Goal: Task Accomplishment & Management: Manage account settings

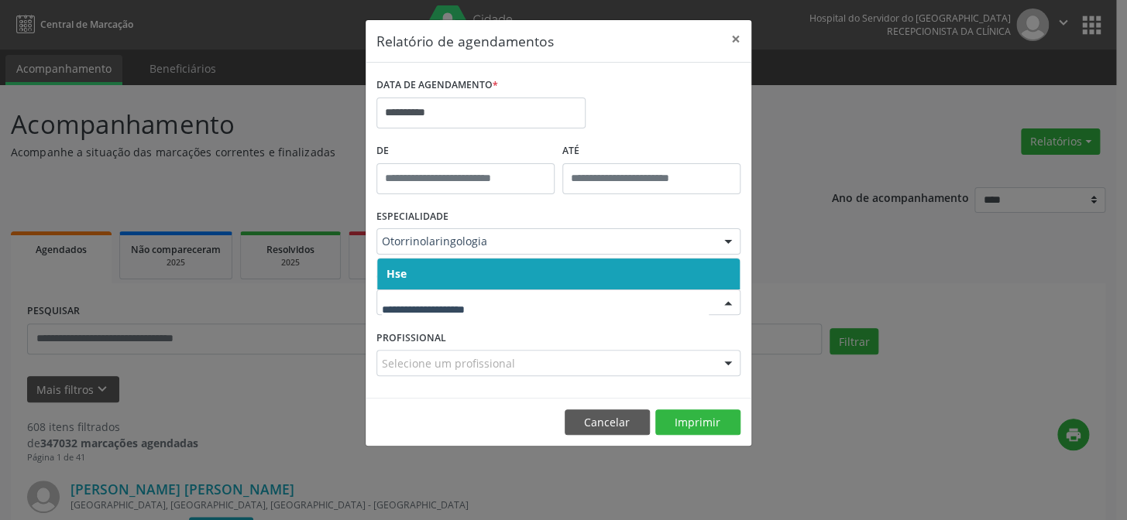
click at [467, 278] on span "Hse" at bounding box center [558, 274] width 362 height 31
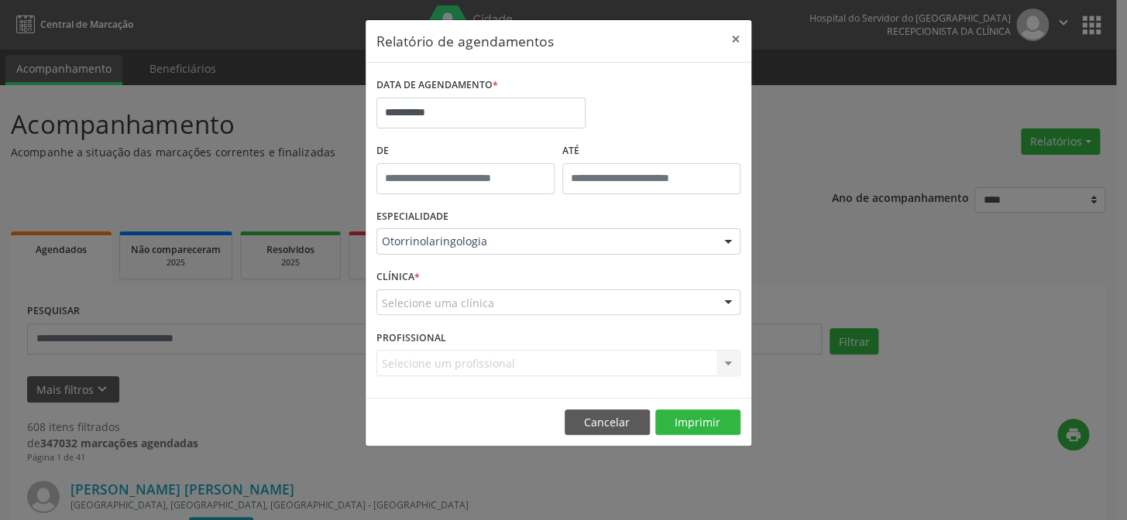
click at [472, 263] on div "ESPECIALIDADE Otorrinolaringologia Todas as especialidades Alergologia Angiolog…" at bounding box center [558, 235] width 372 height 60
click at [475, 293] on div "Selecione uma clínica" at bounding box center [558, 303] width 364 height 26
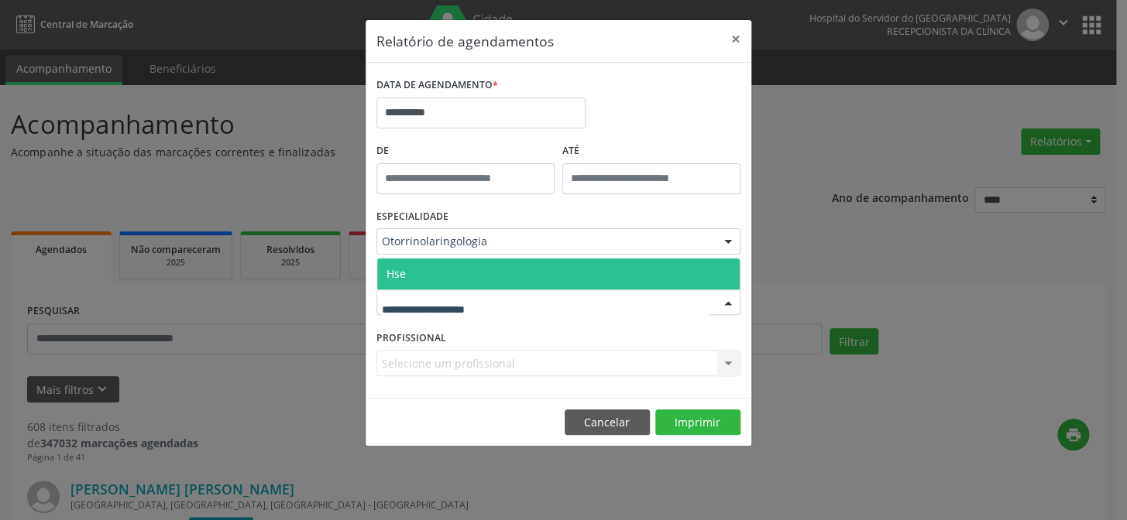
click at [482, 271] on span "Hse" at bounding box center [558, 274] width 362 height 31
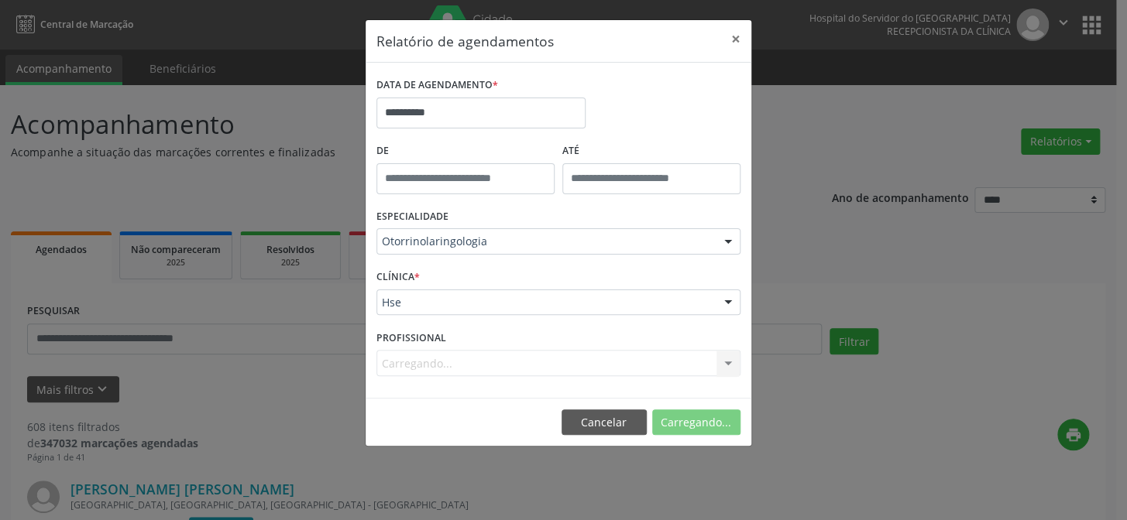
click at [446, 351] on div "Carregando... Todos os profissionais [PERSON_NAME] - Professor(A) Nassau [PERSO…" at bounding box center [558, 363] width 364 height 26
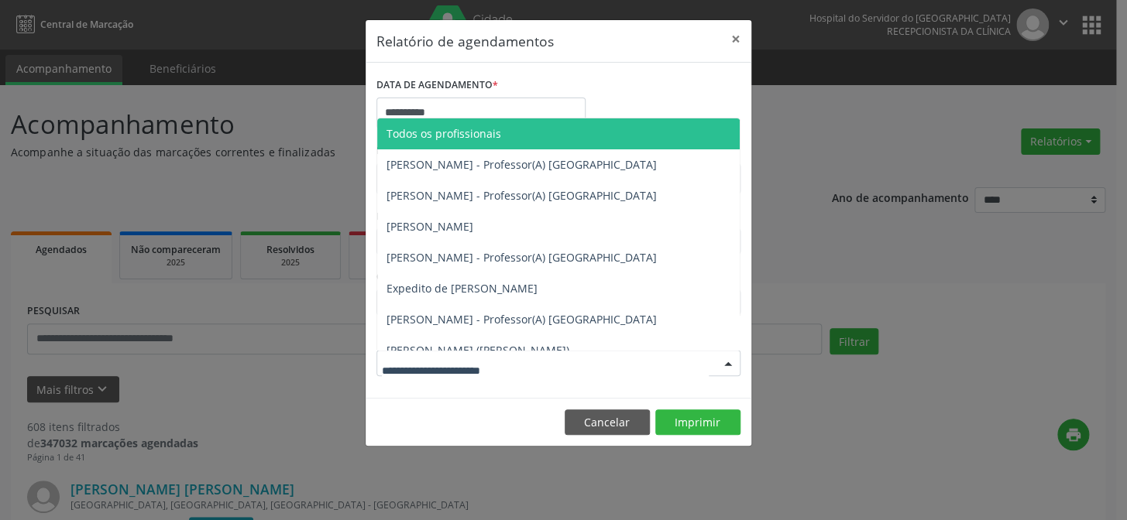
click at [727, 359] on div at bounding box center [727, 364] width 23 height 26
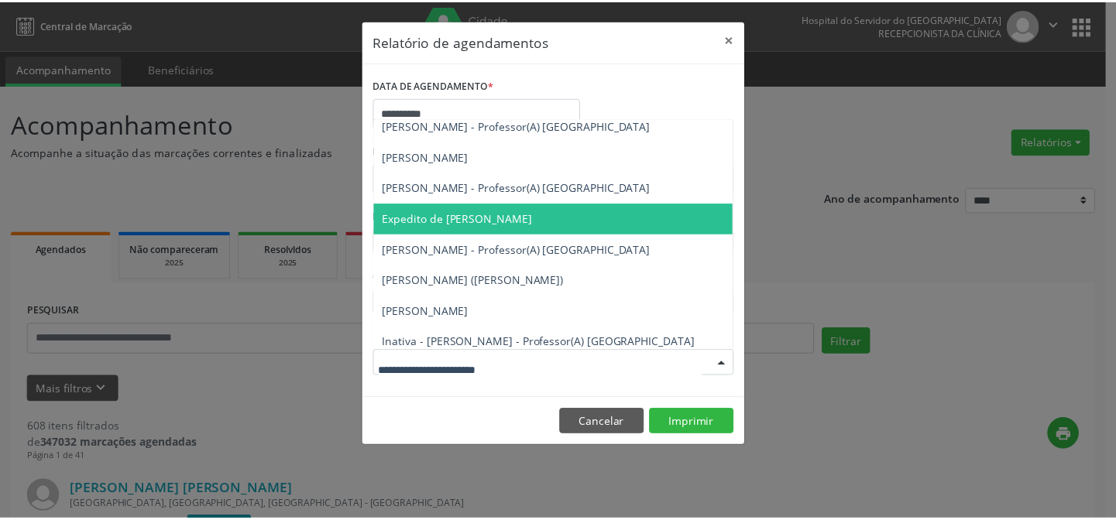
scroll to position [140, 0]
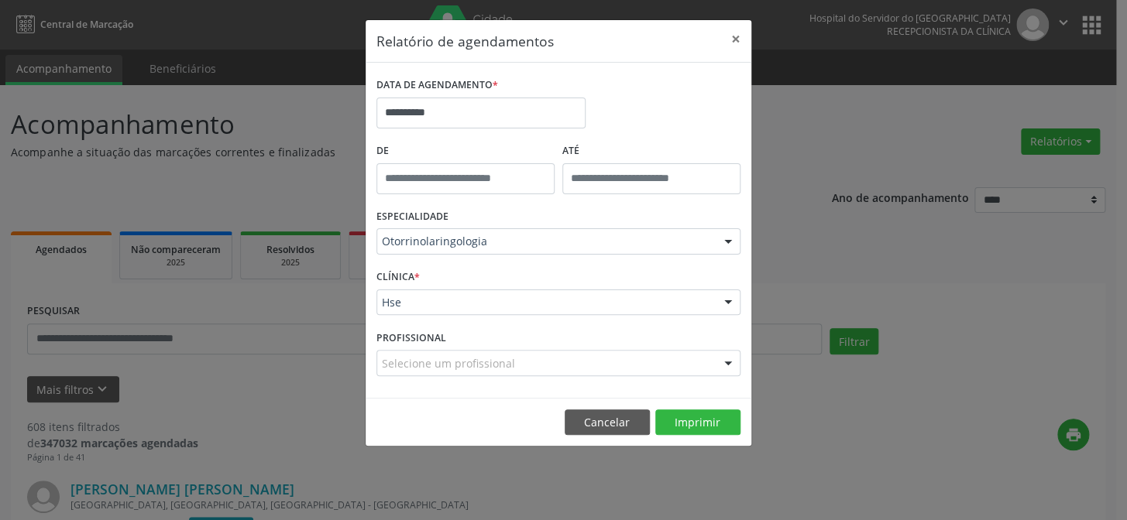
click at [419, 472] on div "**********" at bounding box center [563, 260] width 1127 height 520
click at [735, 32] on button "×" at bounding box center [735, 39] width 31 height 38
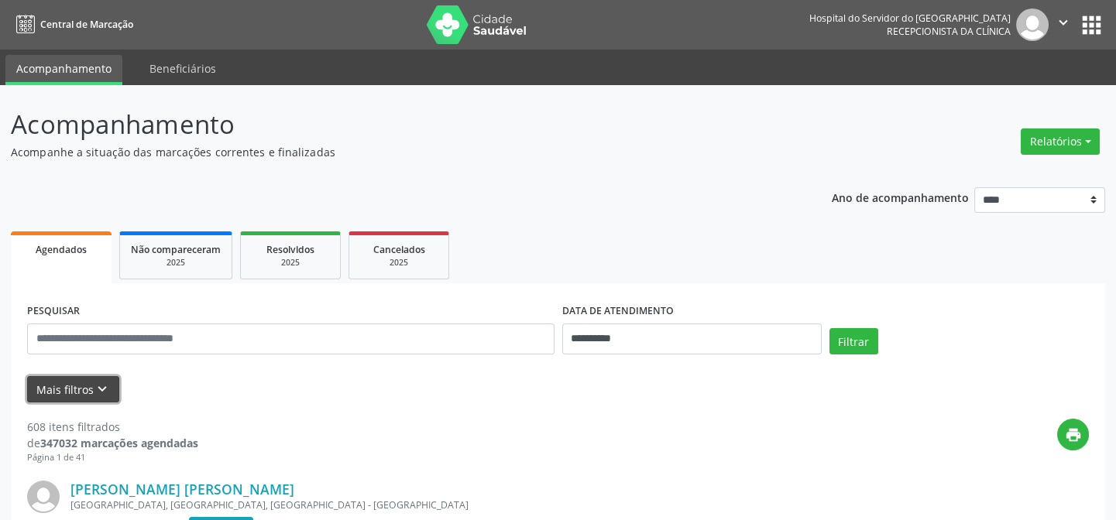
click at [77, 383] on button "Mais filtros keyboard_arrow_down" at bounding box center [73, 389] width 92 height 27
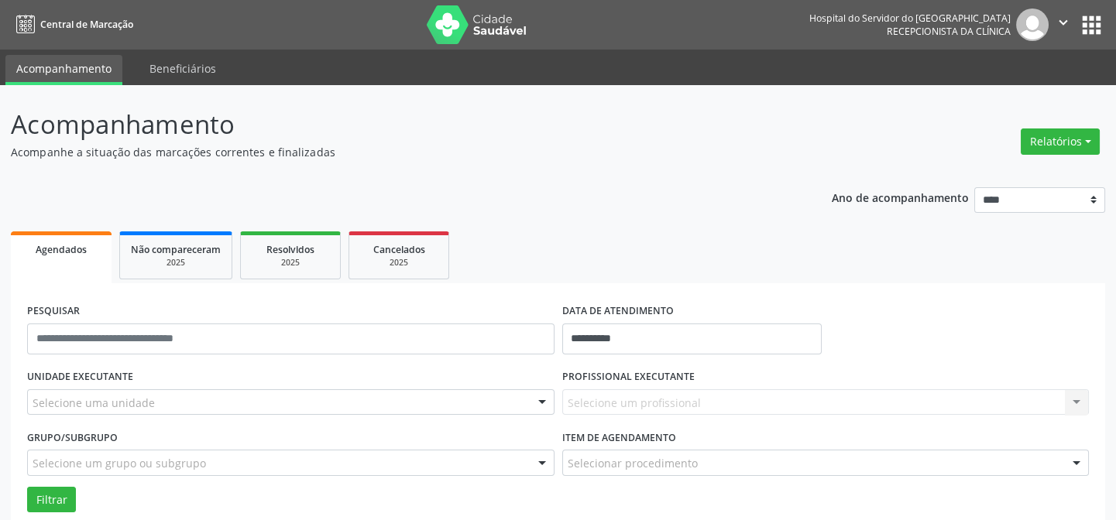
scroll to position [211, 0]
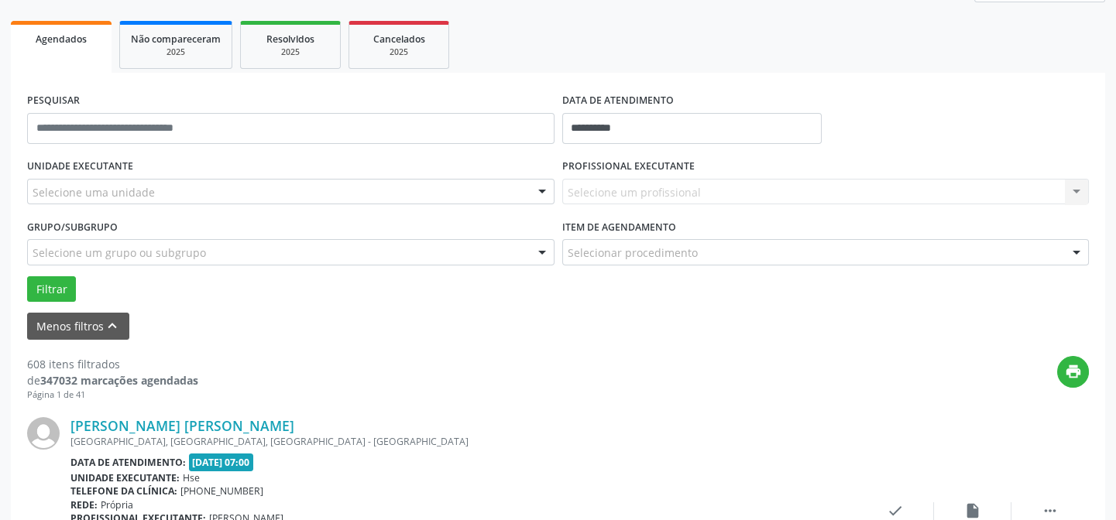
click at [126, 182] on div "Selecione uma unidade" at bounding box center [290, 192] width 527 height 26
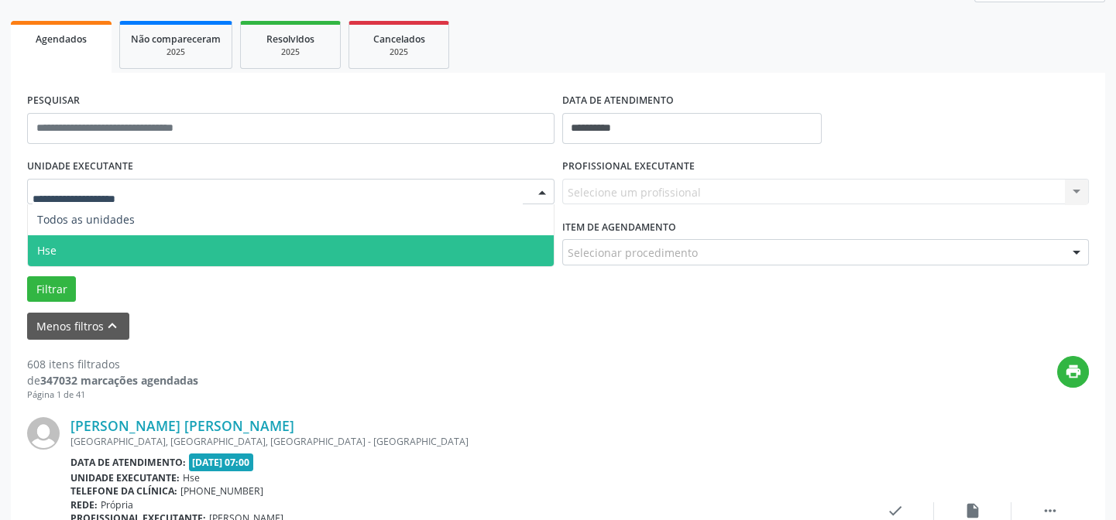
click at [124, 248] on span "Hse" at bounding box center [291, 250] width 526 height 31
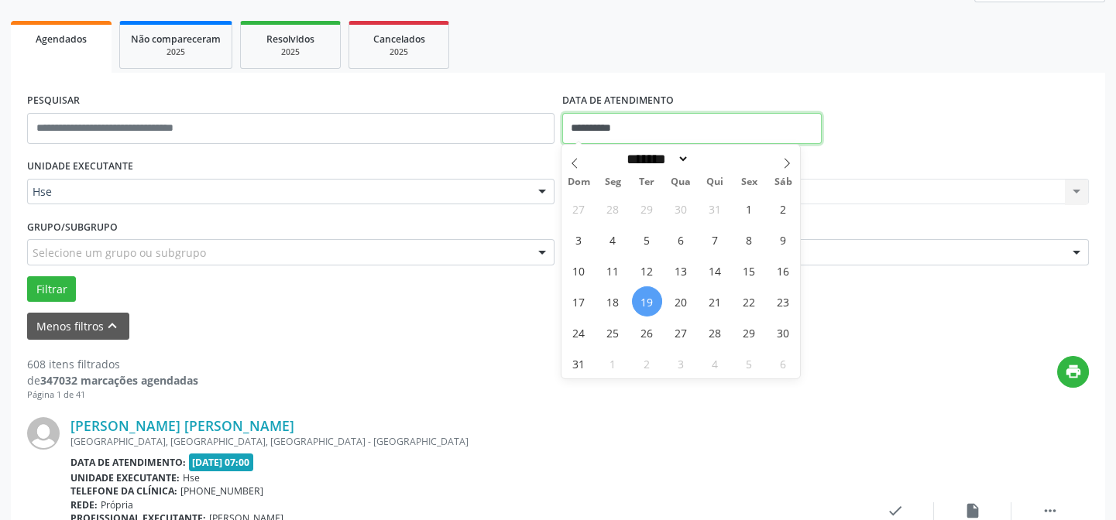
click at [660, 129] on input "**********" at bounding box center [691, 128] width 259 height 31
click at [648, 298] on span "19" at bounding box center [647, 302] width 30 height 30
type input "**********"
click at [648, 298] on span "19" at bounding box center [647, 302] width 30 height 30
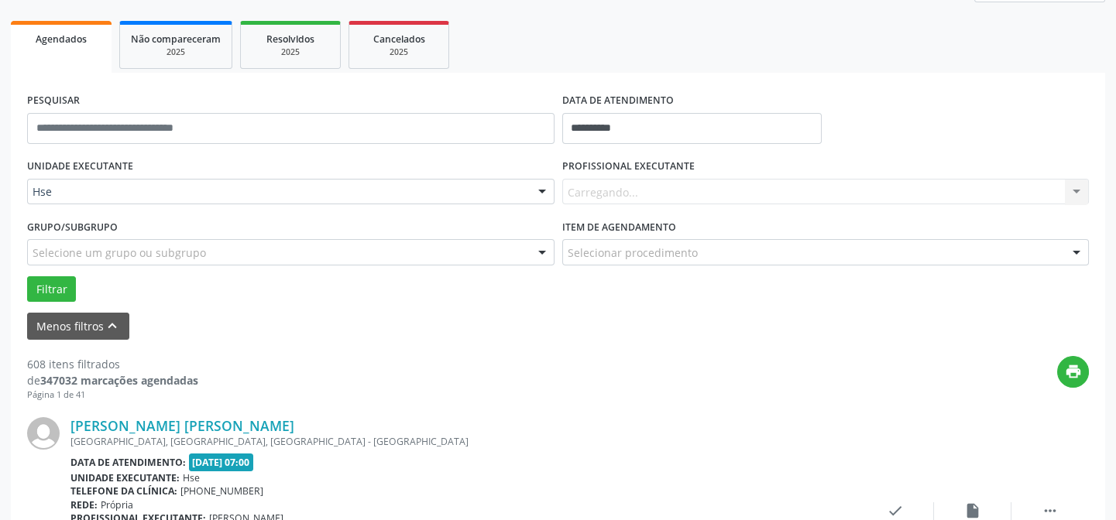
click at [642, 188] on div "Carregando... Nenhum resultado encontrado para: " " Não há nenhuma opção para s…" at bounding box center [825, 192] width 527 height 26
click at [1076, 188] on div at bounding box center [1076, 193] width 23 height 26
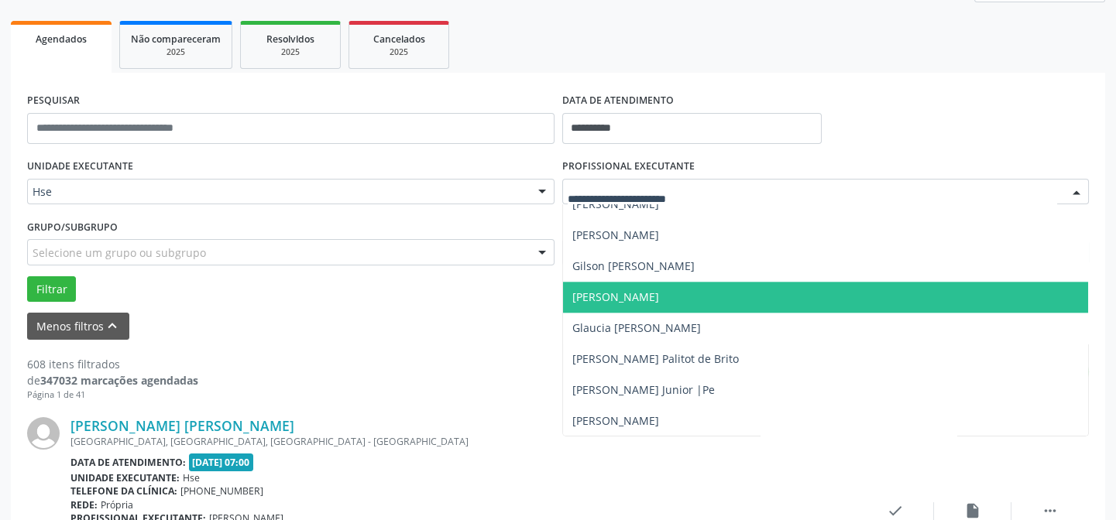
scroll to position [4006, 0]
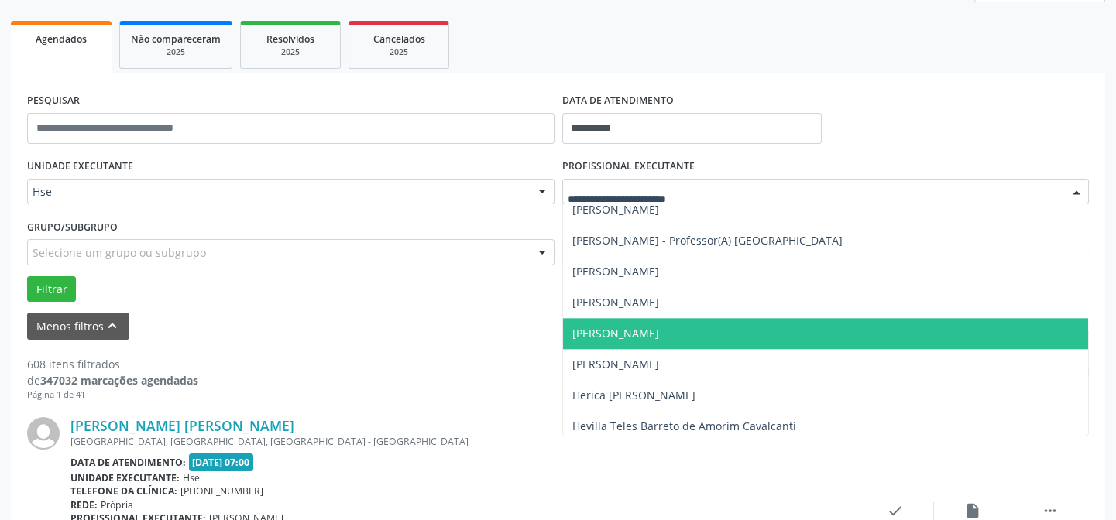
click at [617, 331] on span "[PERSON_NAME]" at bounding box center [615, 333] width 87 height 15
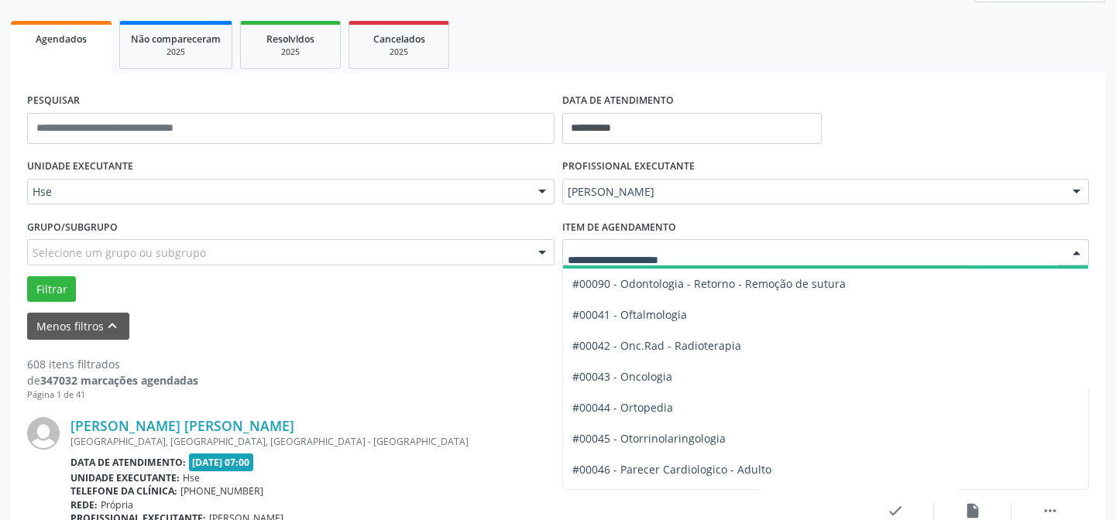
scroll to position [2112, 0]
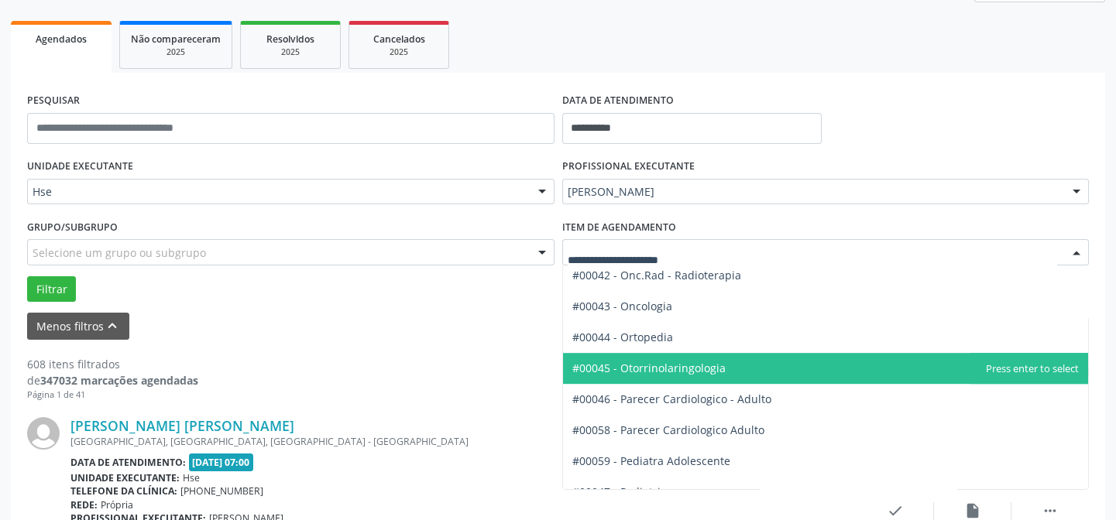
click at [638, 367] on span "#00045 - Otorrinolaringologia" at bounding box center [648, 368] width 153 height 15
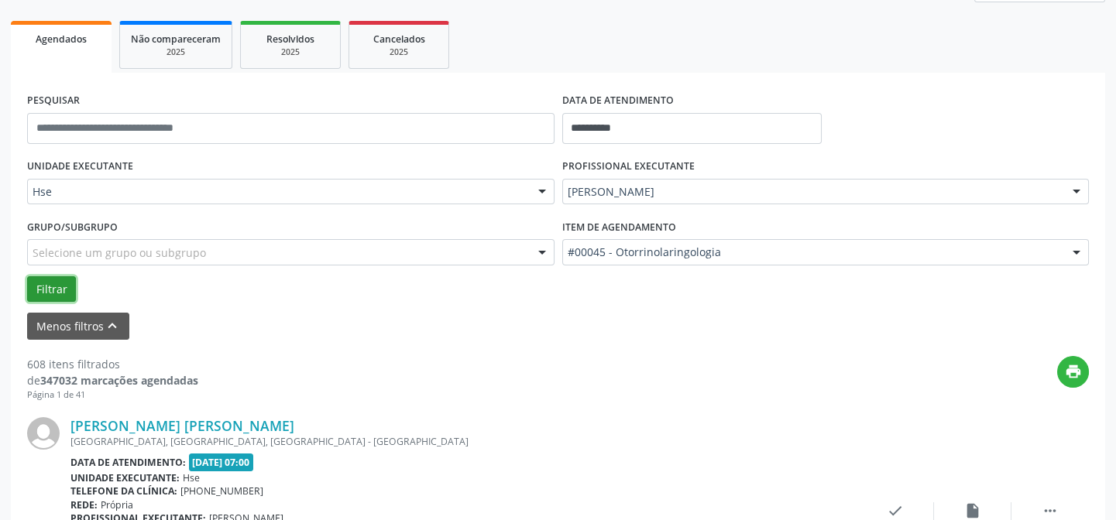
click at [42, 287] on button "Filtrar" at bounding box center [51, 289] width 49 height 26
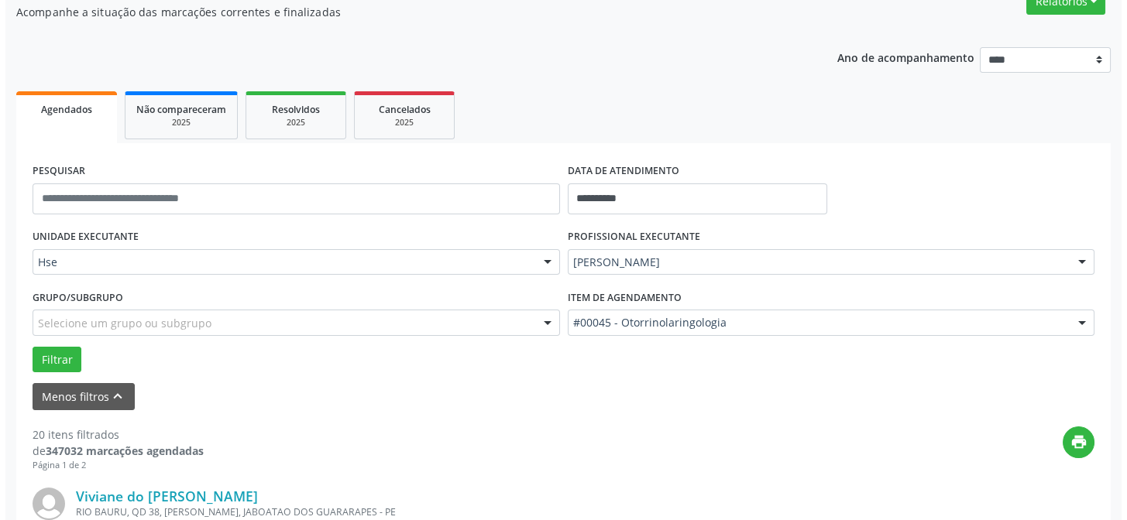
scroll to position [281, 0]
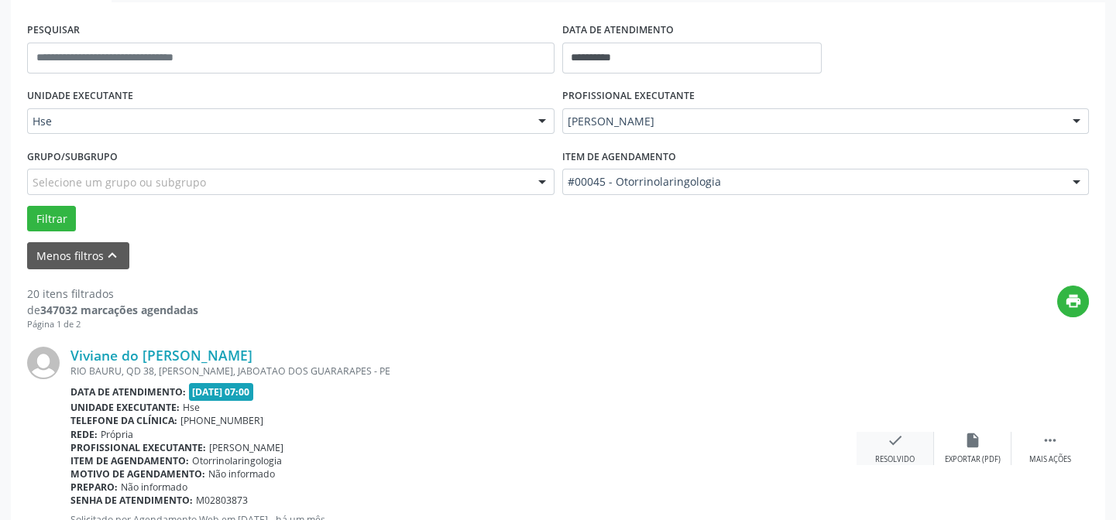
click at [892, 441] on icon "check" at bounding box center [895, 440] width 17 height 17
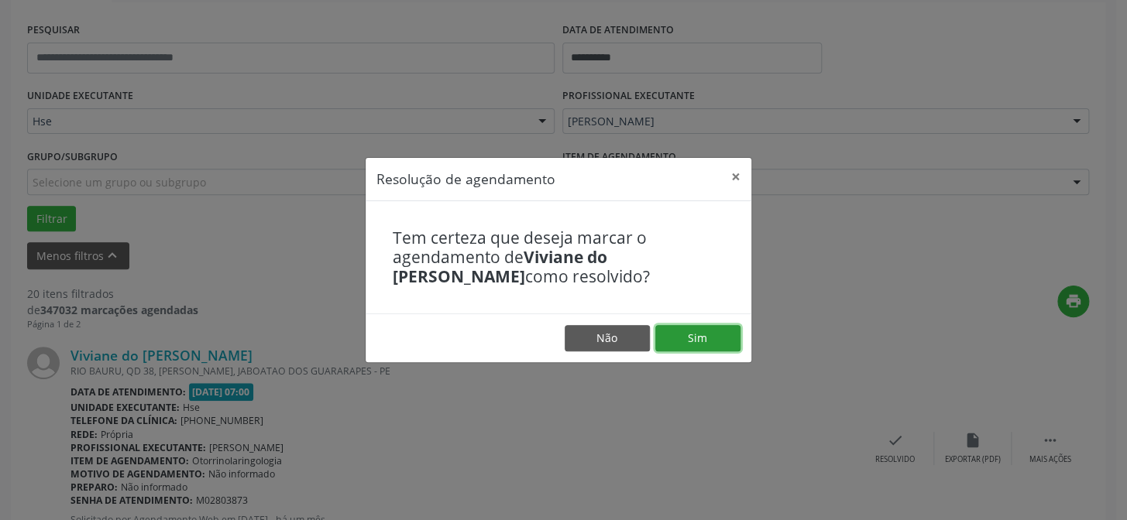
click at [696, 334] on button "Sim" at bounding box center [697, 338] width 85 height 26
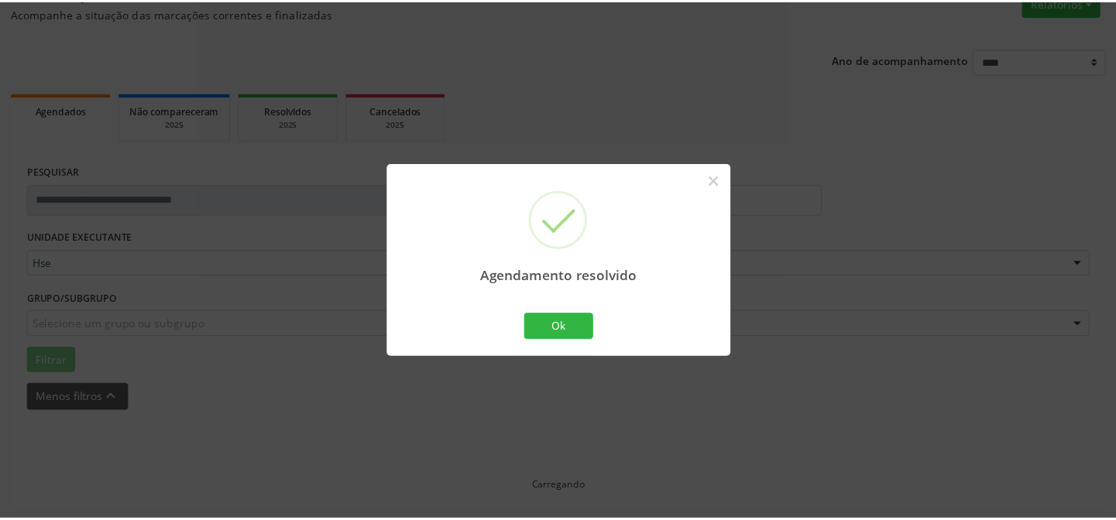
scroll to position [139, 0]
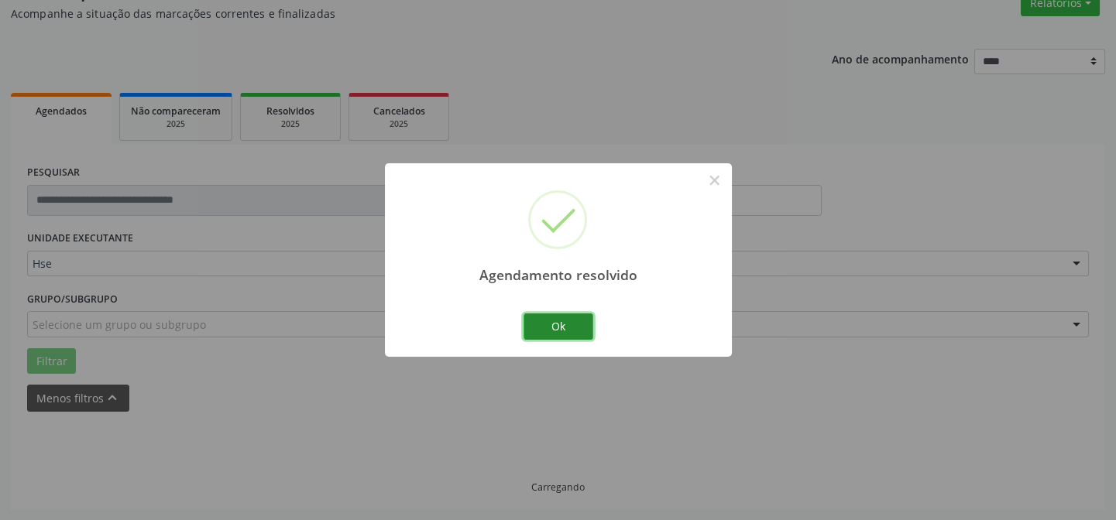
click at [553, 321] on button "Ok" at bounding box center [558, 327] width 70 height 26
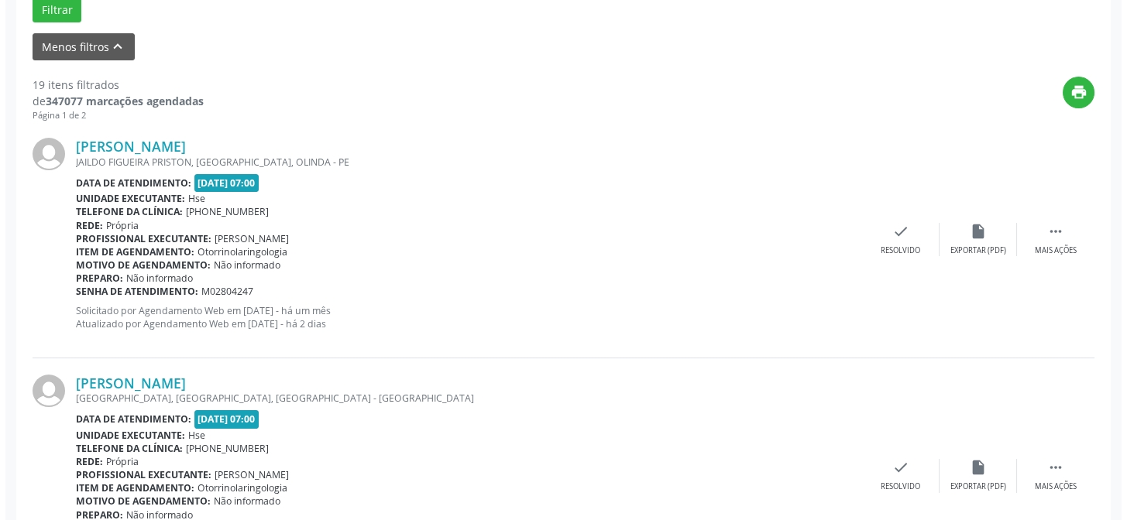
scroll to position [561, 0]
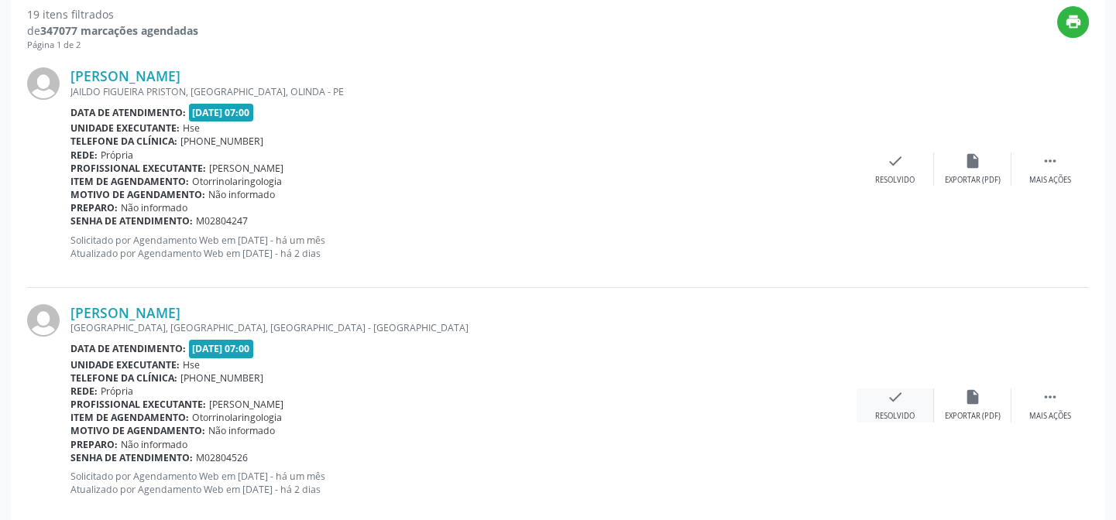
click at [887, 395] on icon "check" at bounding box center [895, 397] width 17 height 17
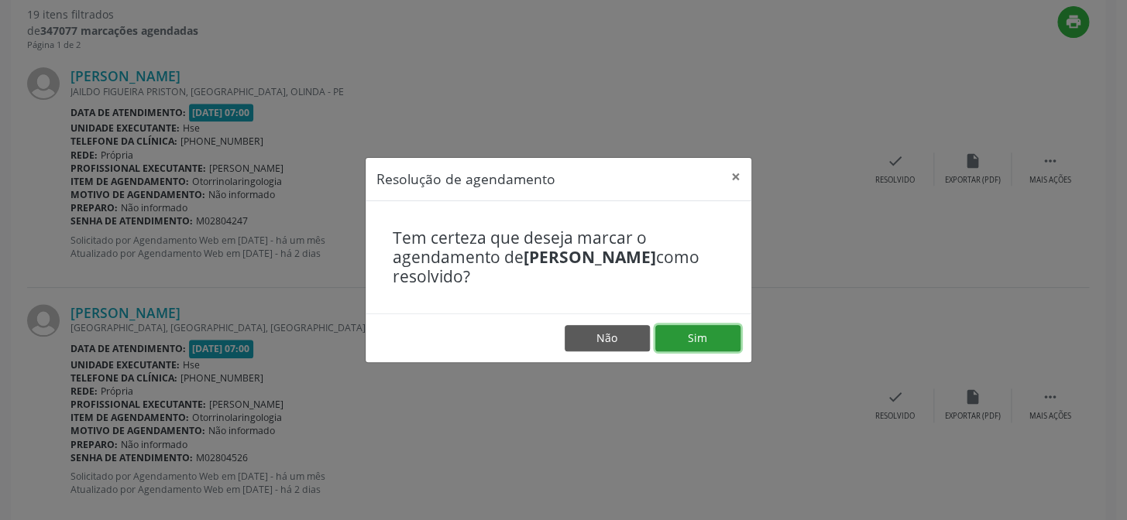
click at [695, 337] on button "Sim" at bounding box center [697, 338] width 85 height 26
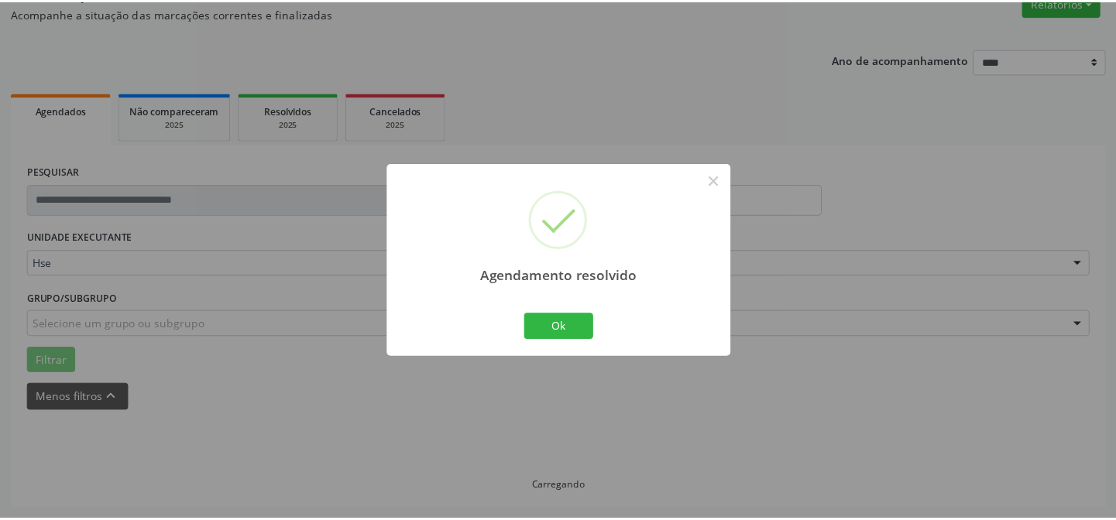
scroll to position [139, 0]
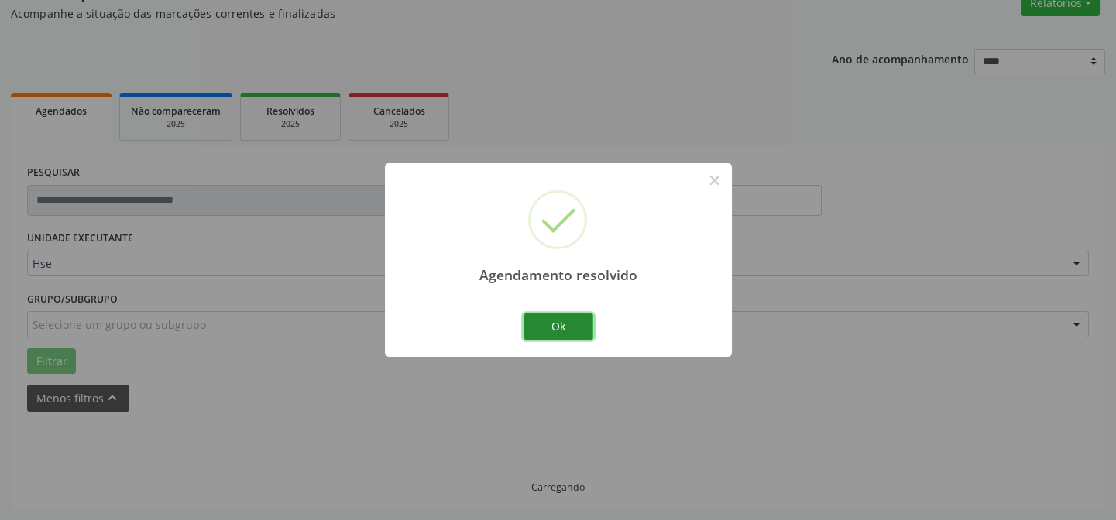
click at [554, 325] on button "Ok" at bounding box center [558, 327] width 70 height 26
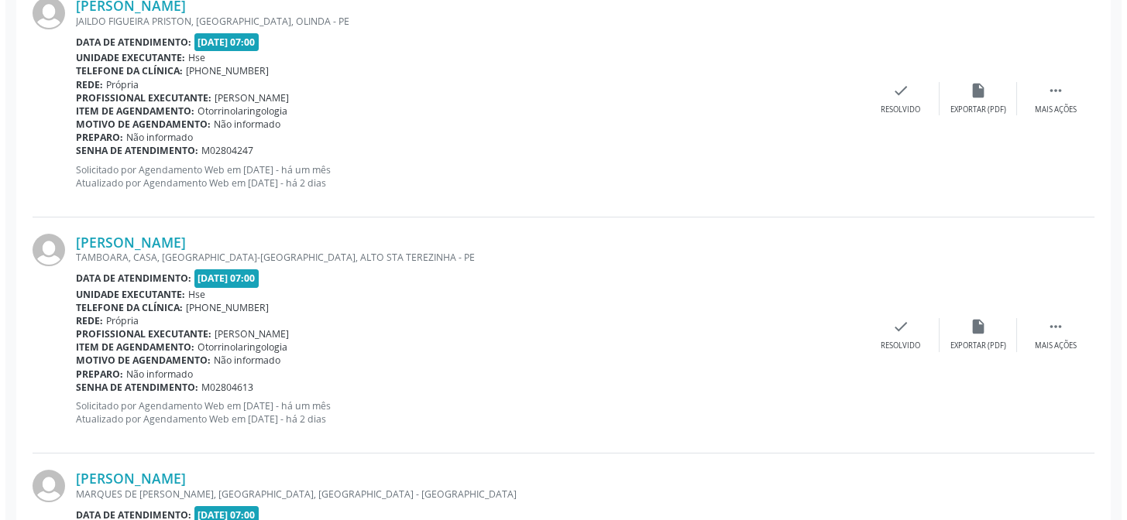
scroll to position [842, 0]
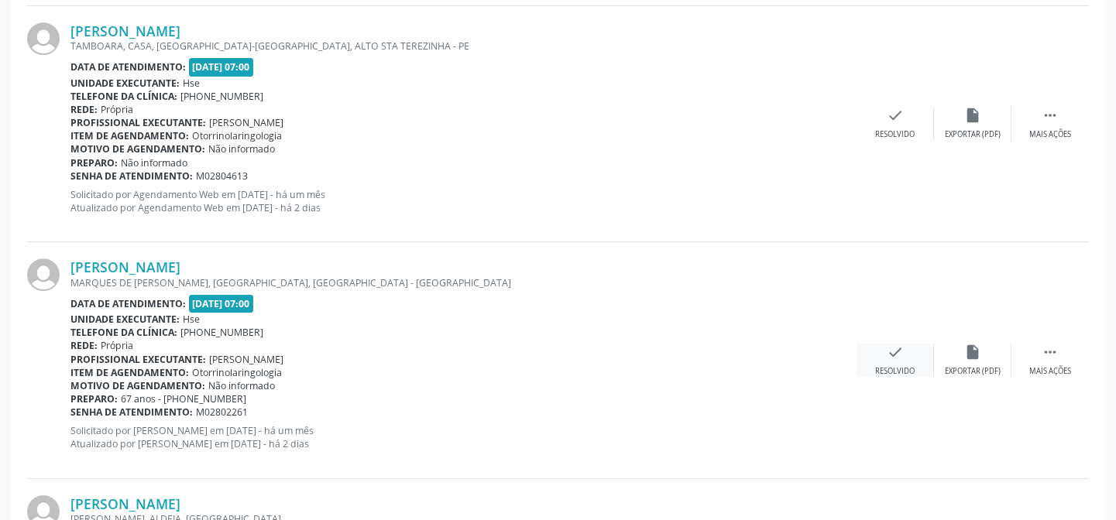
click at [893, 352] on icon "check" at bounding box center [895, 352] width 17 height 17
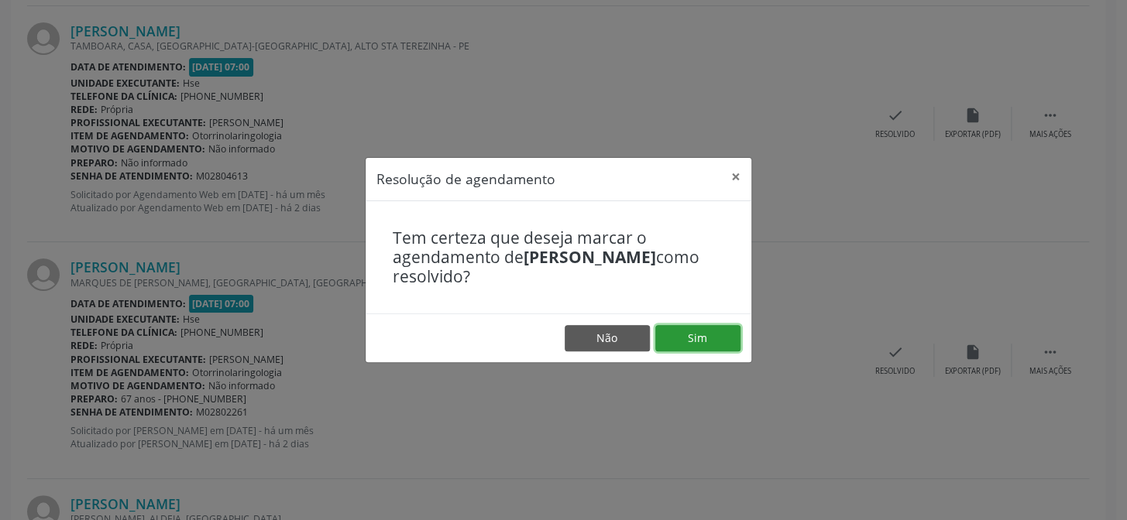
click at [690, 335] on button "Sim" at bounding box center [697, 338] width 85 height 26
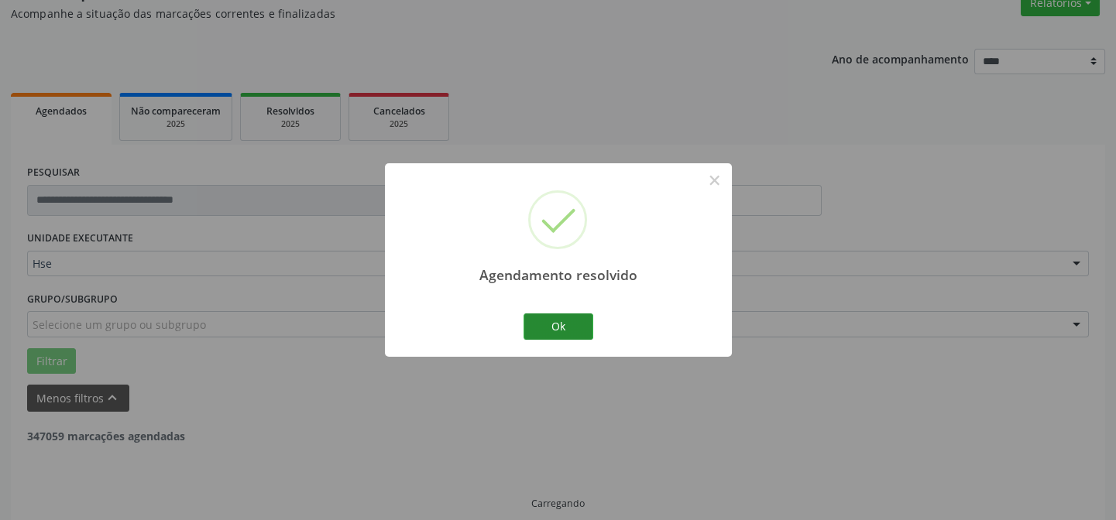
scroll to position [155, 0]
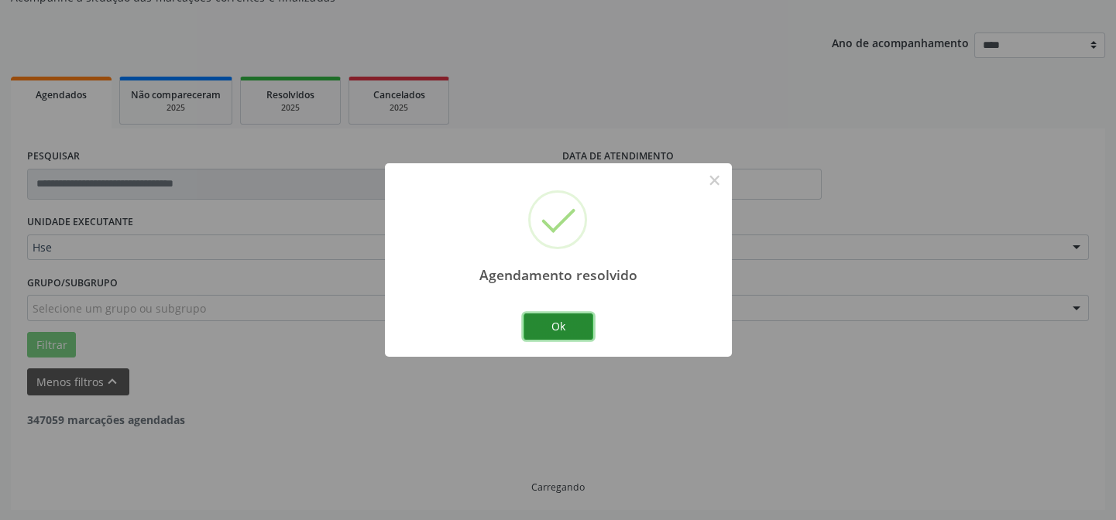
click at [558, 327] on button "Ok" at bounding box center [558, 327] width 70 height 26
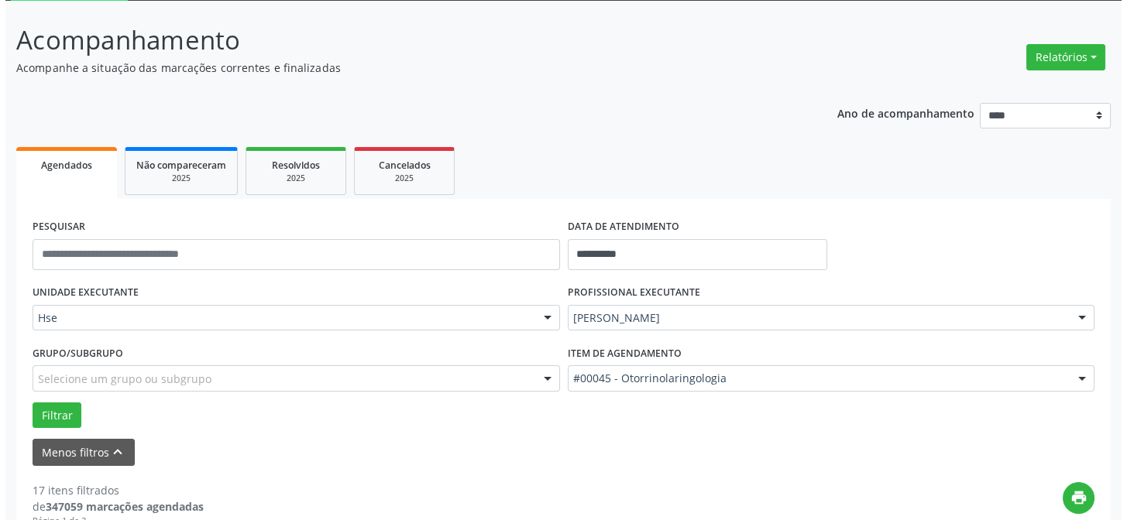
scroll to position [436, 0]
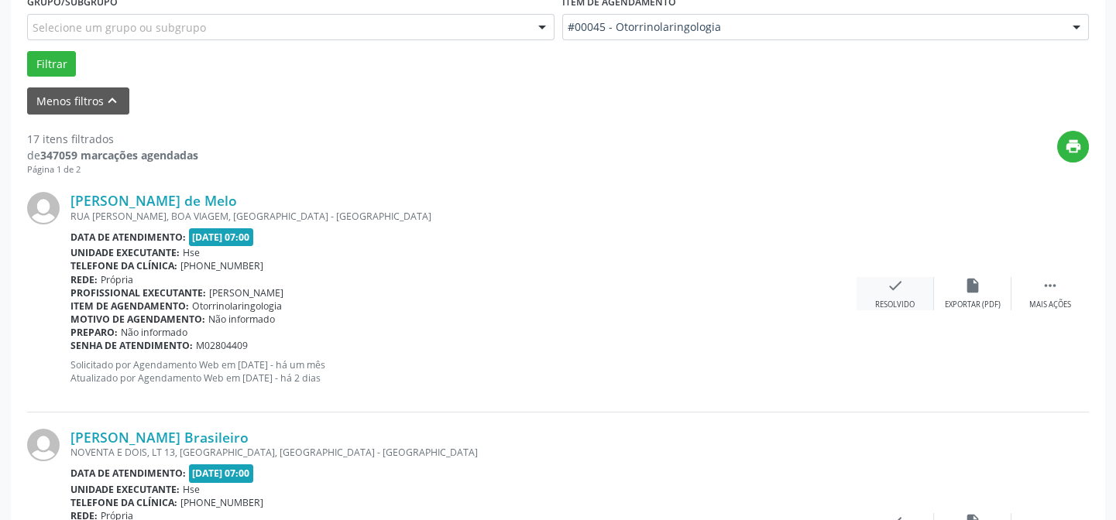
click at [890, 285] on icon "check" at bounding box center [895, 285] width 17 height 17
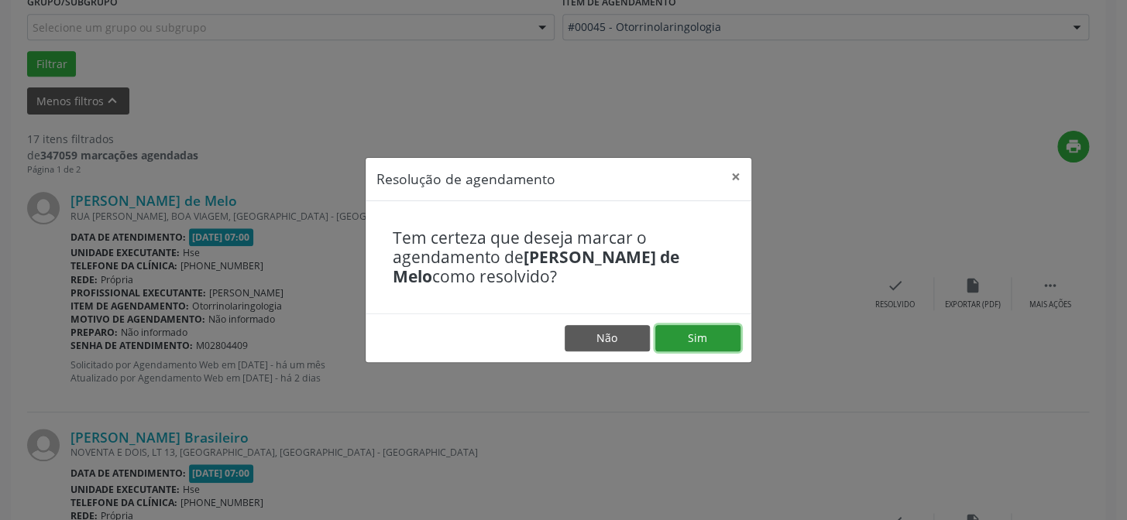
click at [693, 332] on button "Sim" at bounding box center [697, 338] width 85 height 26
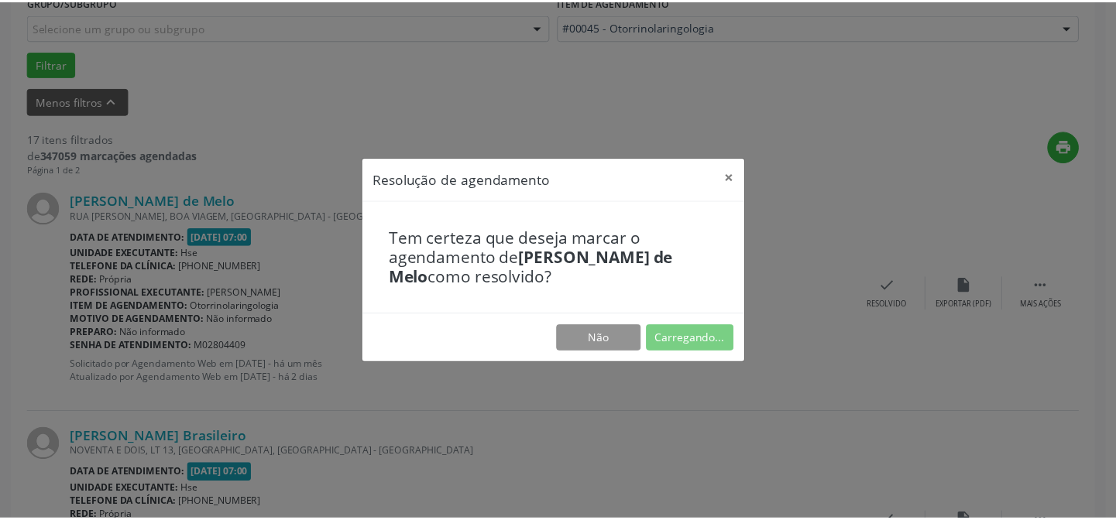
scroll to position [139, 0]
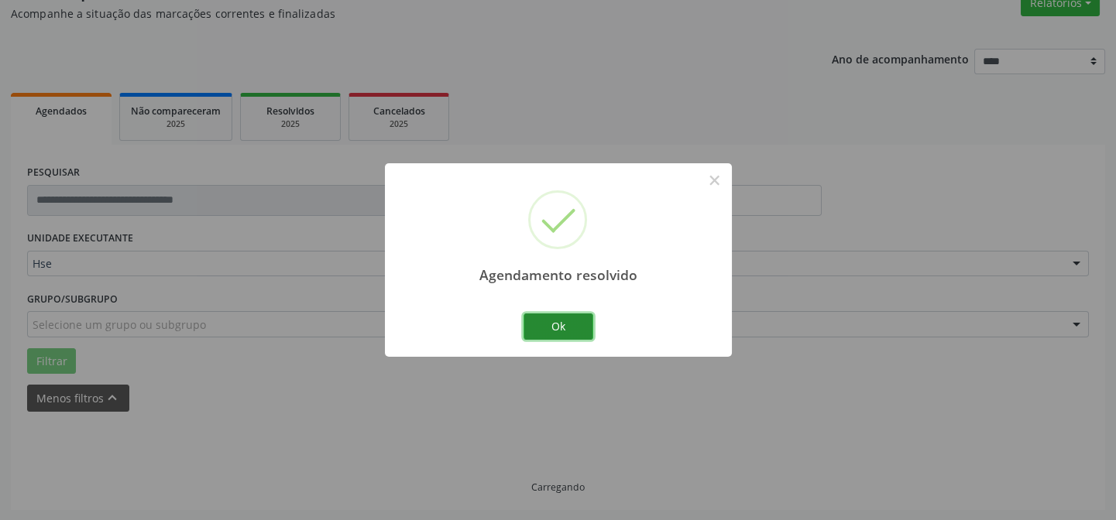
click at [560, 324] on button "Ok" at bounding box center [558, 327] width 70 height 26
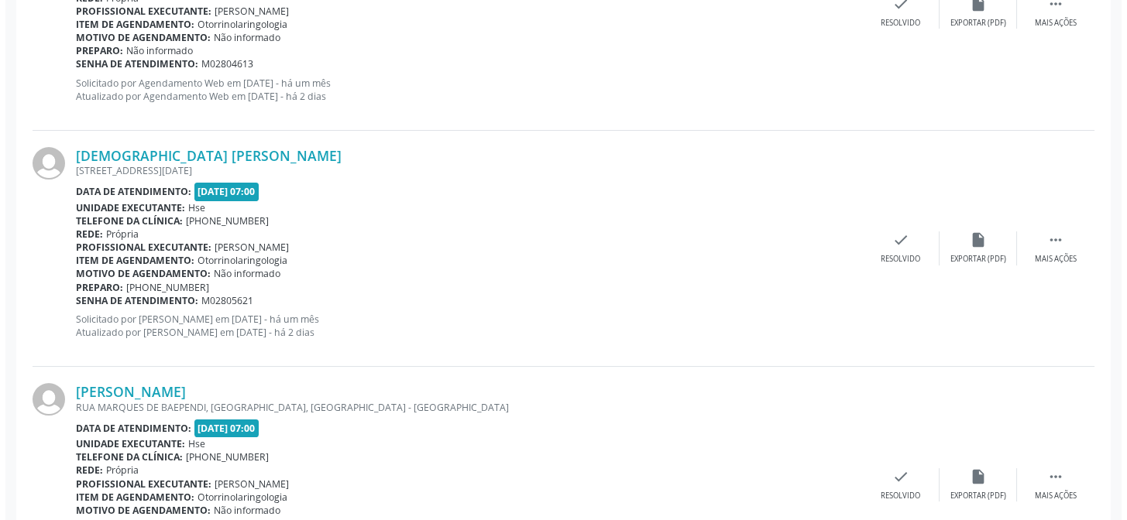
scroll to position [647, 0]
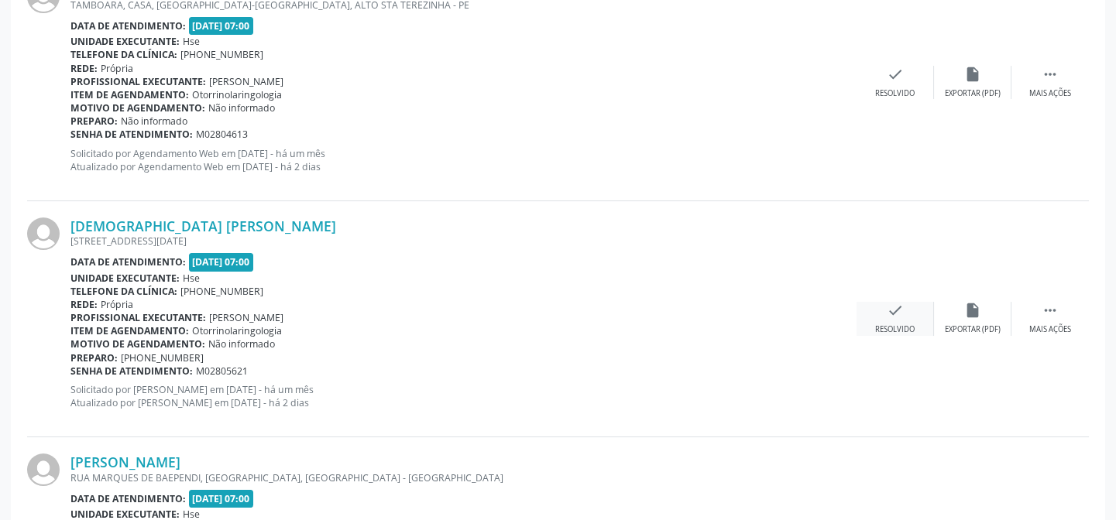
click at [891, 307] on icon "check" at bounding box center [895, 310] width 17 height 17
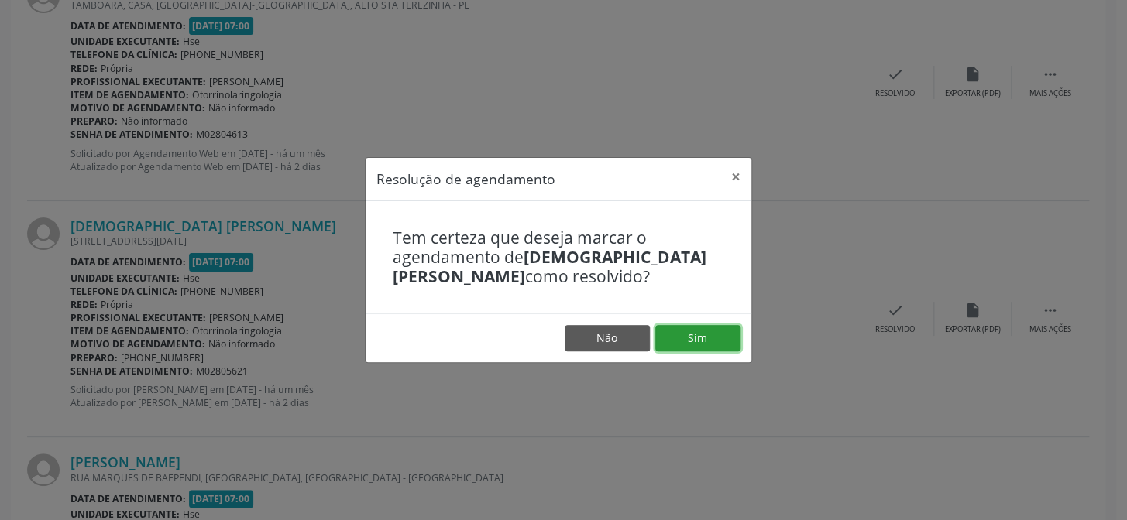
click at [690, 335] on button "Sim" at bounding box center [697, 338] width 85 height 26
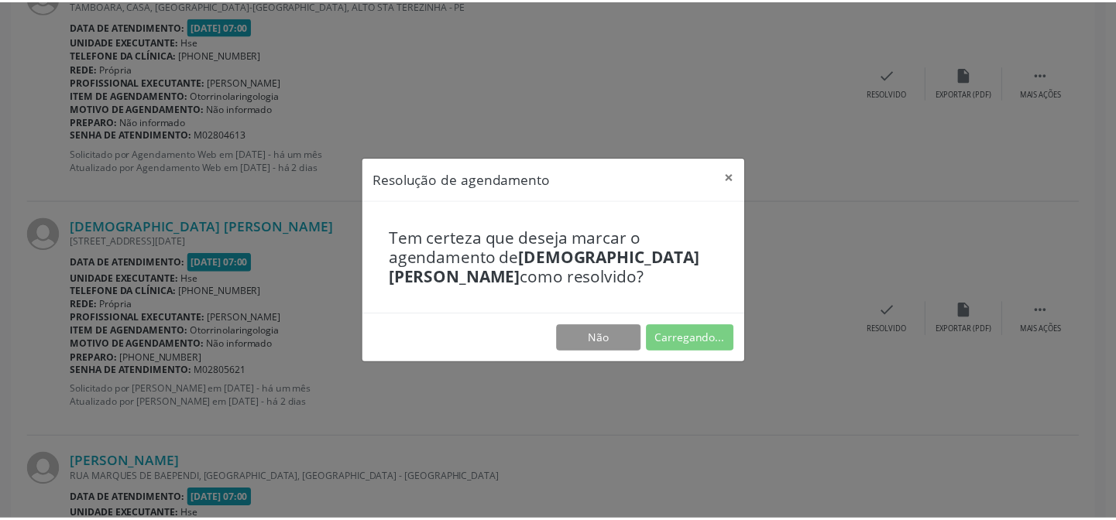
scroll to position [139, 0]
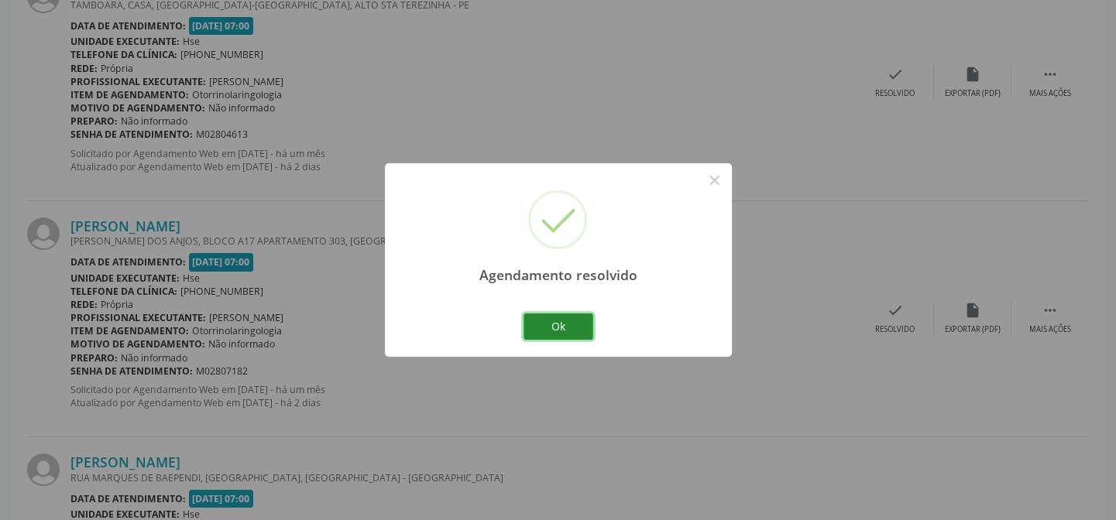
click at [552, 325] on button "Ok" at bounding box center [558, 327] width 70 height 26
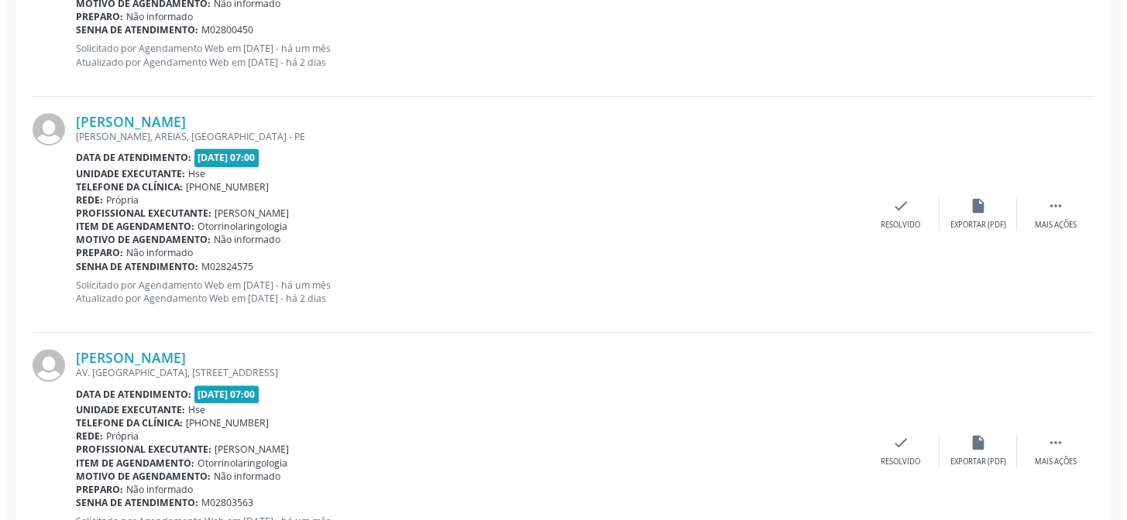
scroll to position [2759, 0]
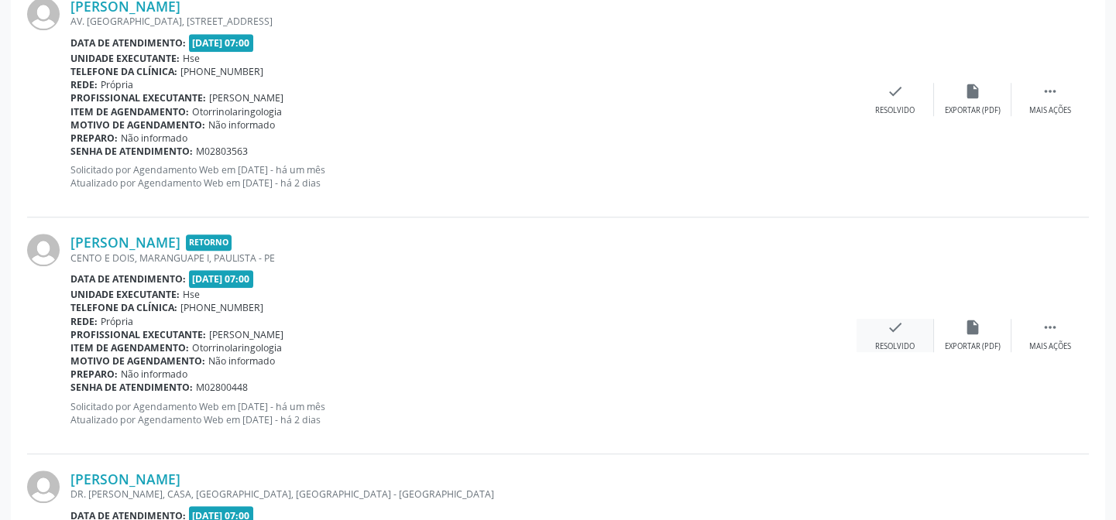
click at [893, 325] on icon "check" at bounding box center [895, 327] width 17 height 17
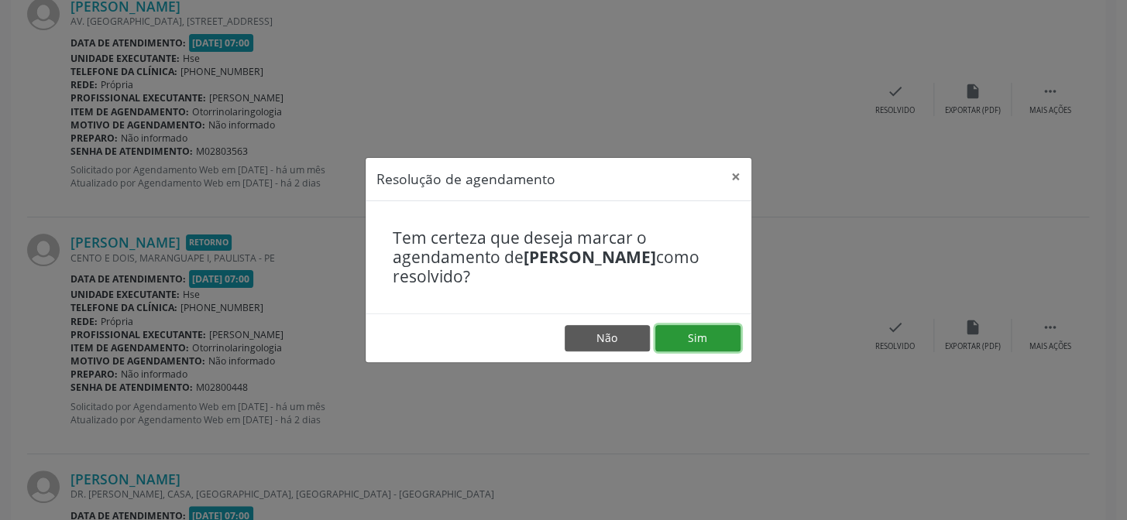
click at [695, 337] on button "Sim" at bounding box center [697, 338] width 85 height 26
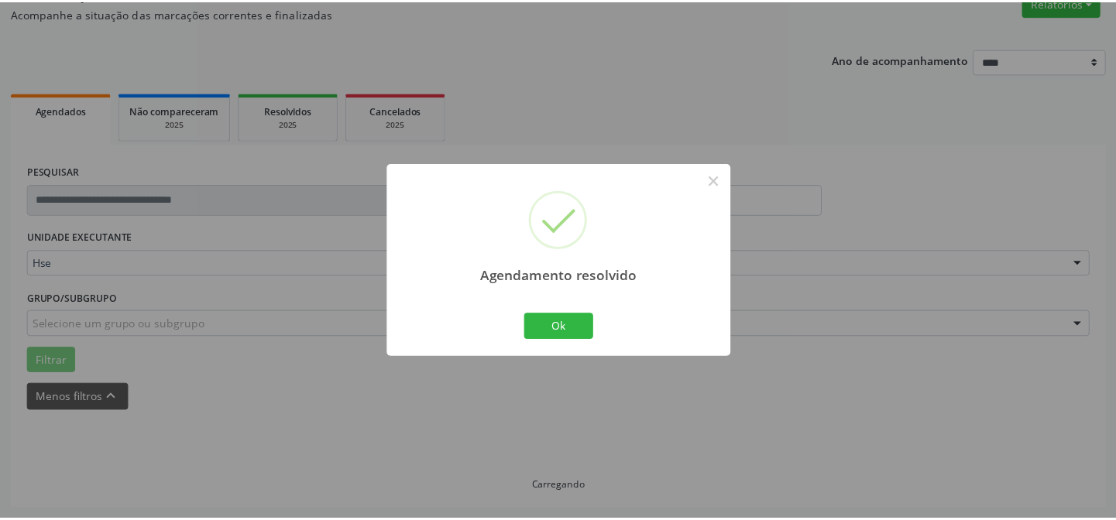
scroll to position [139, 0]
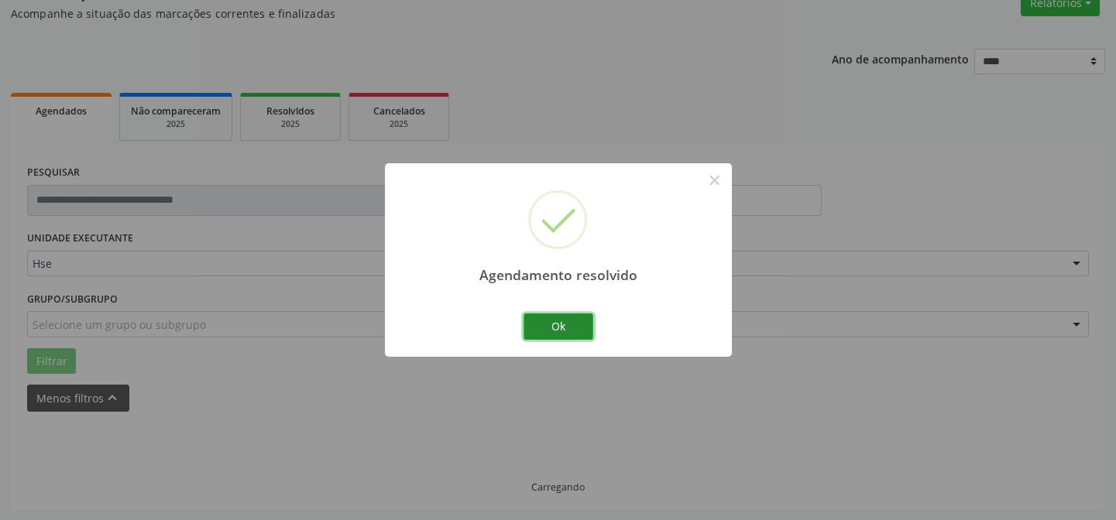
click at [552, 324] on button "Ok" at bounding box center [558, 327] width 70 height 26
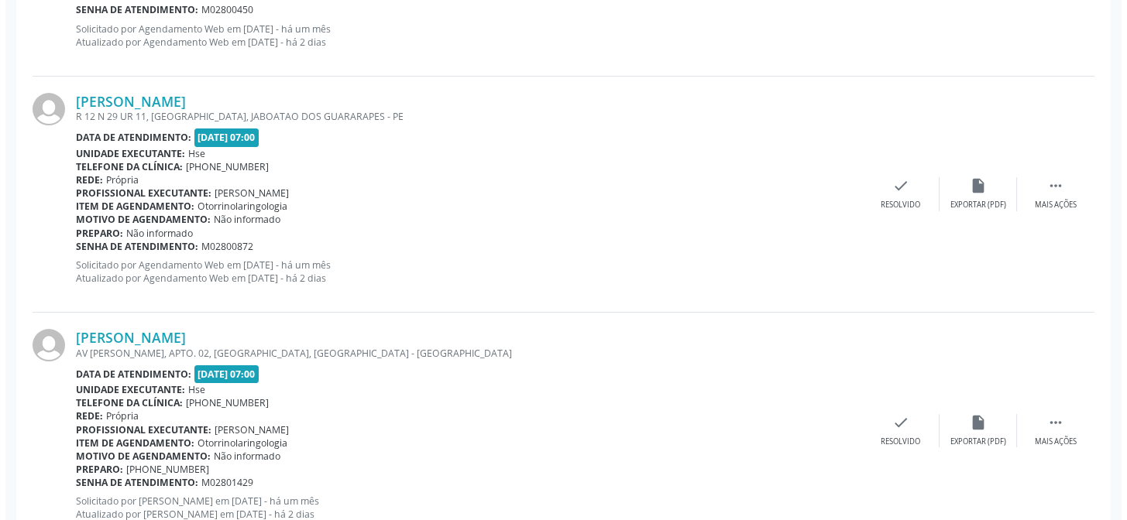
scroll to position [631, 0]
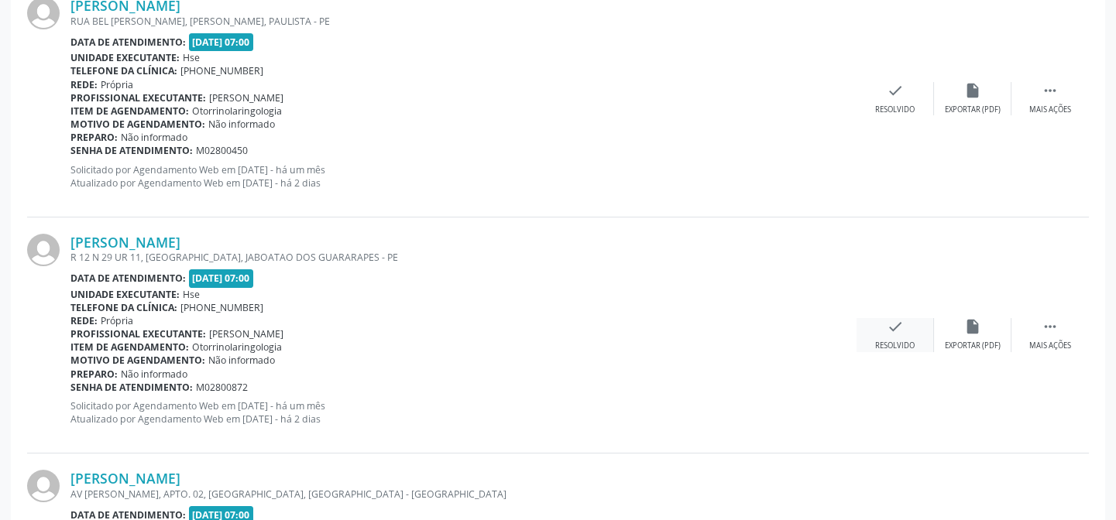
click at [889, 325] on icon "check" at bounding box center [895, 326] width 17 height 17
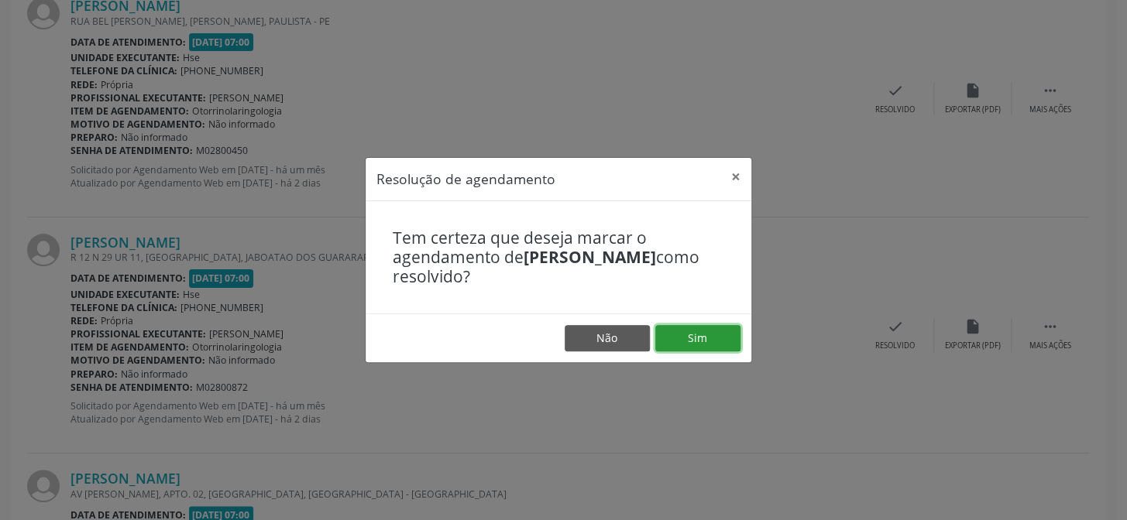
click at [696, 336] on button "Sim" at bounding box center [697, 338] width 85 height 26
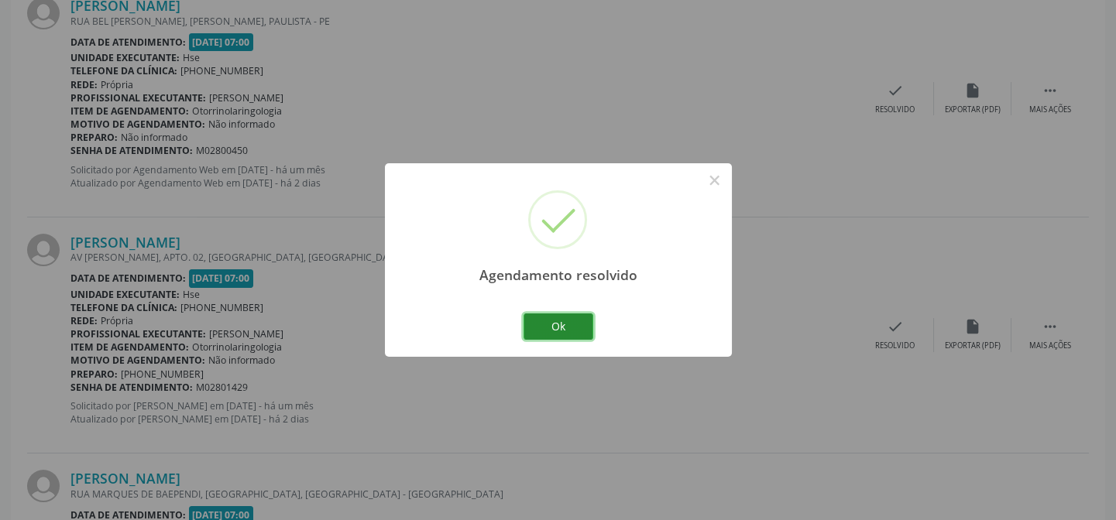
click at [552, 322] on button "Ok" at bounding box center [558, 327] width 70 height 26
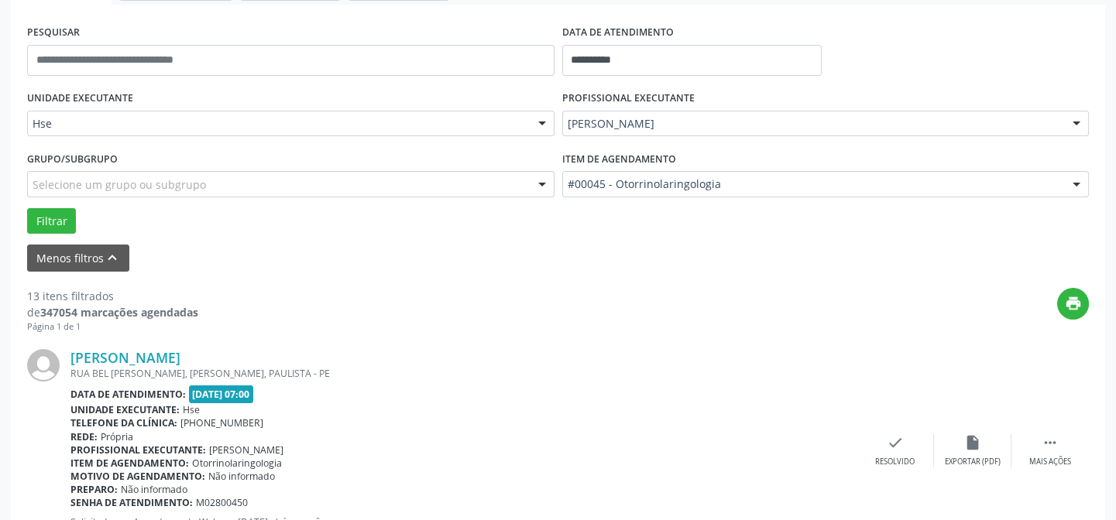
scroll to position [420, 0]
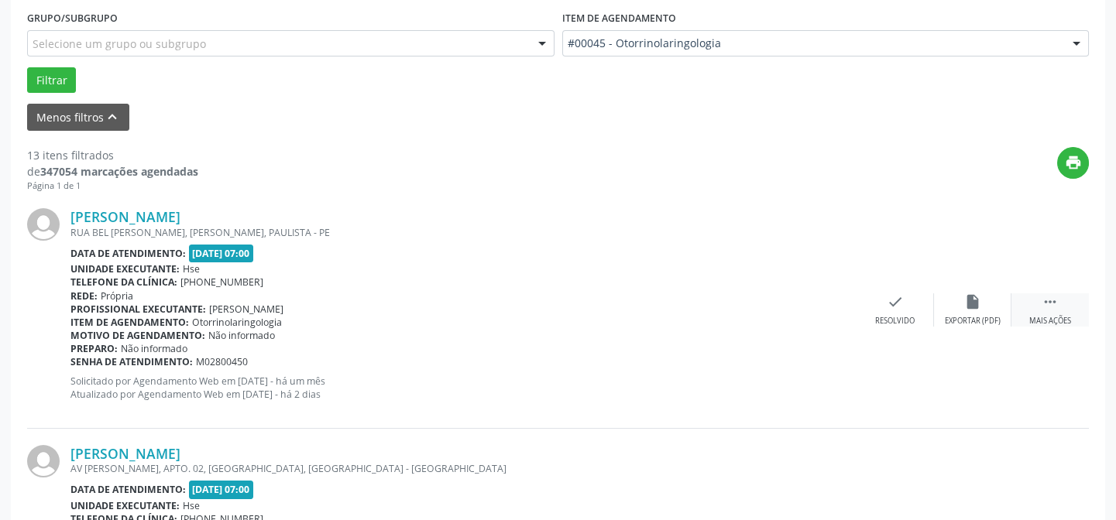
click at [1043, 293] on icon "" at bounding box center [1050, 301] width 17 height 17
click at [965, 297] on icon "alarm_off" at bounding box center [972, 301] width 17 height 17
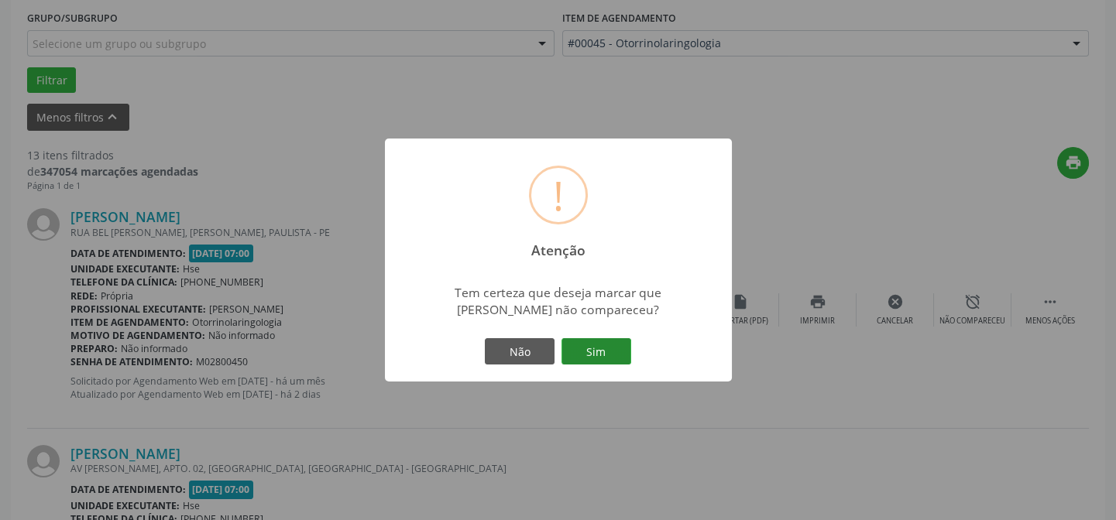
click at [596, 354] on button "Sim" at bounding box center [596, 351] width 70 height 26
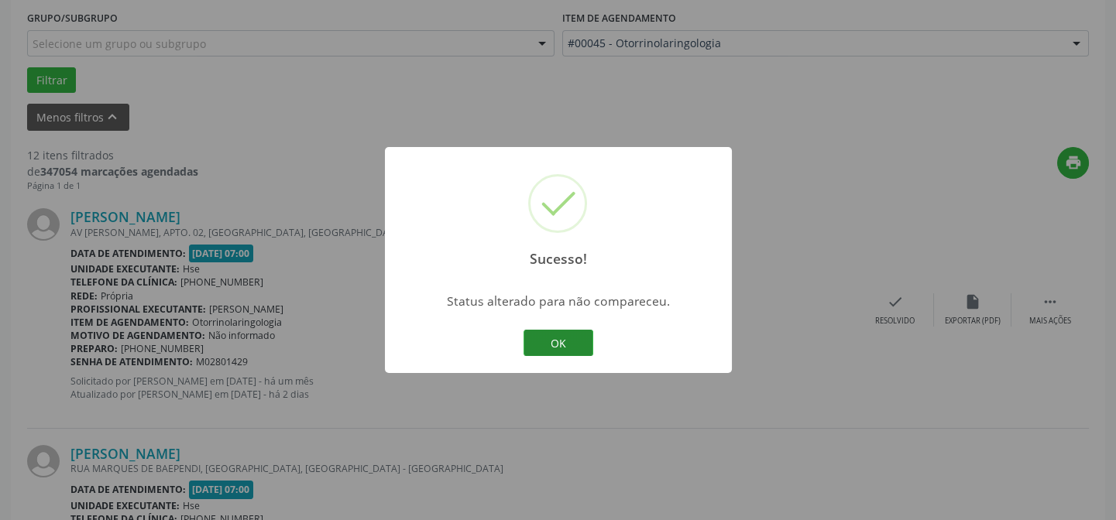
click at [554, 339] on button "OK" at bounding box center [558, 343] width 70 height 26
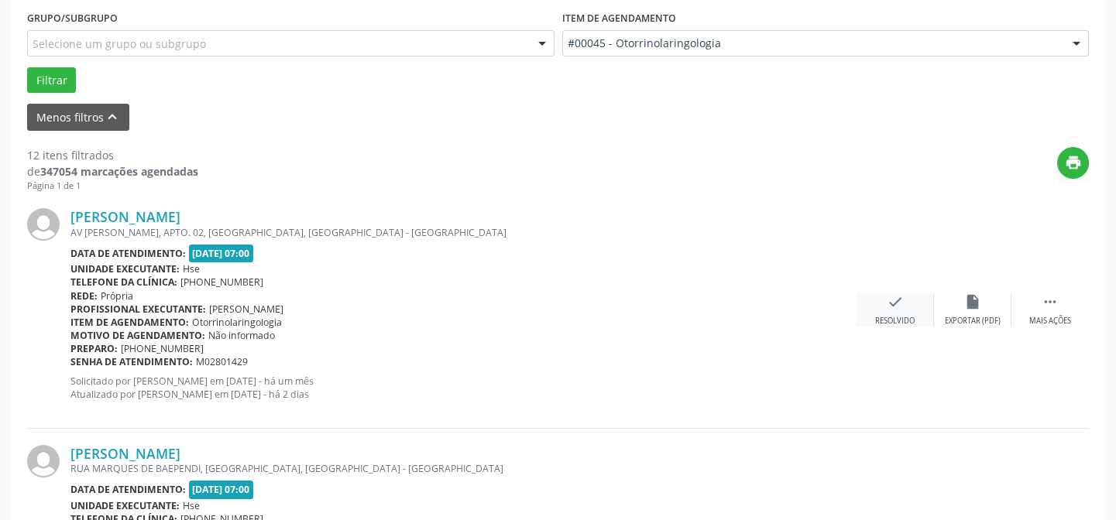
click at [893, 305] on icon "check" at bounding box center [895, 301] width 17 height 17
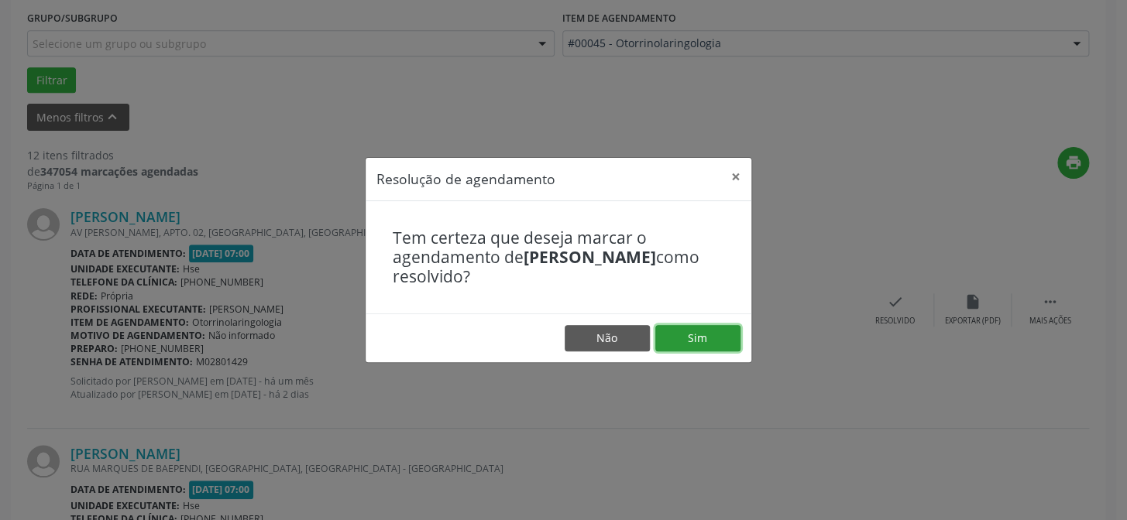
click at [697, 340] on button "Sim" at bounding box center [697, 338] width 85 height 26
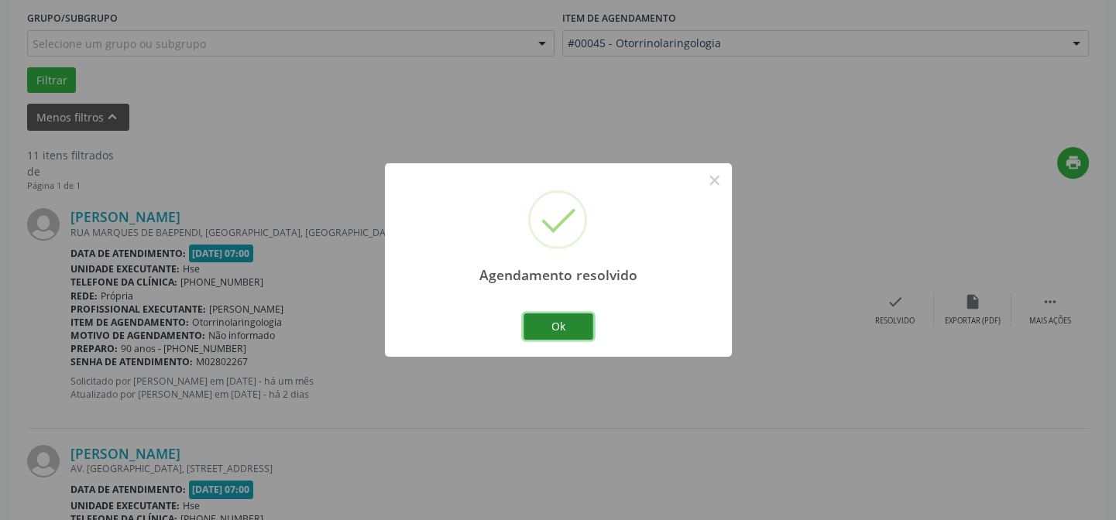
click at [552, 321] on button "Ok" at bounding box center [558, 327] width 70 height 26
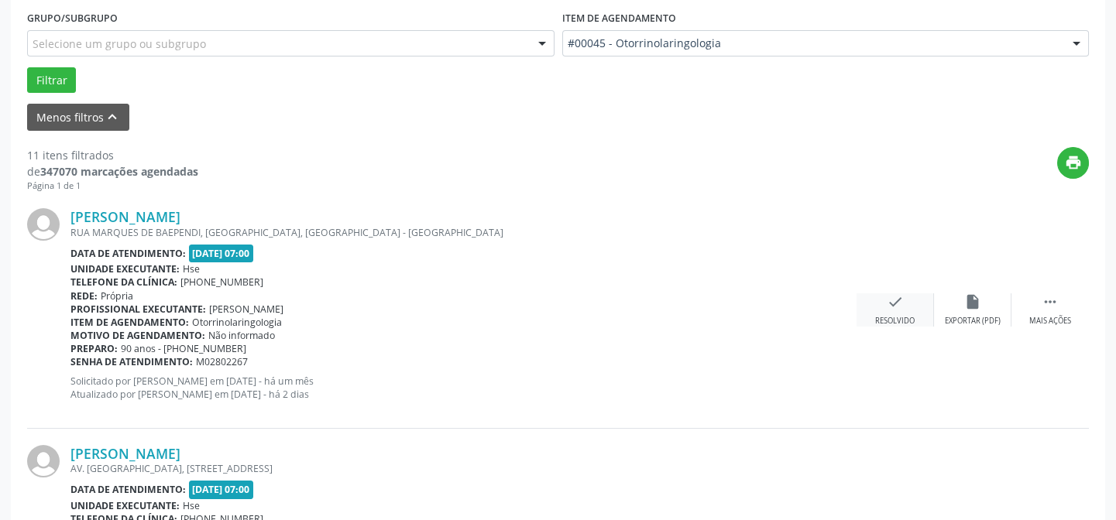
click at [897, 300] on icon "check" at bounding box center [895, 301] width 17 height 17
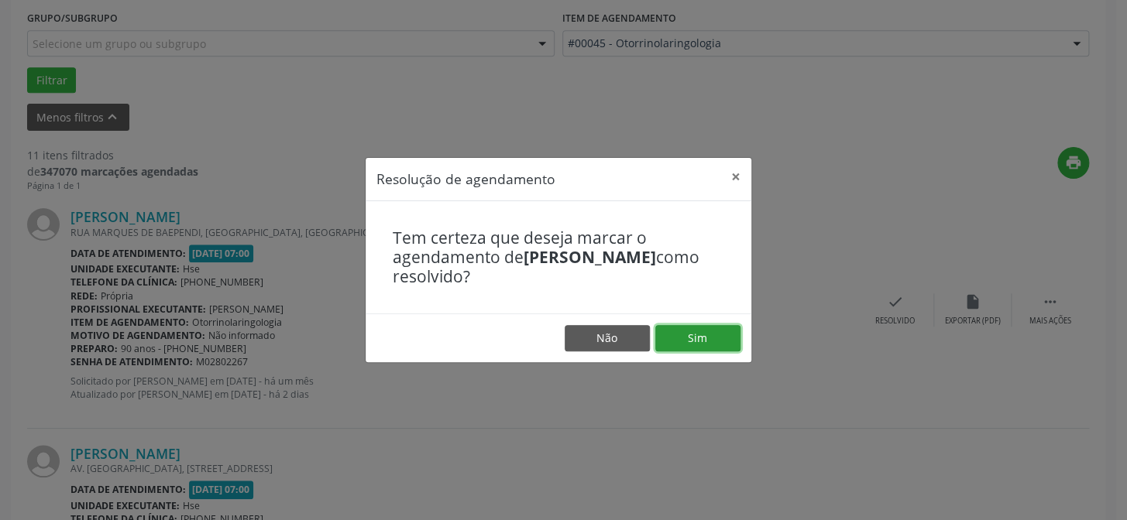
click at [691, 338] on button "Sim" at bounding box center [697, 338] width 85 height 26
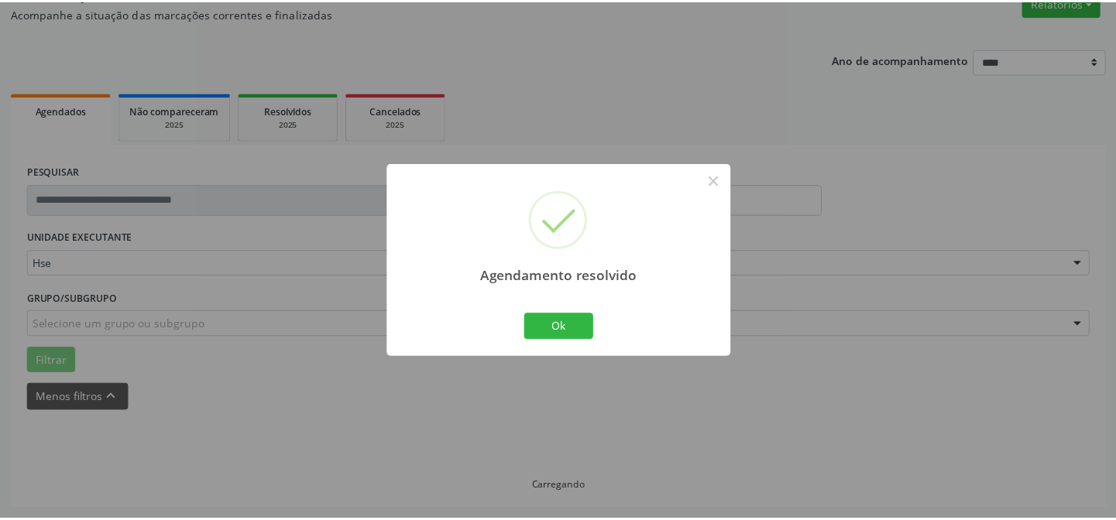
scroll to position [139, 0]
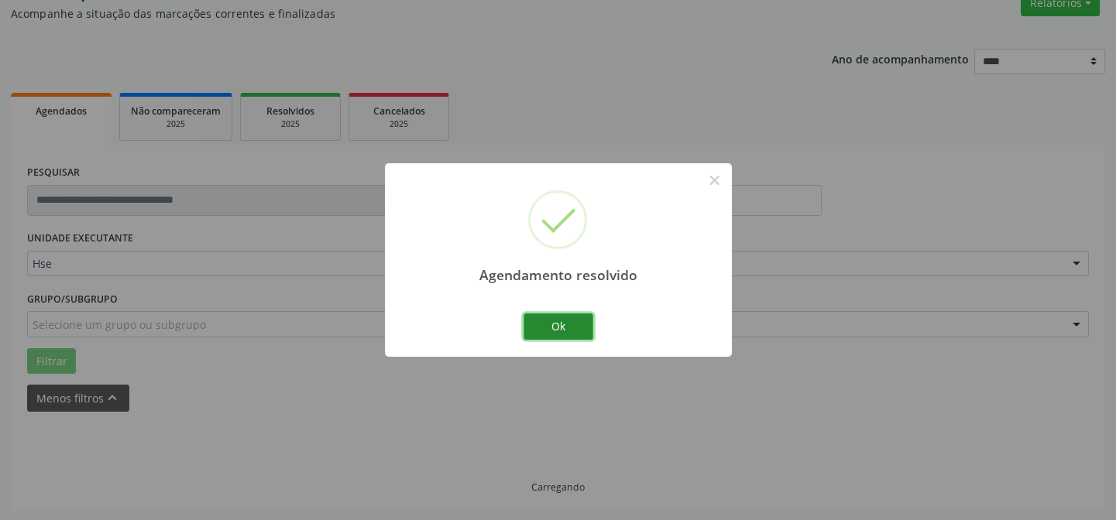
click at [562, 328] on button "Ok" at bounding box center [558, 327] width 70 height 26
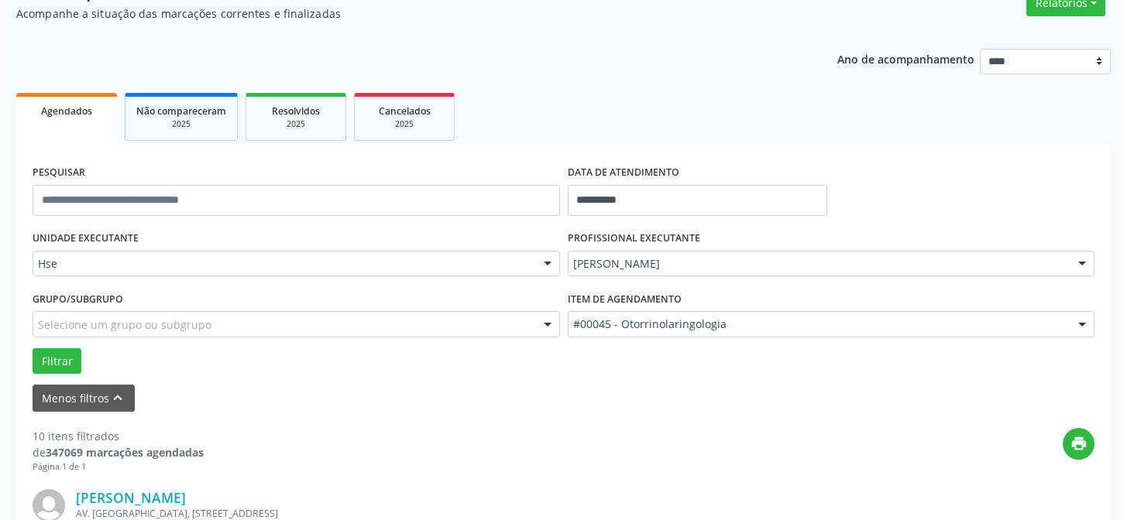
scroll to position [349, 0]
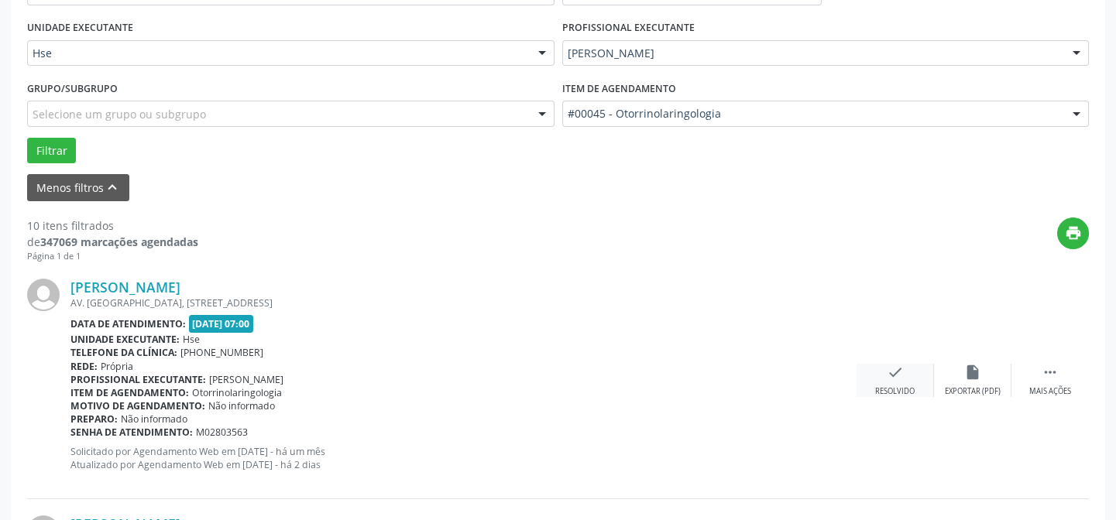
click at [891, 371] on icon "check" at bounding box center [895, 372] width 17 height 17
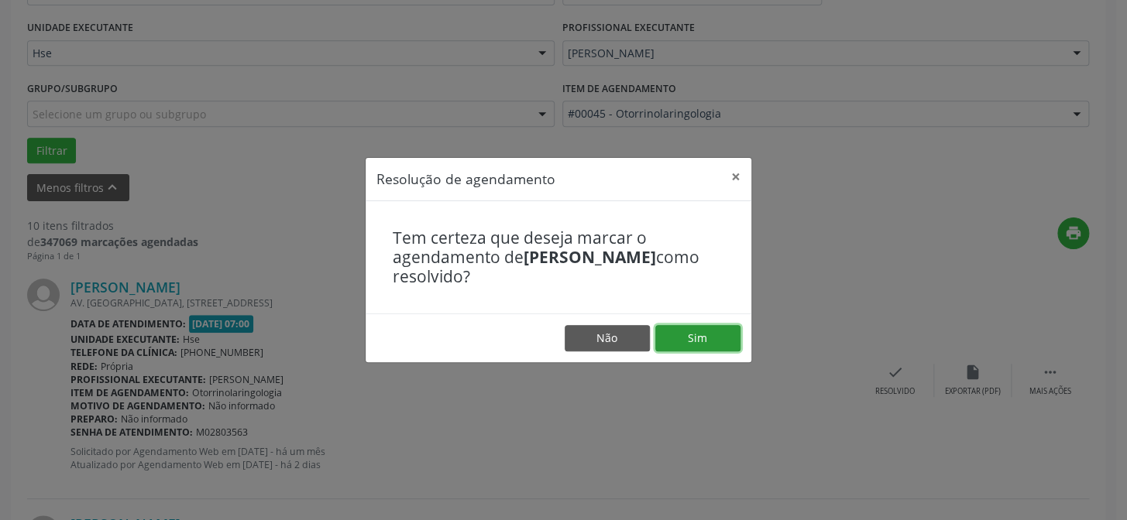
click at [698, 338] on button "Sim" at bounding box center [697, 338] width 85 height 26
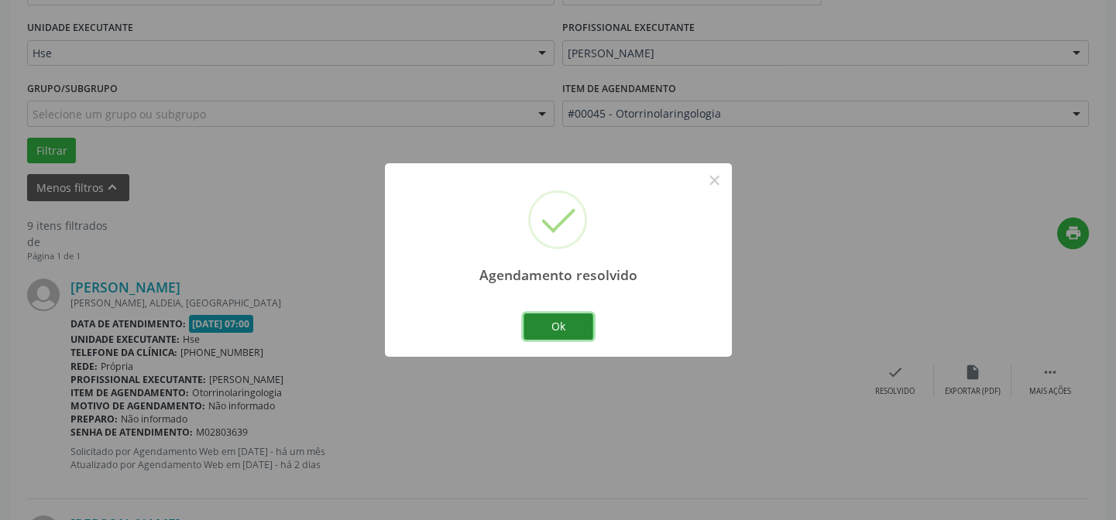
click at [559, 329] on button "Ok" at bounding box center [558, 327] width 70 height 26
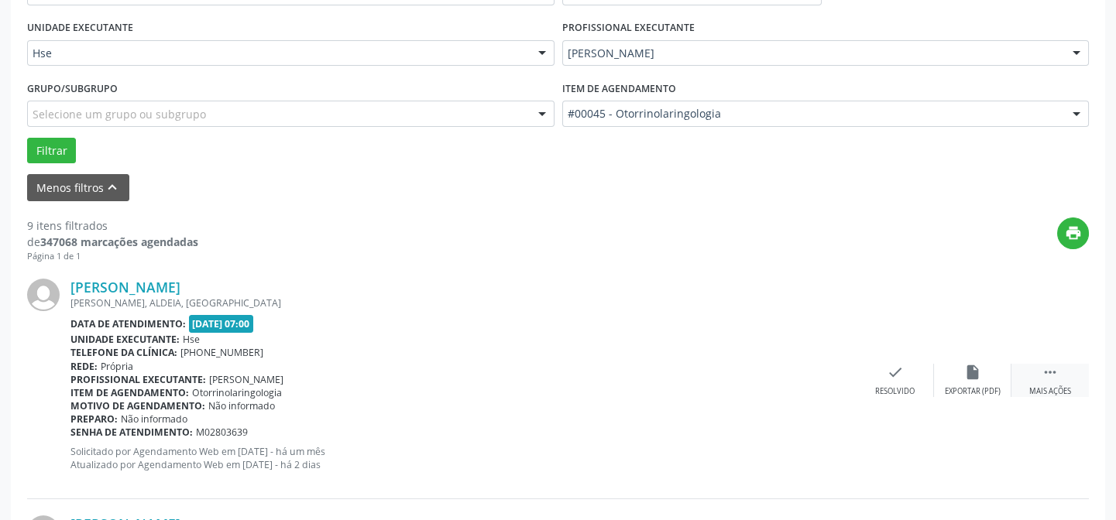
click at [1045, 371] on icon "" at bounding box center [1050, 372] width 17 height 17
click at [969, 366] on icon "alarm_off" at bounding box center [972, 372] width 17 height 17
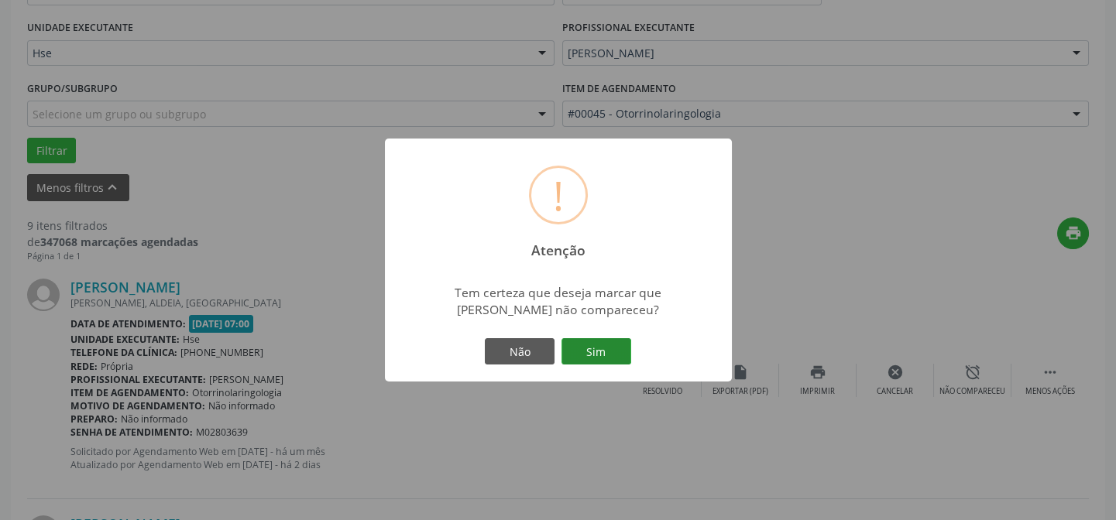
click at [598, 350] on button "Sim" at bounding box center [596, 351] width 70 height 26
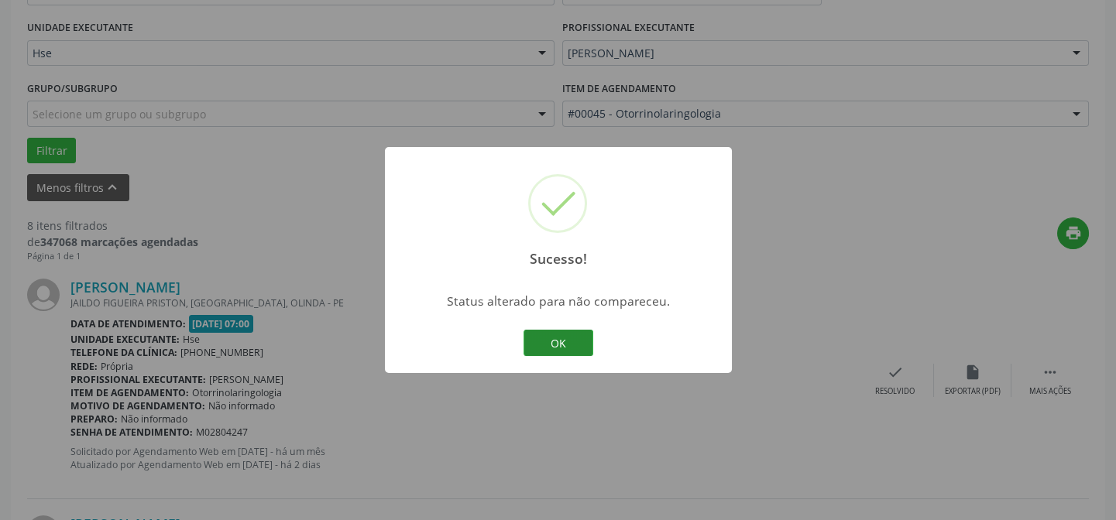
click at [558, 340] on button "OK" at bounding box center [558, 343] width 70 height 26
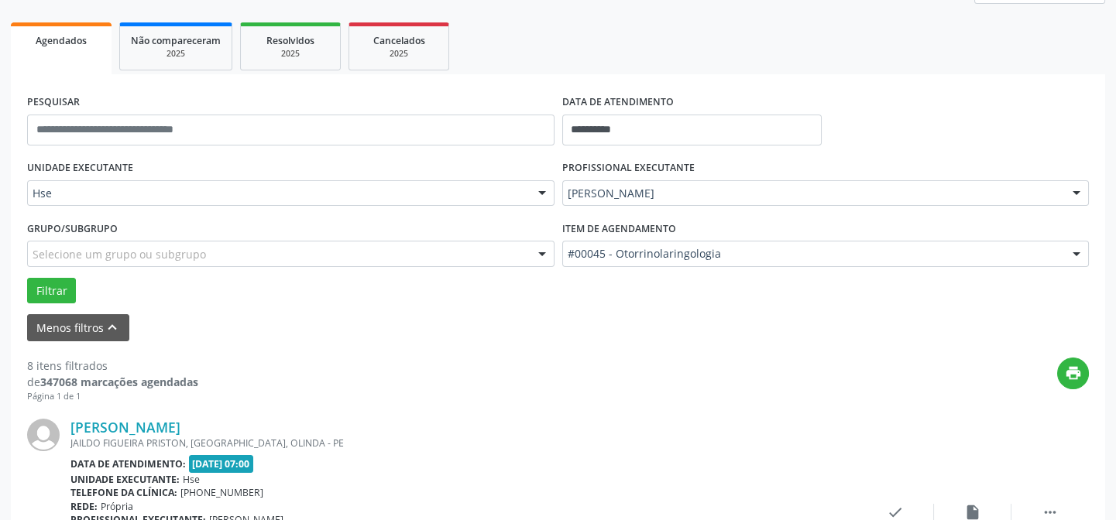
scroll to position [420, 0]
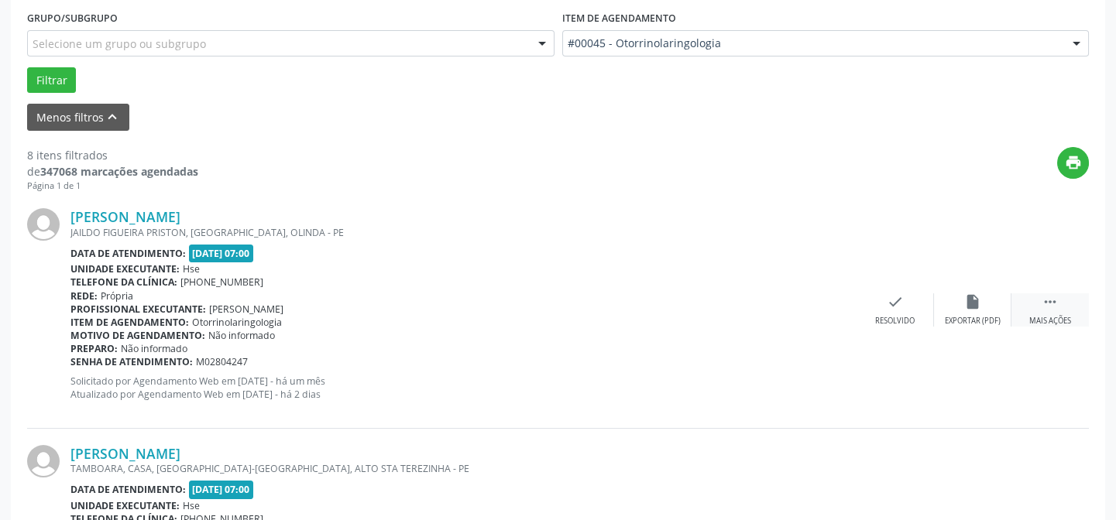
click at [1052, 298] on icon "" at bounding box center [1050, 301] width 17 height 17
click at [973, 297] on icon "alarm_off" at bounding box center [972, 301] width 17 height 17
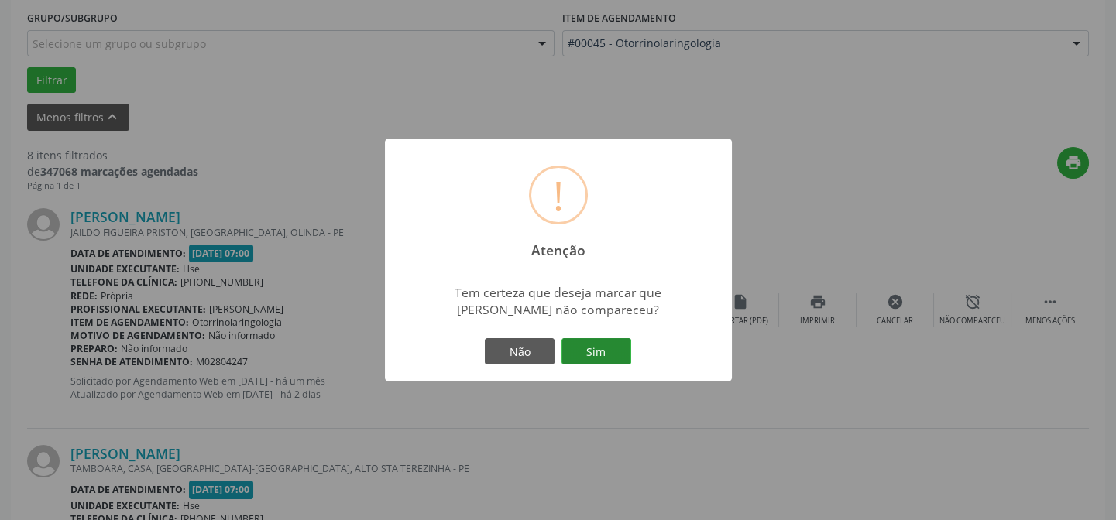
click at [589, 348] on button "Sim" at bounding box center [596, 351] width 70 height 26
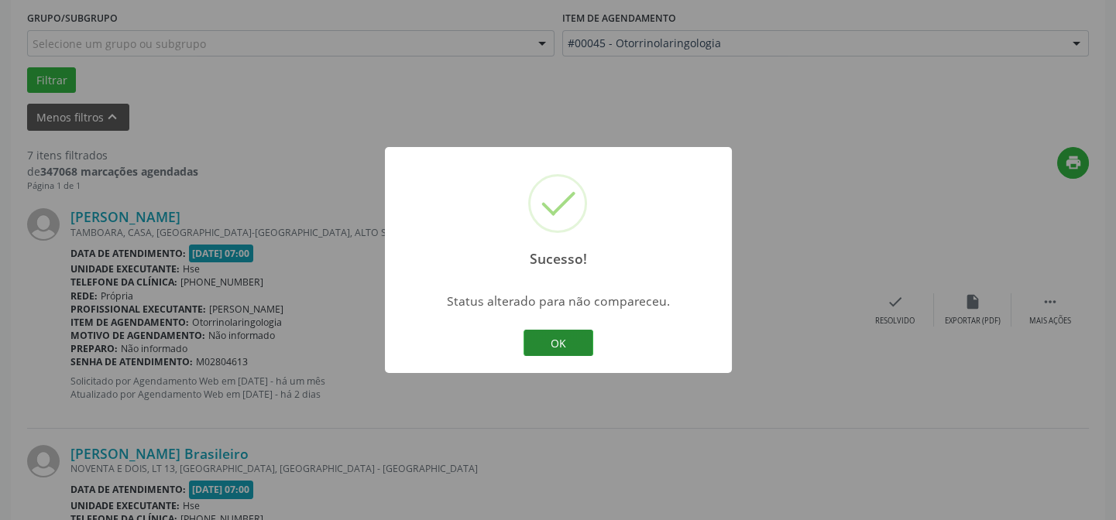
click at [557, 336] on button "OK" at bounding box center [558, 343] width 70 height 26
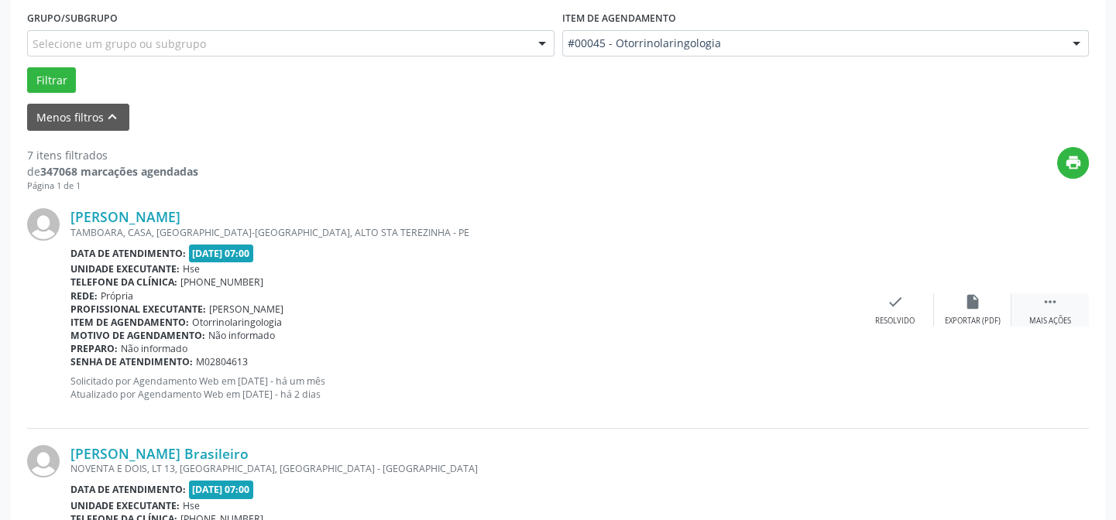
click at [1059, 302] on div " Mais ações" at bounding box center [1049, 309] width 77 height 33
click at [974, 299] on icon "alarm_off" at bounding box center [972, 301] width 17 height 17
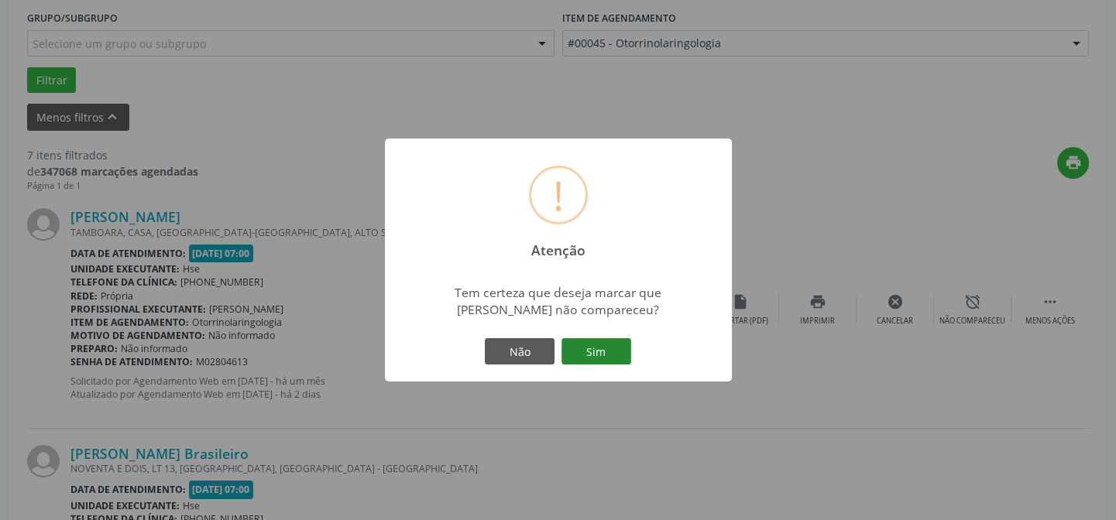
click at [592, 348] on button "Sim" at bounding box center [596, 351] width 70 height 26
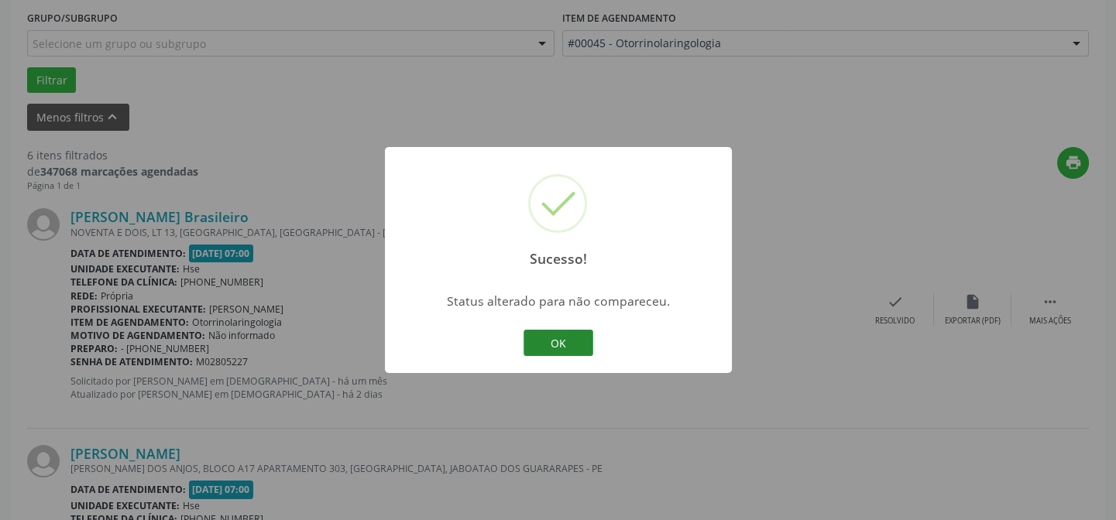
click at [561, 338] on button "OK" at bounding box center [558, 343] width 70 height 26
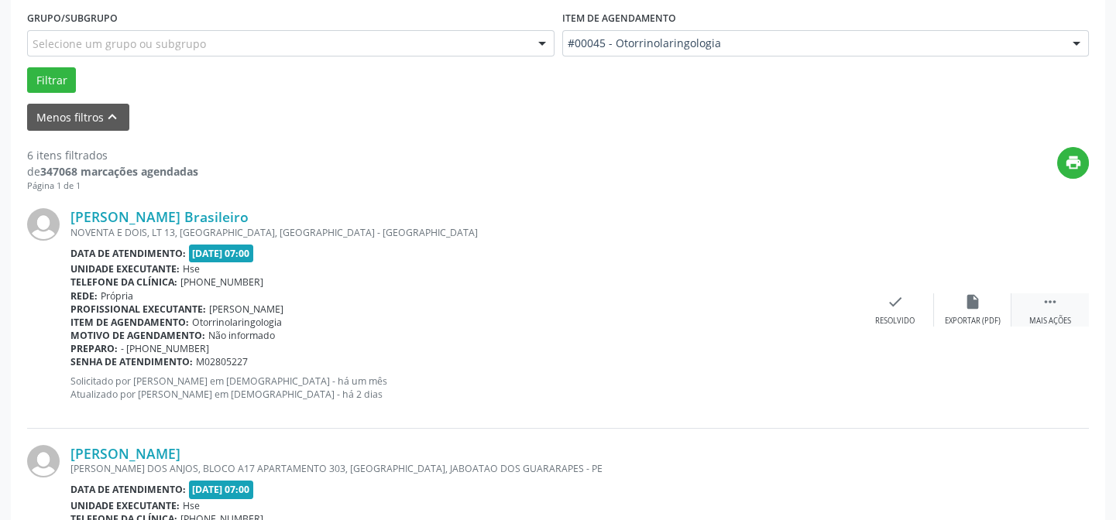
click at [1051, 304] on icon "" at bounding box center [1050, 301] width 17 height 17
click at [969, 302] on icon "alarm_off" at bounding box center [972, 301] width 17 height 17
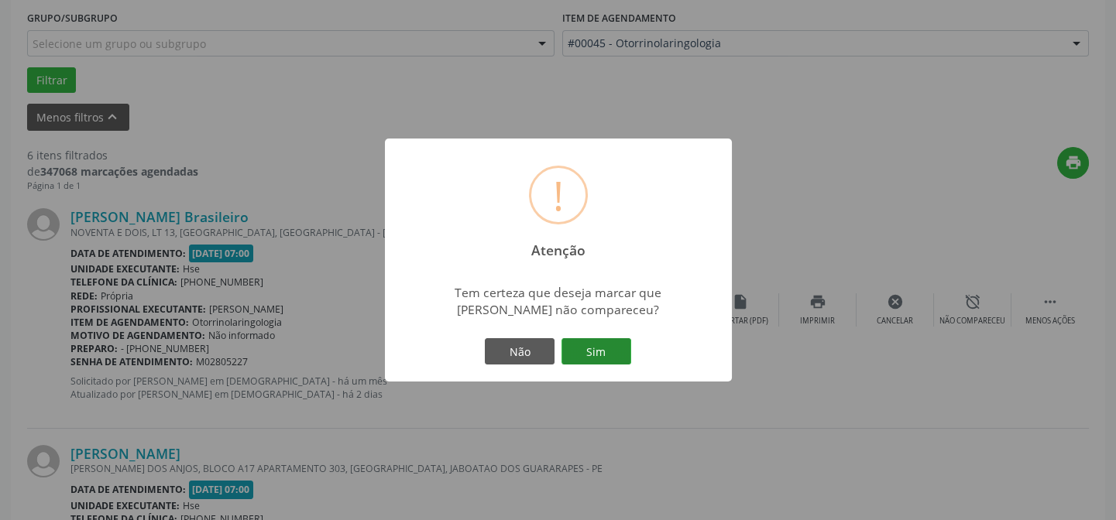
click at [596, 347] on button "Sim" at bounding box center [596, 351] width 70 height 26
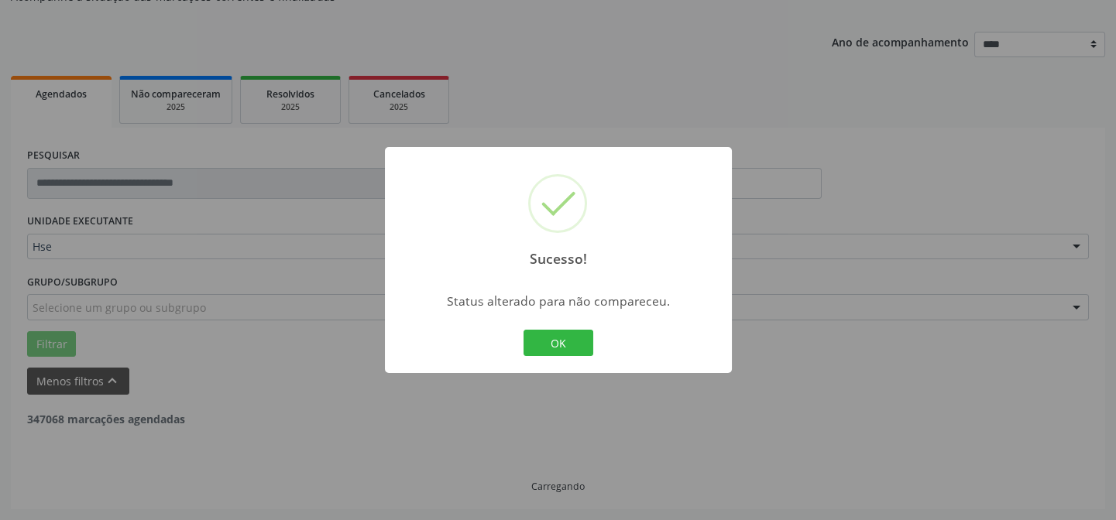
scroll to position [155, 0]
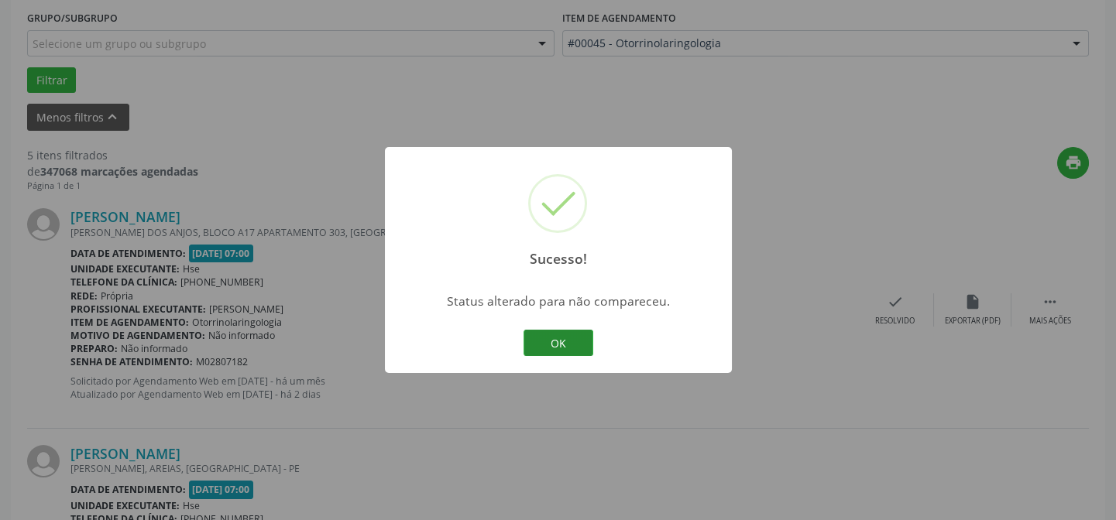
click at [555, 337] on button "OK" at bounding box center [558, 343] width 70 height 26
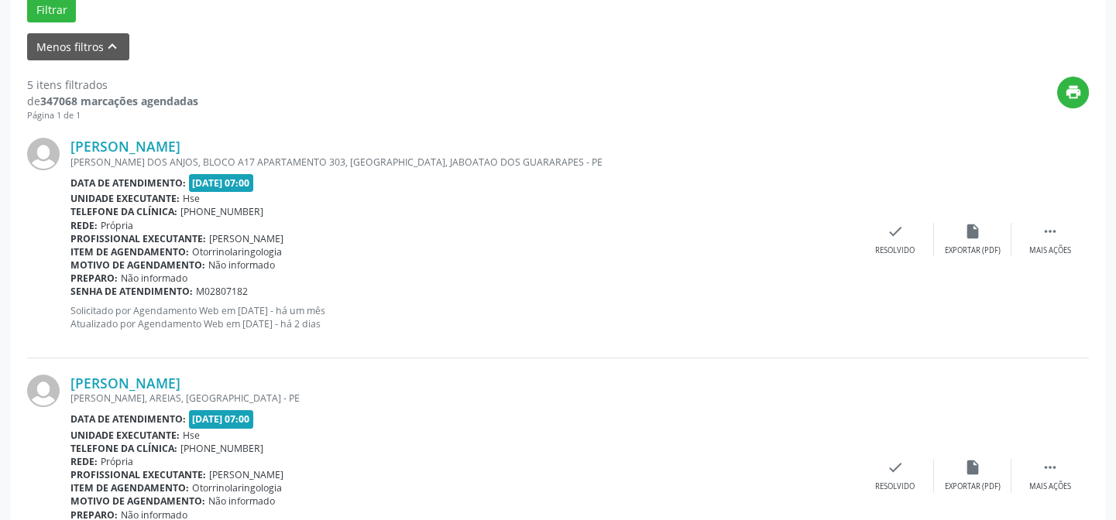
scroll to position [420, 0]
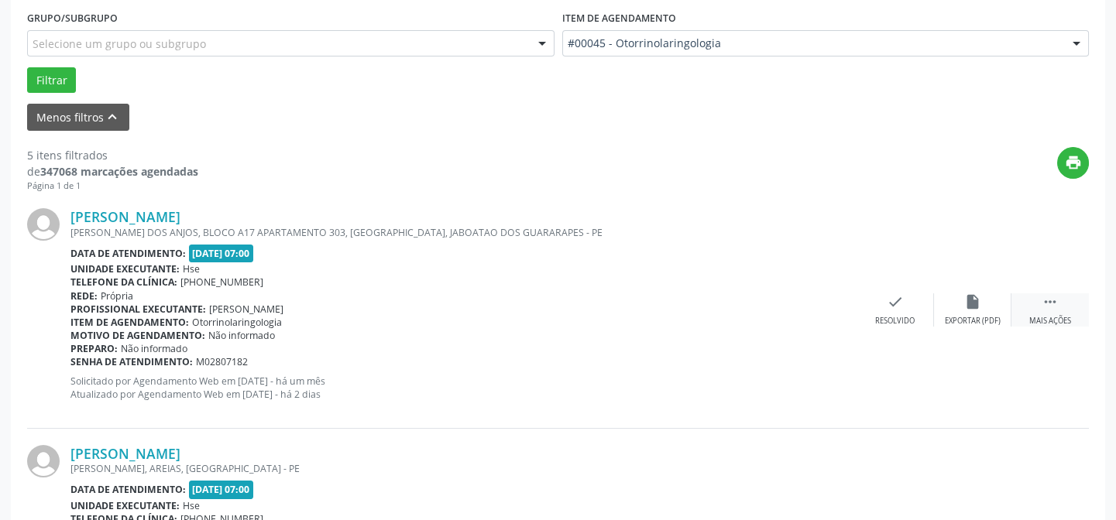
click at [1055, 301] on icon "" at bounding box center [1050, 301] width 17 height 17
click at [972, 300] on icon "alarm_off" at bounding box center [972, 301] width 17 height 17
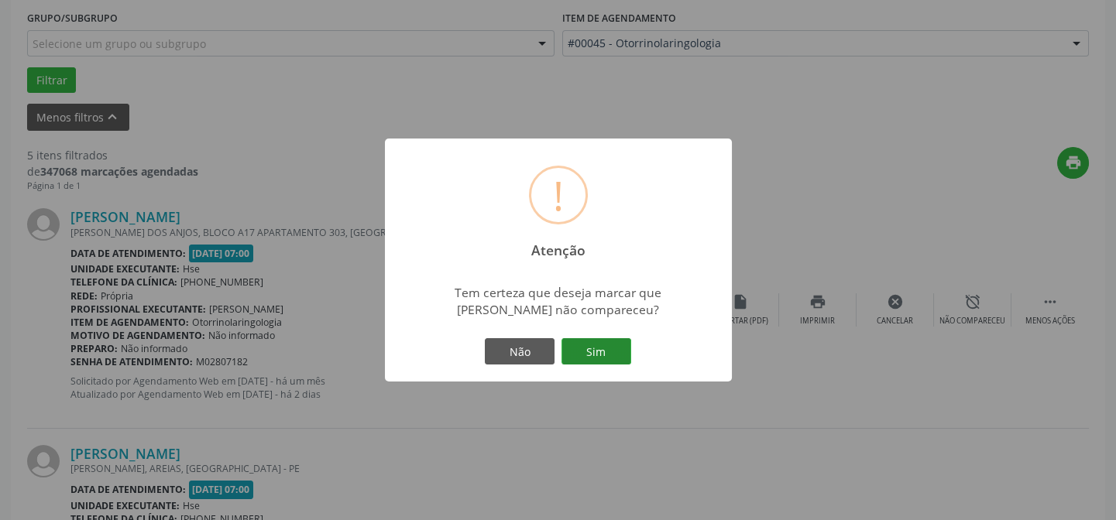
click at [595, 348] on button "Sim" at bounding box center [596, 351] width 70 height 26
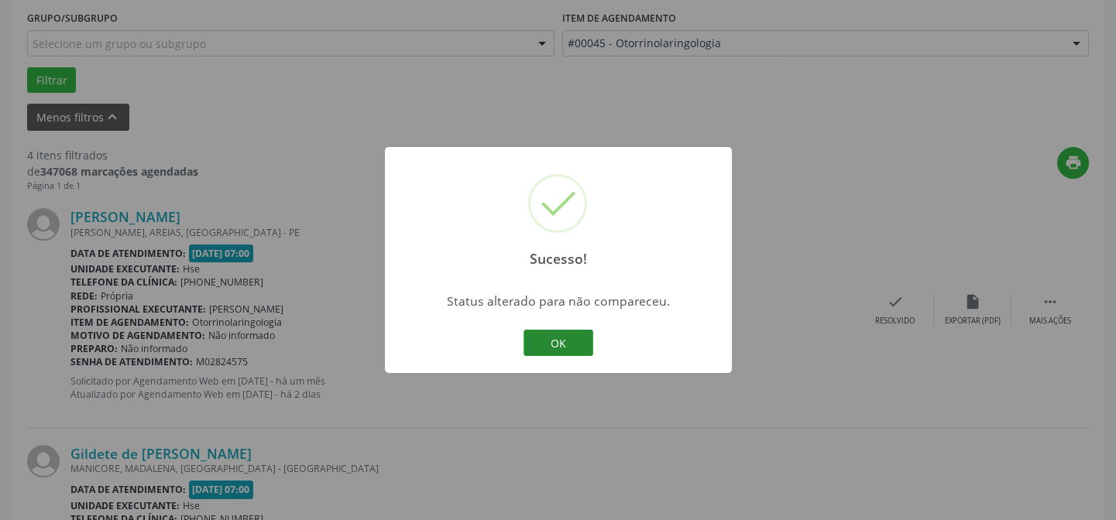
click at [558, 341] on button "OK" at bounding box center [558, 343] width 70 height 26
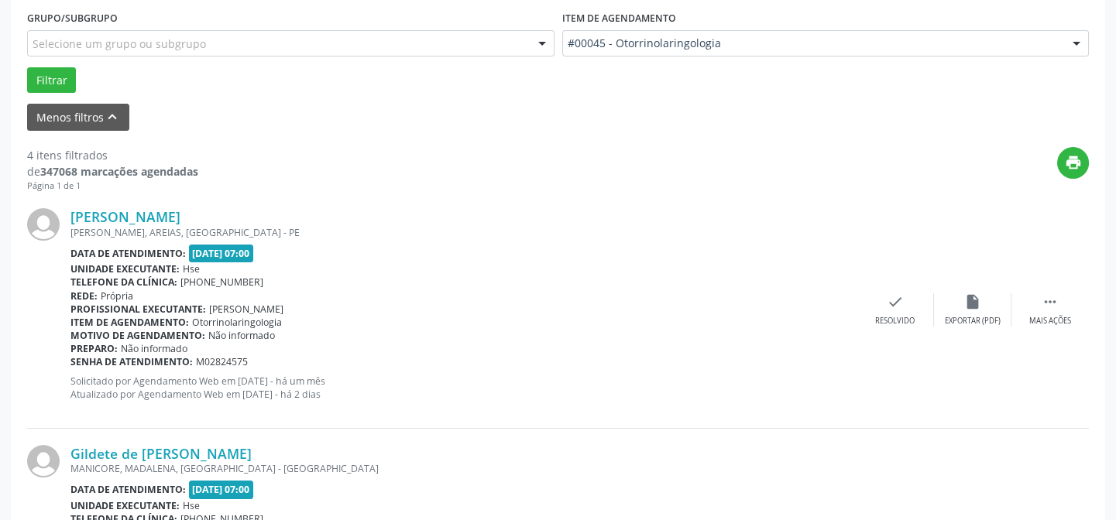
scroll to position [349, 0]
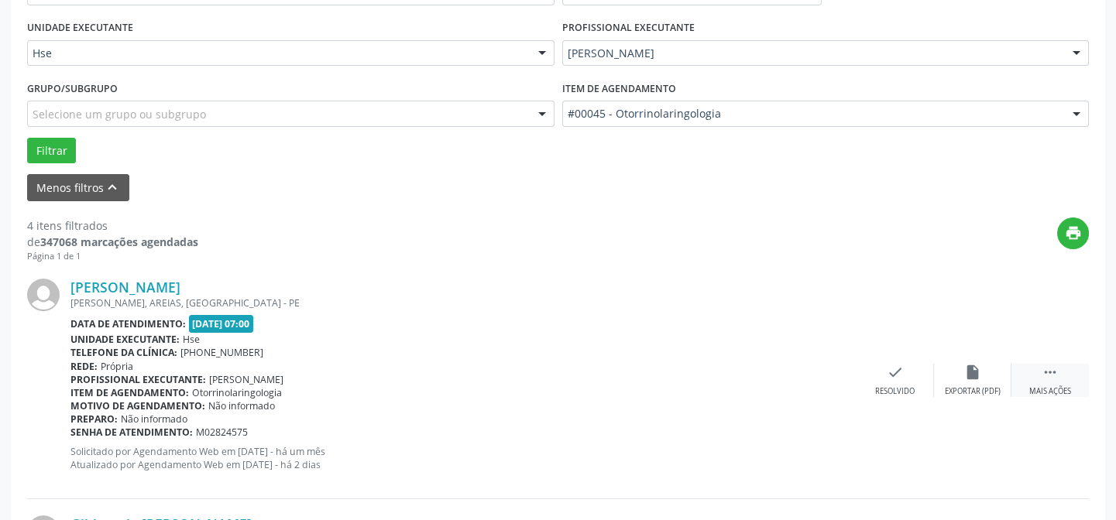
click at [1049, 373] on icon "" at bounding box center [1050, 372] width 17 height 17
click at [975, 368] on icon "alarm_off" at bounding box center [972, 372] width 17 height 17
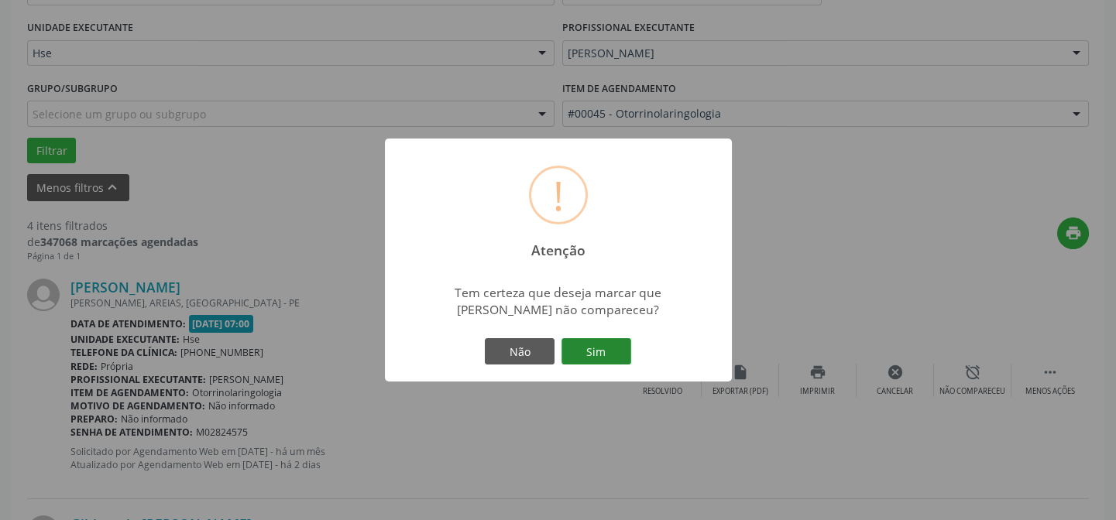
click at [593, 352] on button "Sim" at bounding box center [596, 351] width 70 height 26
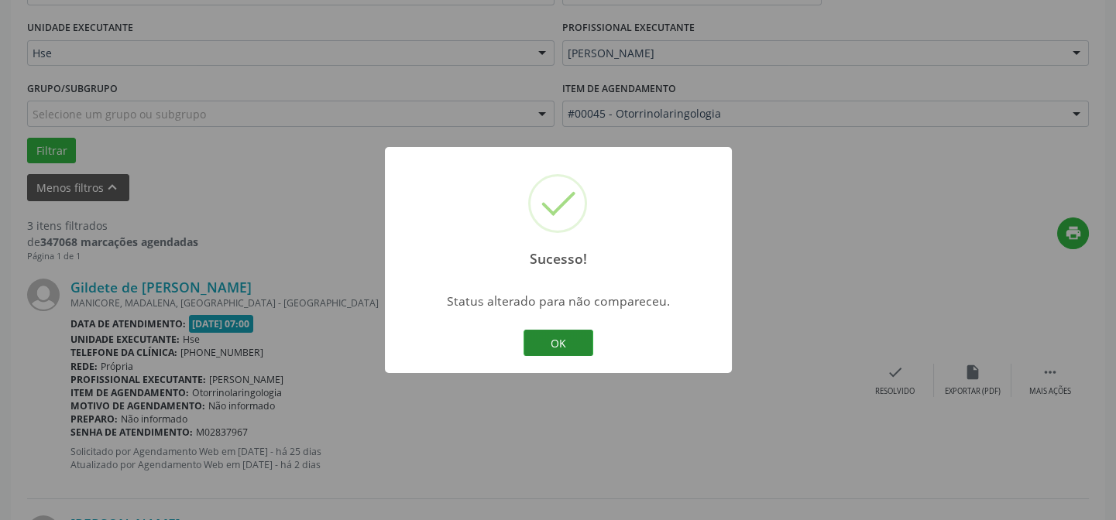
click at [558, 339] on button "OK" at bounding box center [558, 343] width 70 height 26
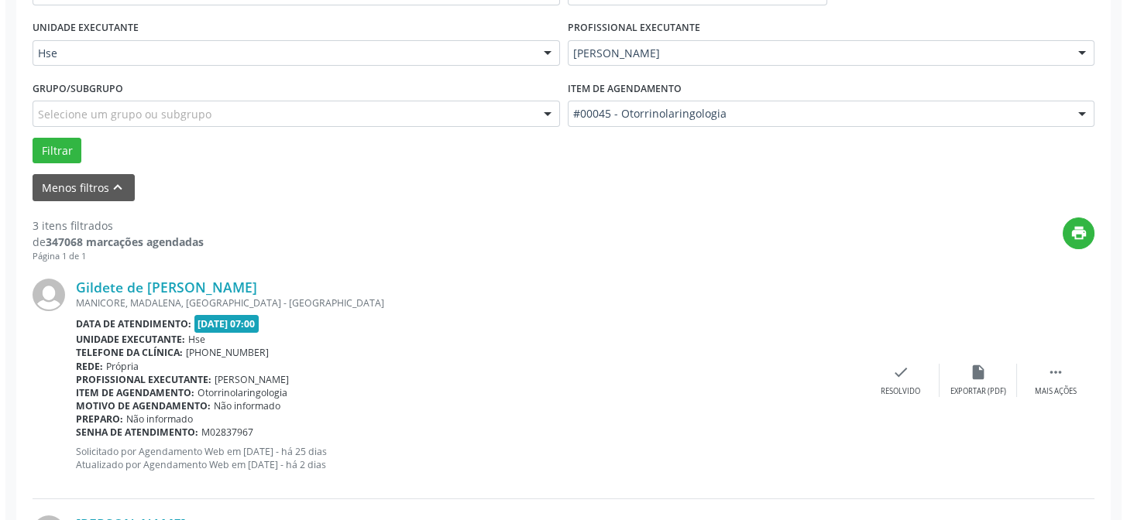
scroll to position [420, 0]
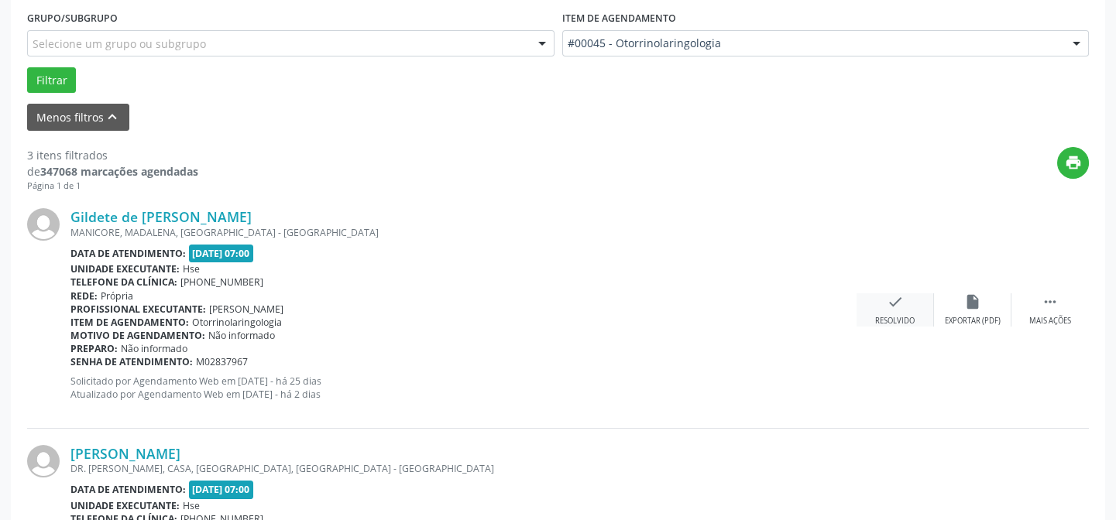
click at [891, 302] on icon "check" at bounding box center [895, 301] width 17 height 17
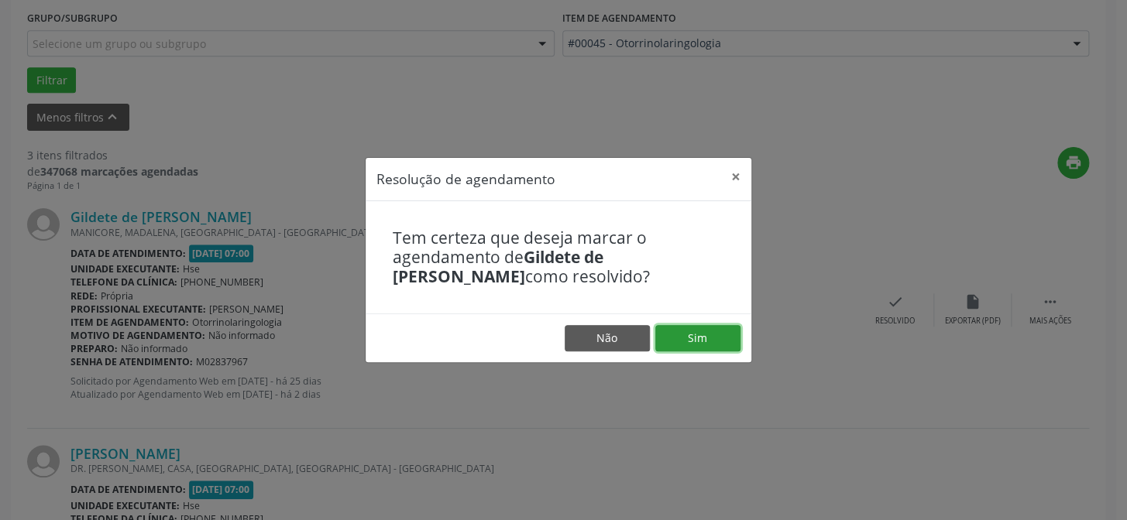
click at [685, 336] on button "Sim" at bounding box center [697, 338] width 85 height 26
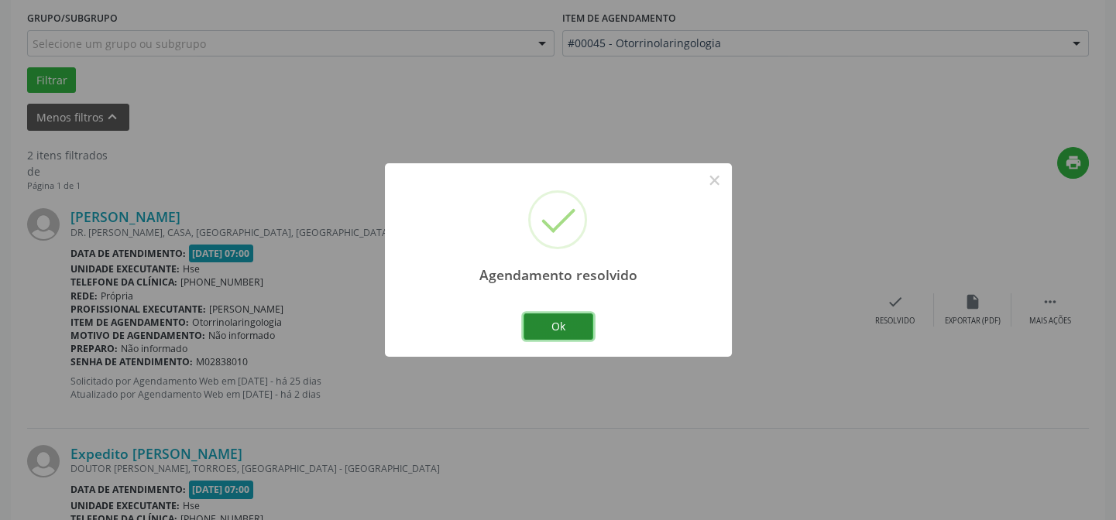
click at [554, 326] on button "Ok" at bounding box center [558, 327] width 70 height 26
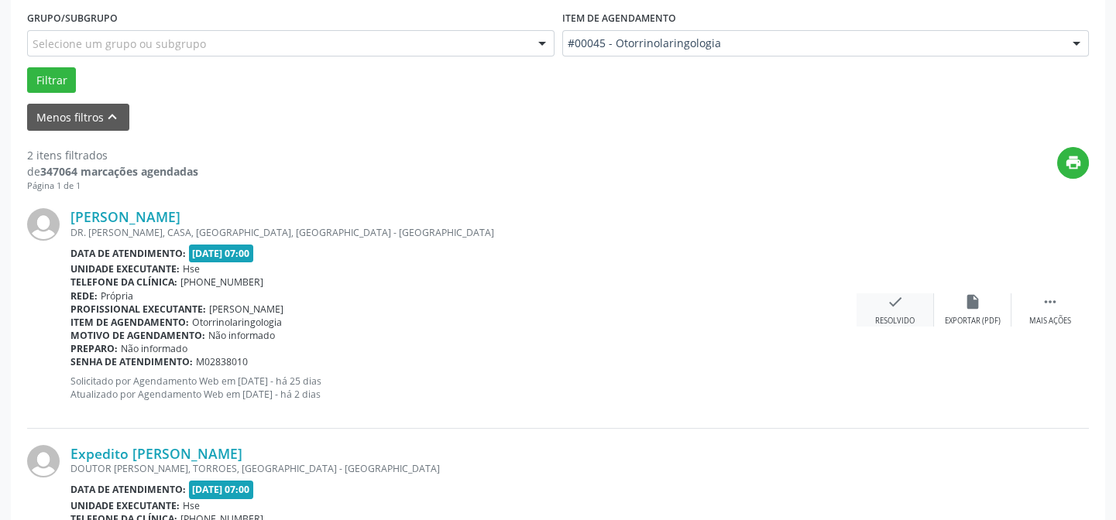
click at [891, 305] on icon "check" at bounding box center [895, 301] width 17 height 17
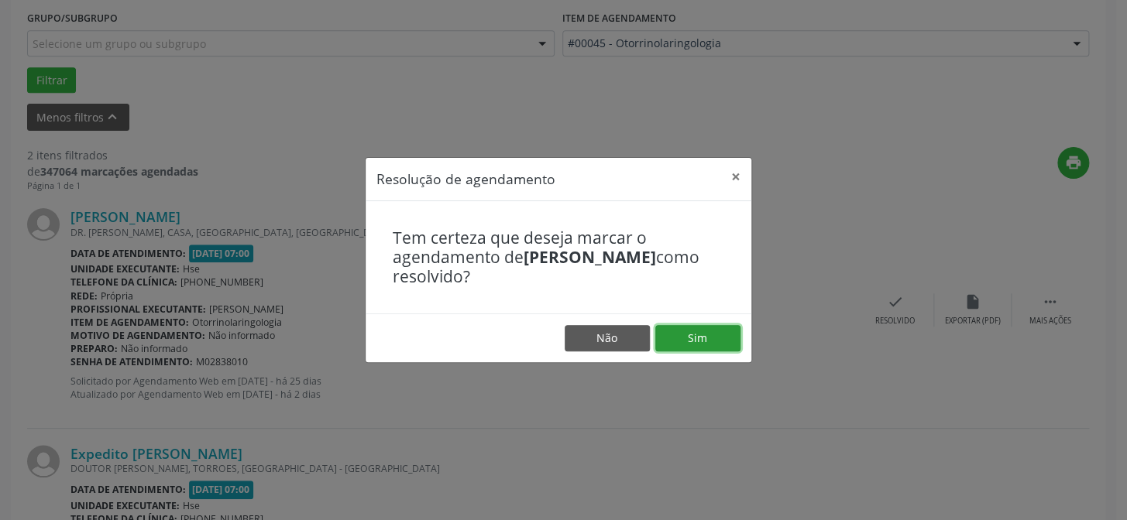
click at [695, 337] on button "Sim" at bounding box center [697, 338] width 85 height 26
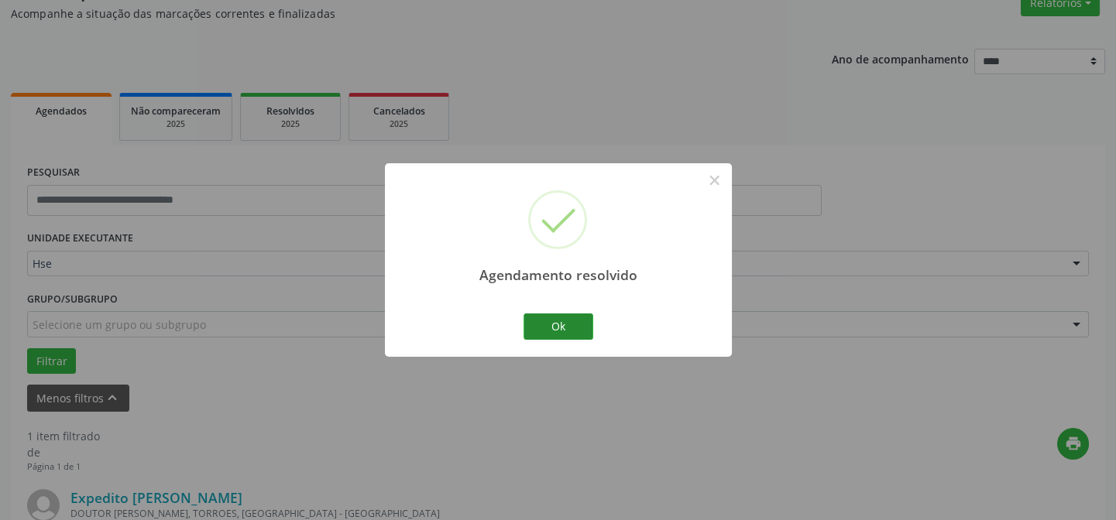
scroll to position [354, 0]
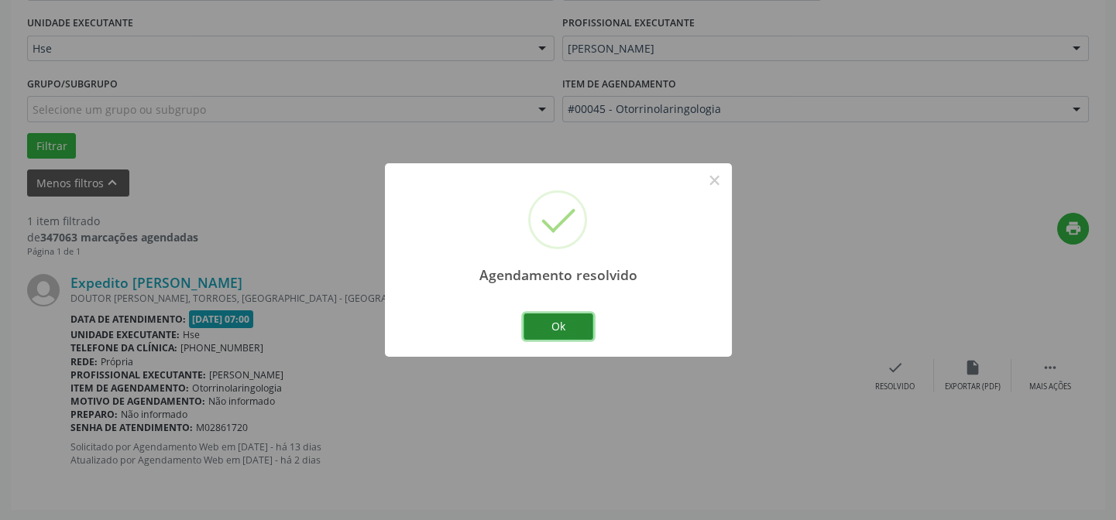
click at [556, 325] on button "Ok" at bounding box center [558, 327] width 70 height 26
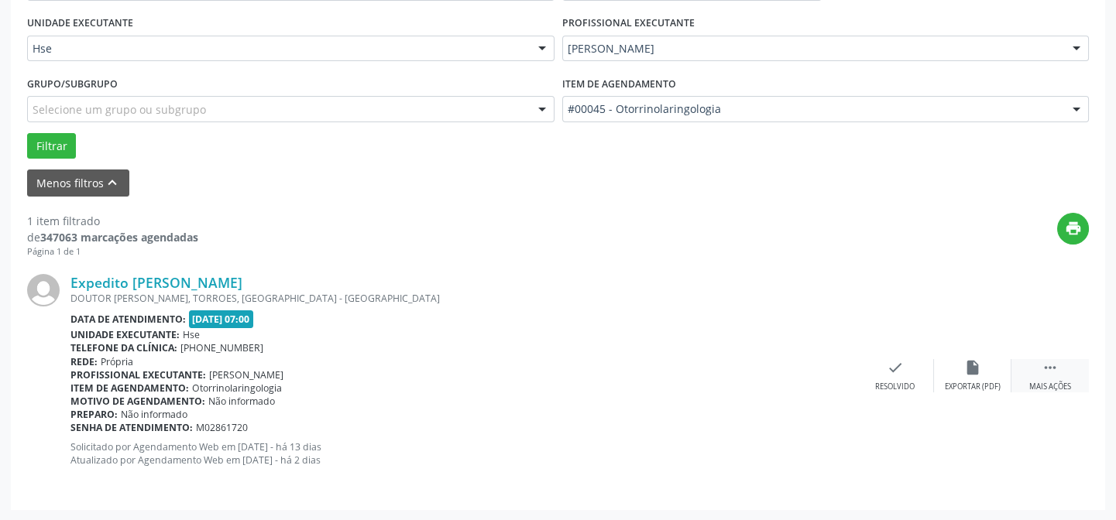
click at [1049, 364] on icon "" at bounding box center [1050, 367] width 17 height 17
click at [973, 364] on icon "alarm_off" at bounding box center [972, 367] width 17 height 17
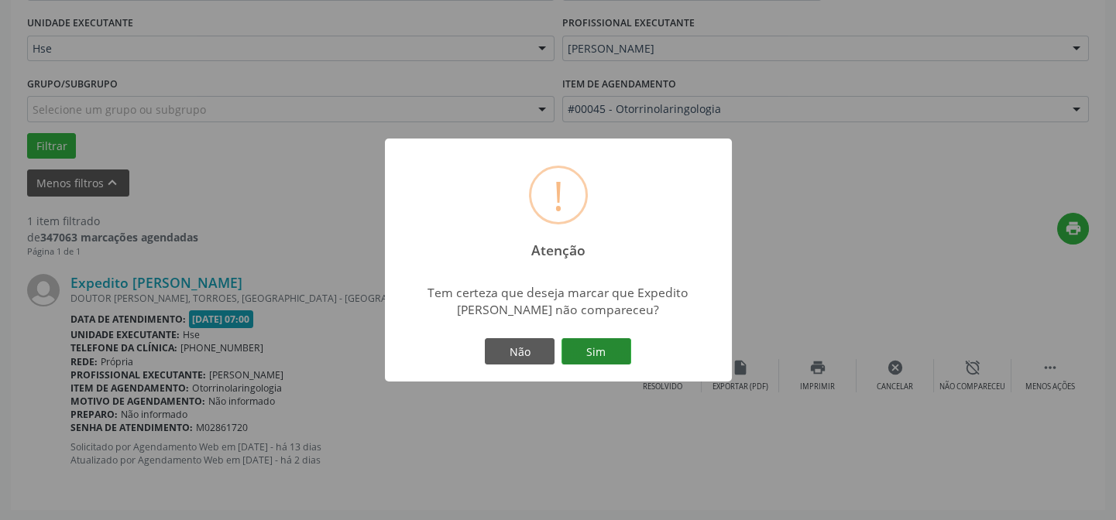
click at [592, 350] on button "Sim" at bounding box center [596, 351] width 70 height 26
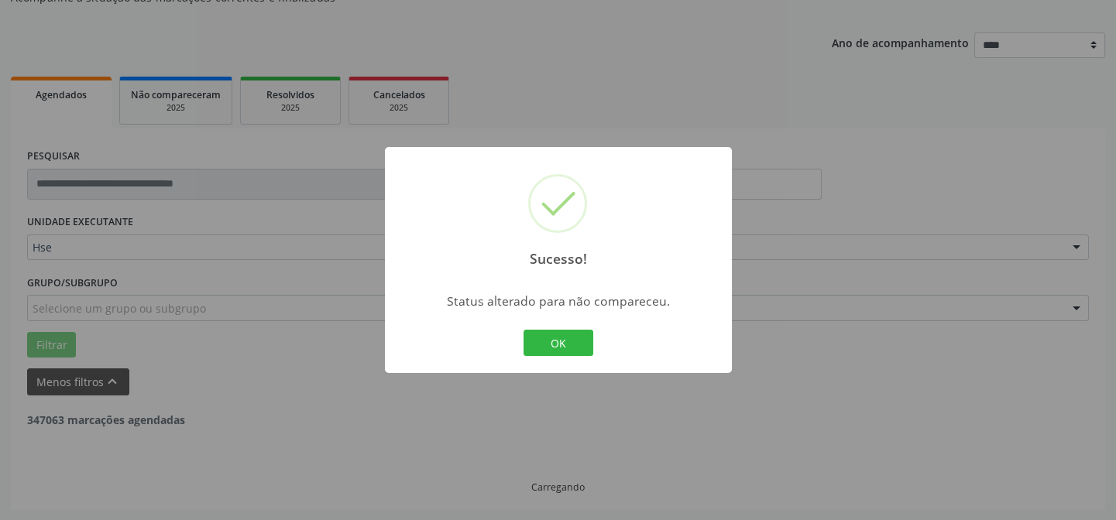
scroll to position [105, 0]
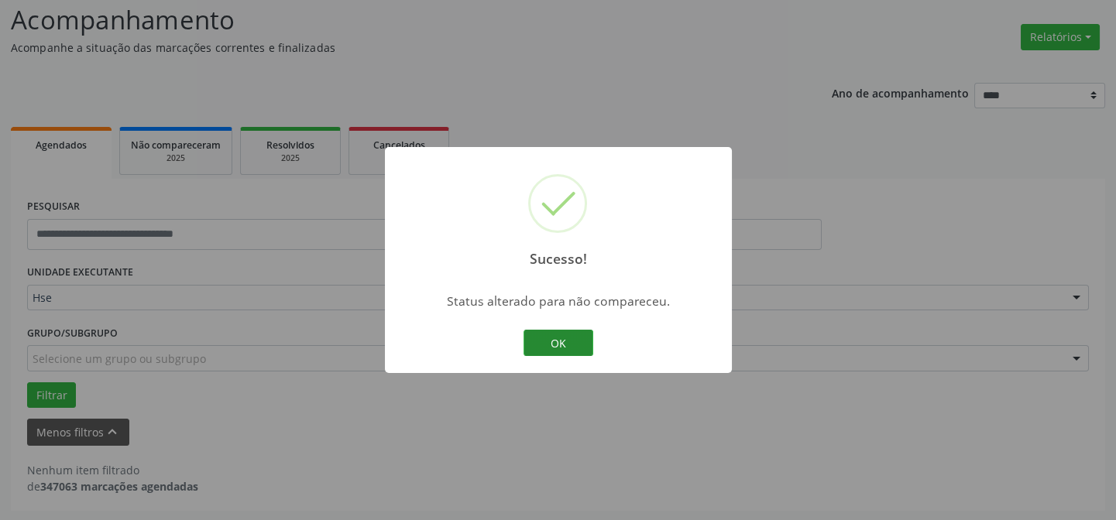
click at [556, 338] on button "OK" at bounding box center [558, 343] width 70 height 26
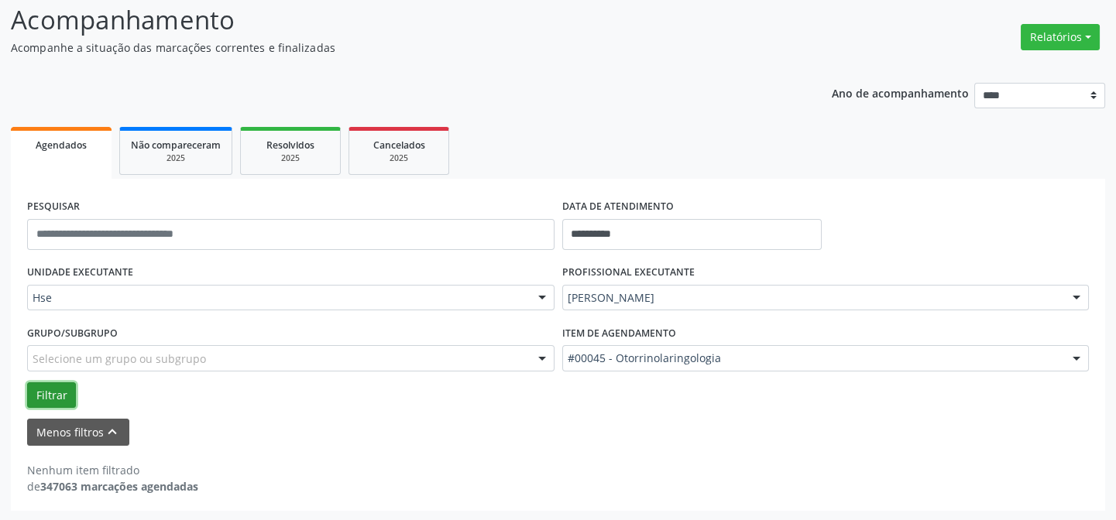
click at [46, 396] on button "Filtrar" at bounding box center [51, 396] width 49 height 26
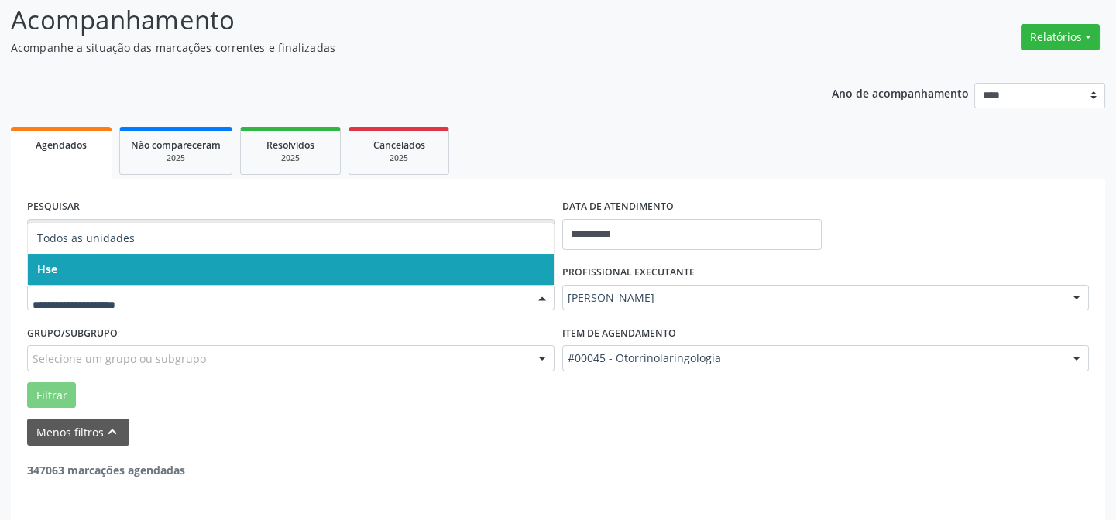
click at [119, 277] on span "Hse" at bounding box center [291, 269] width 526 height 31
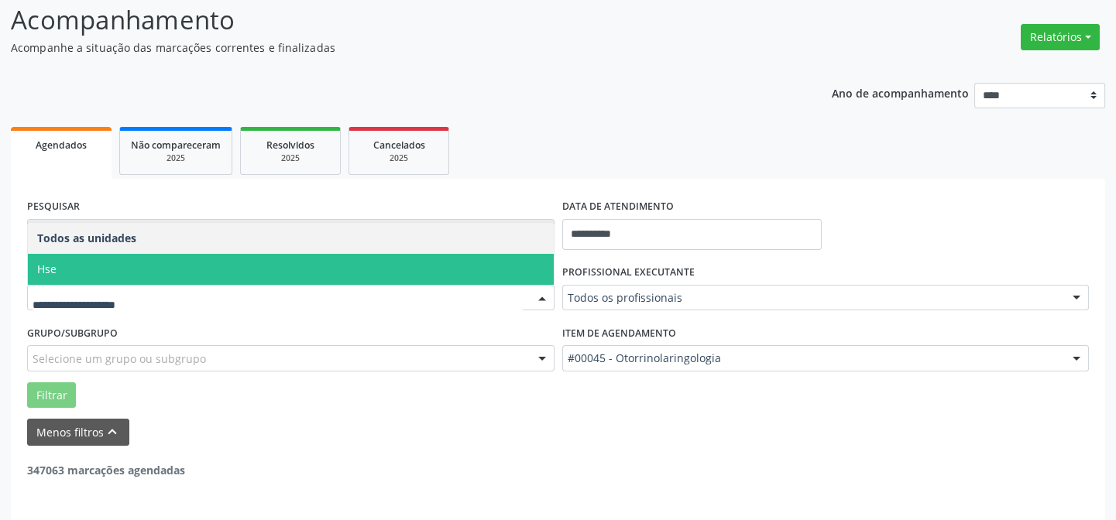
click at [142, 272] on span "Hse" at bounding box center [291, 269] width 526 height 31
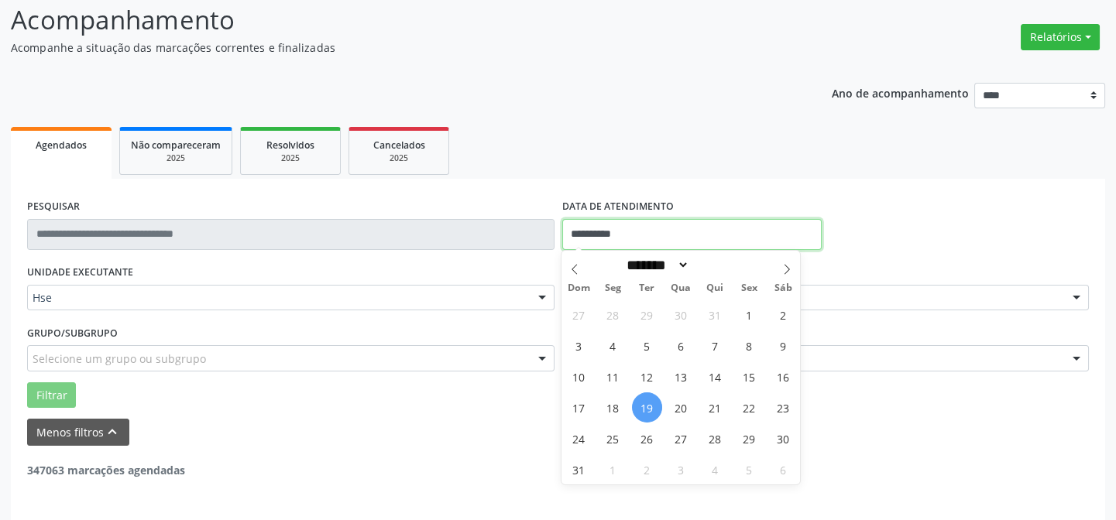
click at [646, 234] on input "**********" at bounding box center [691, 234] width 259 height 31
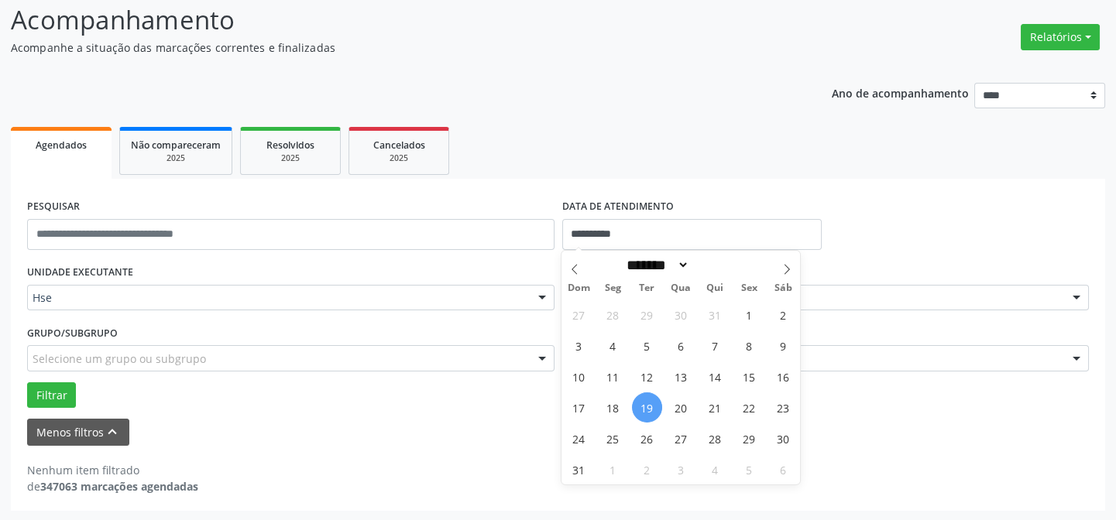
click at [649, 407] on span "19" at bounding box center [647, 408] width 30 height 30
type input "**********"
click at [645, 408] on span "19" at bounding box center [647, 408] width 30 height 30
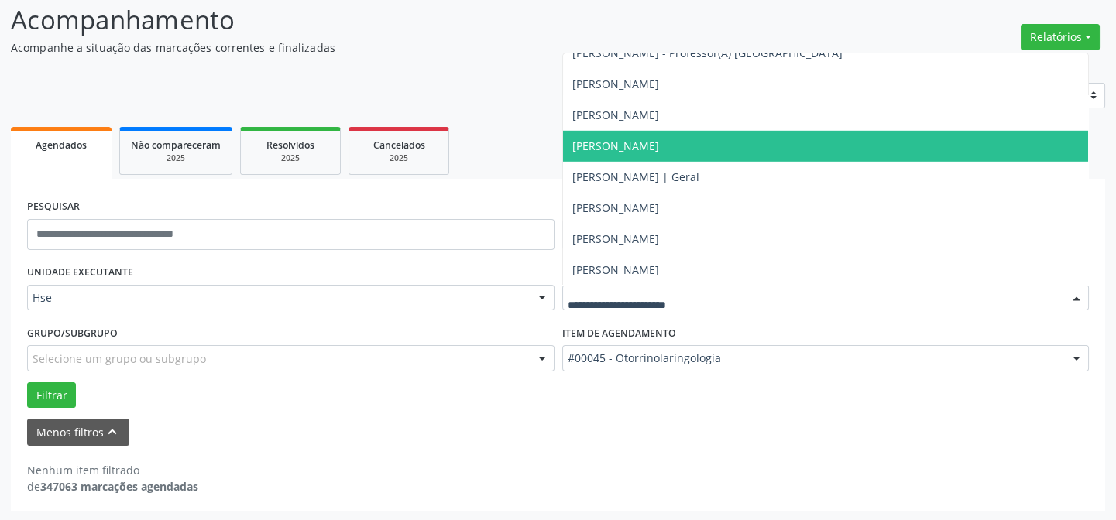
scroll to position [10060, 0]
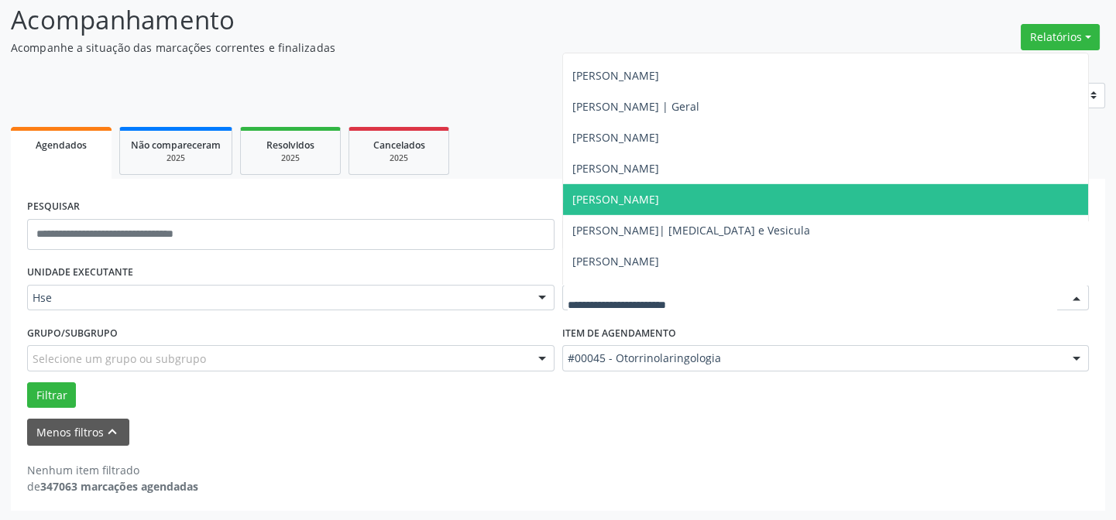
click at [601, 195] on span "[PERSON_NAME]" at bounding box center [615, 199] width 87 height 15
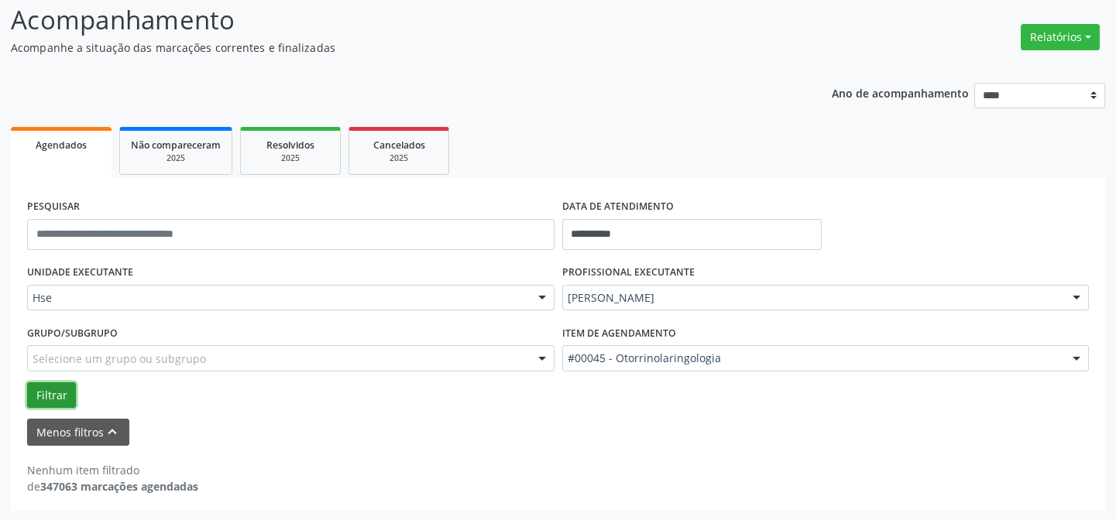
click at [51, 394] on button "Filtrar" at bounding box center [51, 396] width 49 height 26
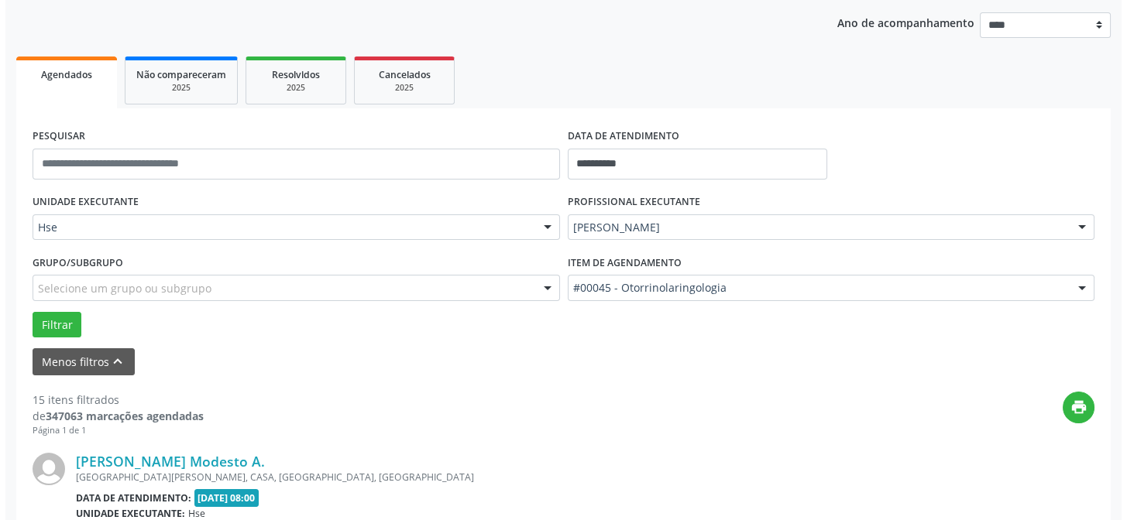
scroll to position [457, 0]
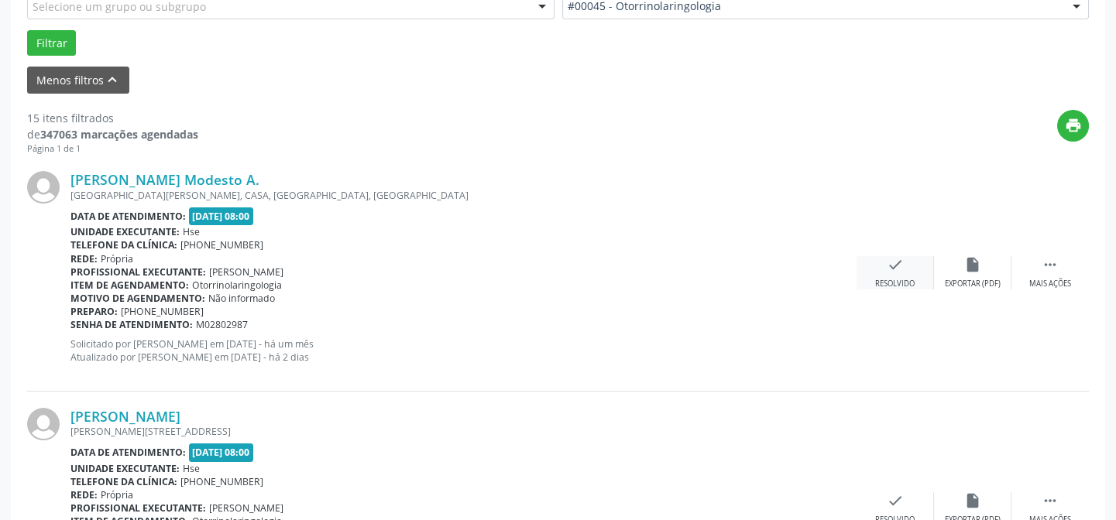
click at [891, 267] on icon "check" at bounding box center [895, 264] width 17 height 17
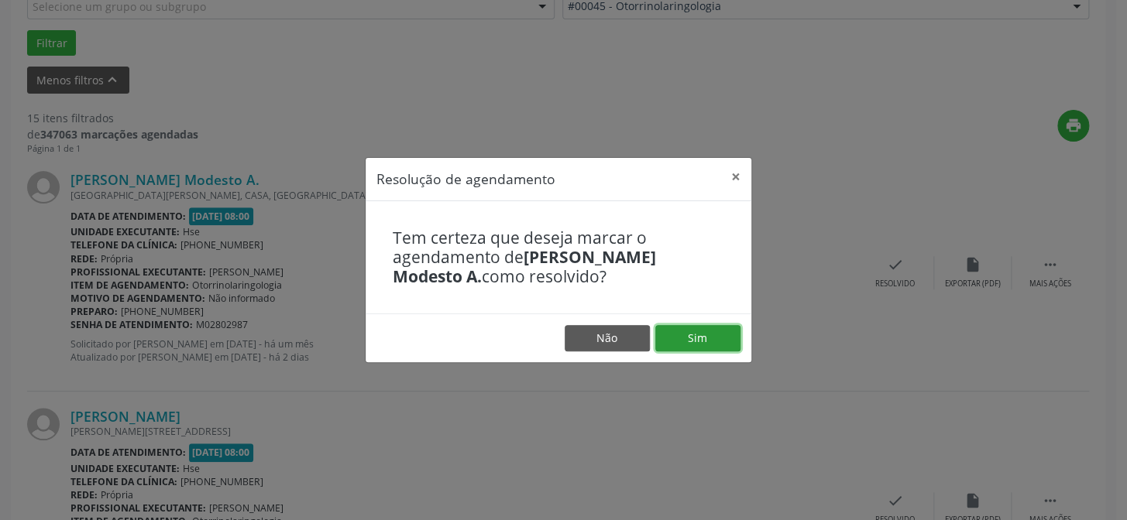
click at [697, 336] on button "Sim" at bounding box center [697, 338] width 85 height 26
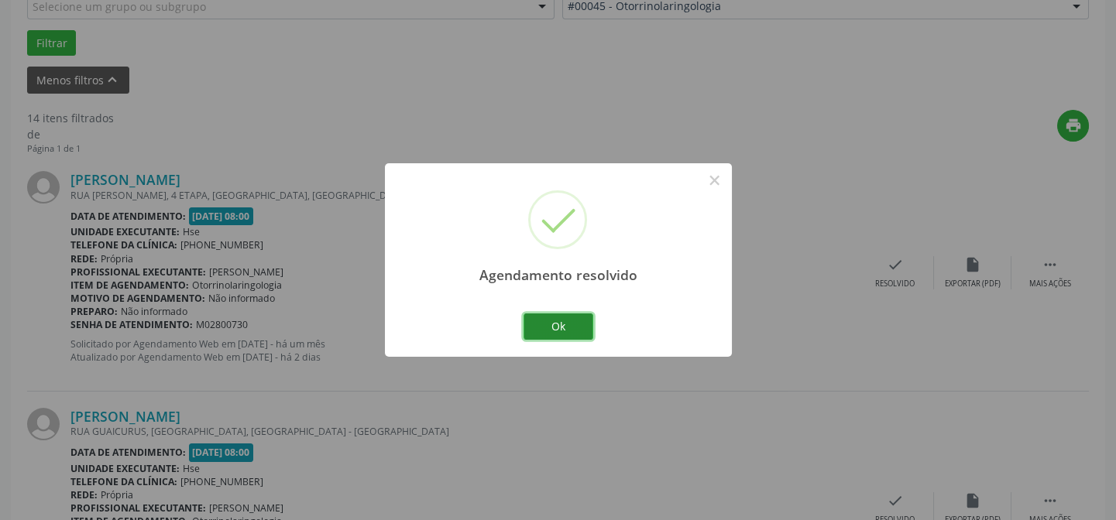
click at [558, 325] on button "Ok" at bounding box center [558, 327] width 70 height 26
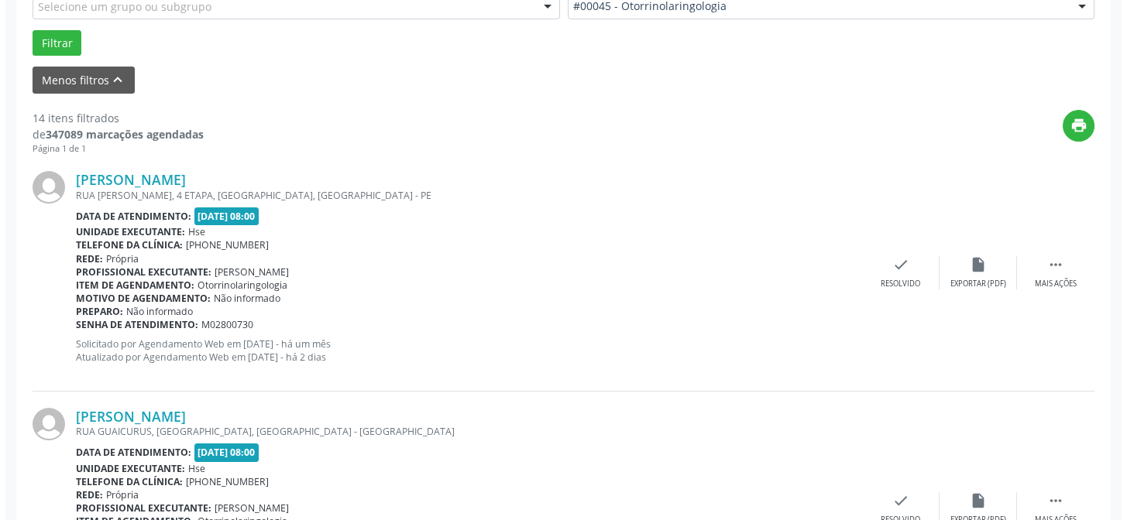
scroll to position [597, 0]
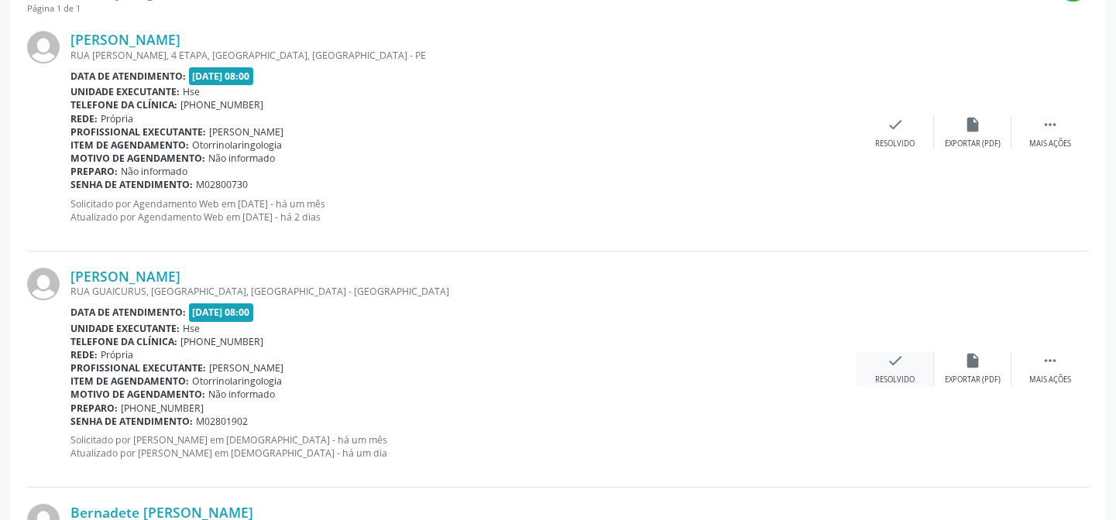
click at [891, 362] on icon "check" at bounding box center [895, 360] width 17 height 17
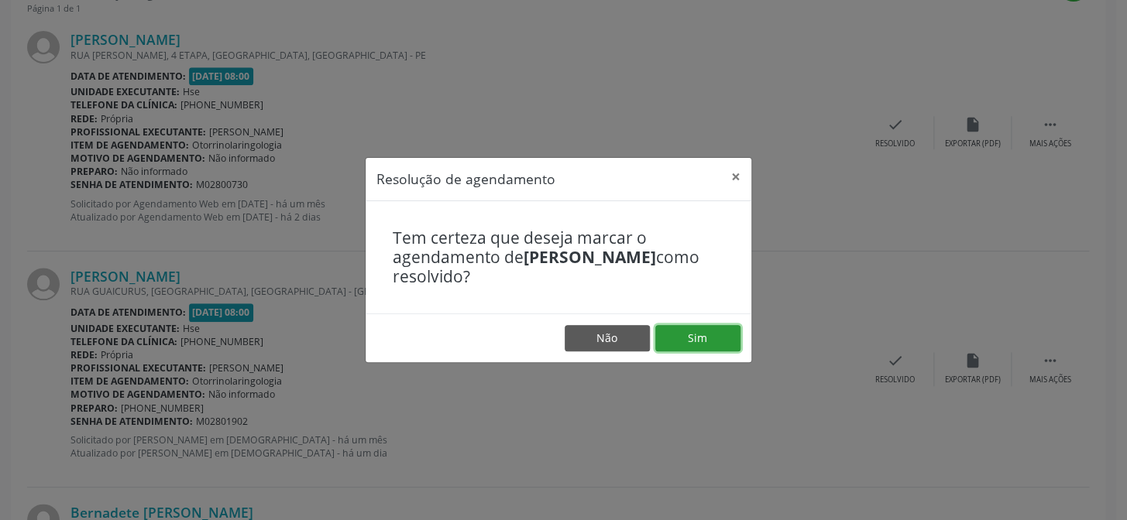
click at [699, 337] on button "Sim" at bounding box center [697, 338] width 85 height 26
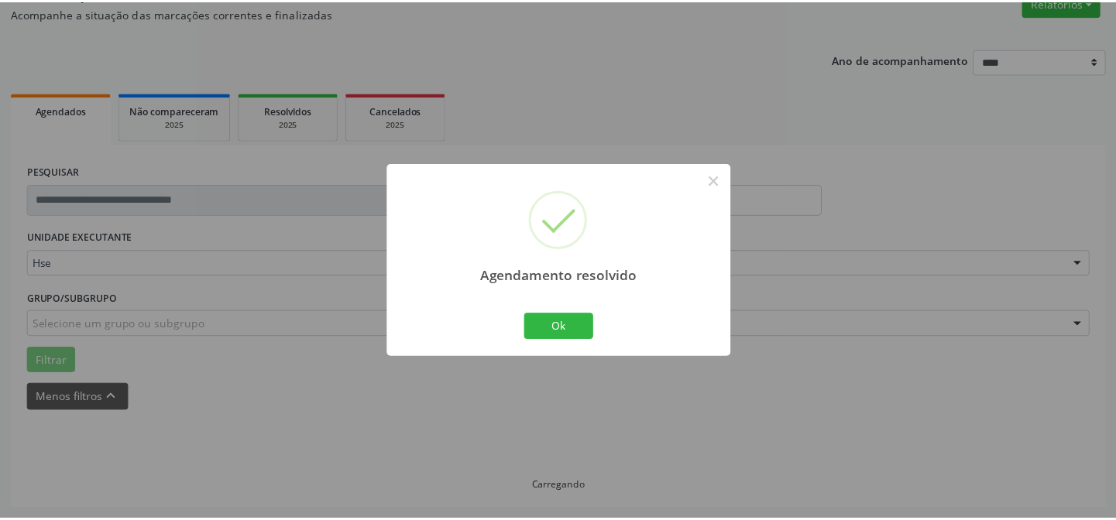
scroll to position [139, 0]
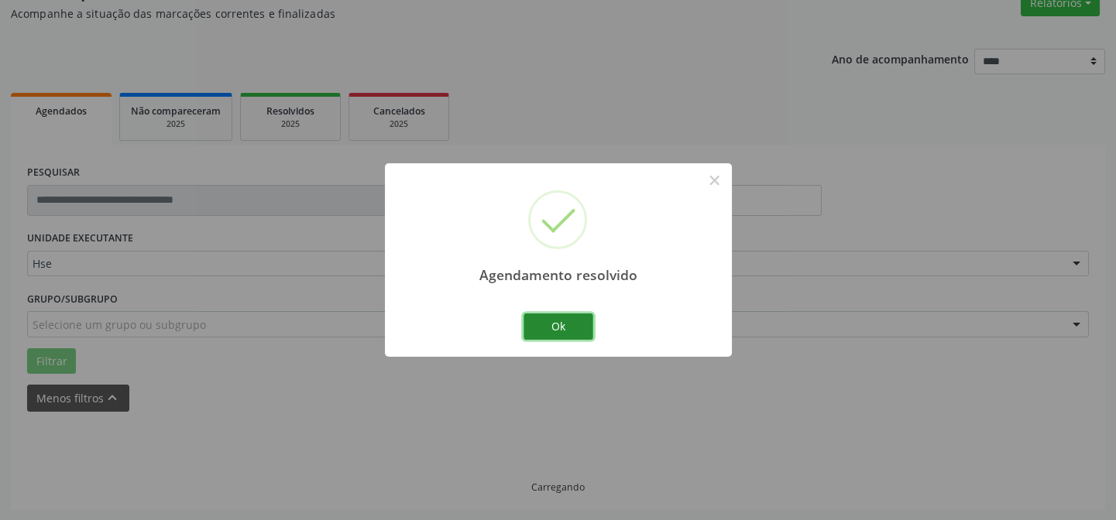
click at [555, 324] on button "Ok" at bounding box center [558, 327] width 70 height 26
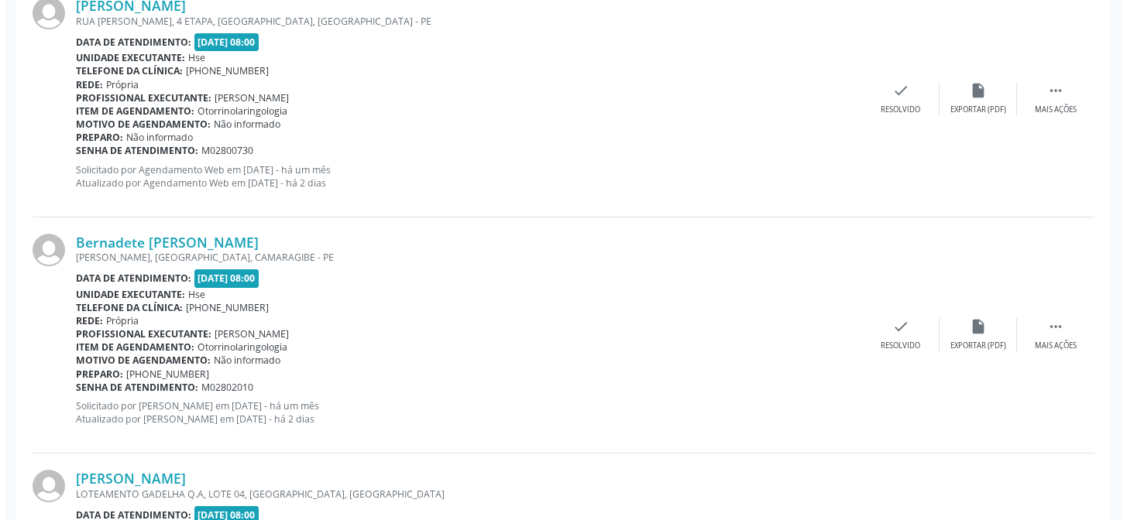
scroll to position [772, 0]
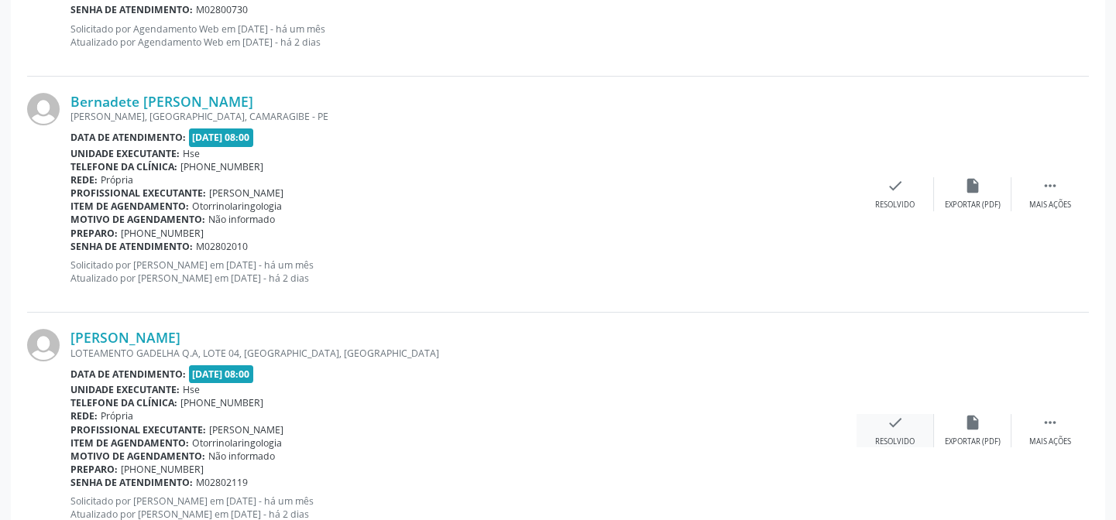
click at [892, 420] on icon "check" at bounding box center [895, 422] width 17 height 17
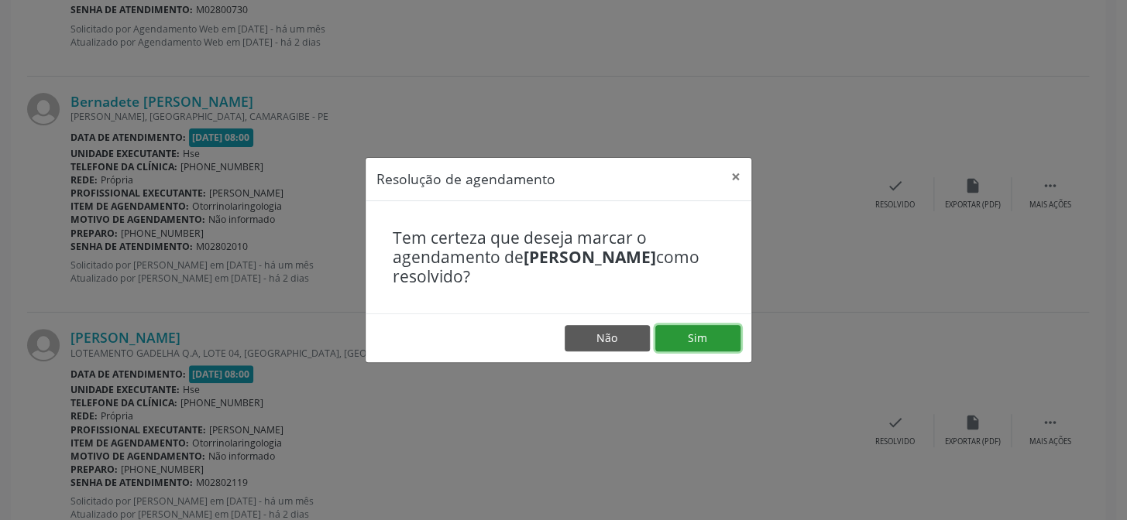
click at [691, 336] on button "Sim" at bounding box center [697, 338] width 85 height 26
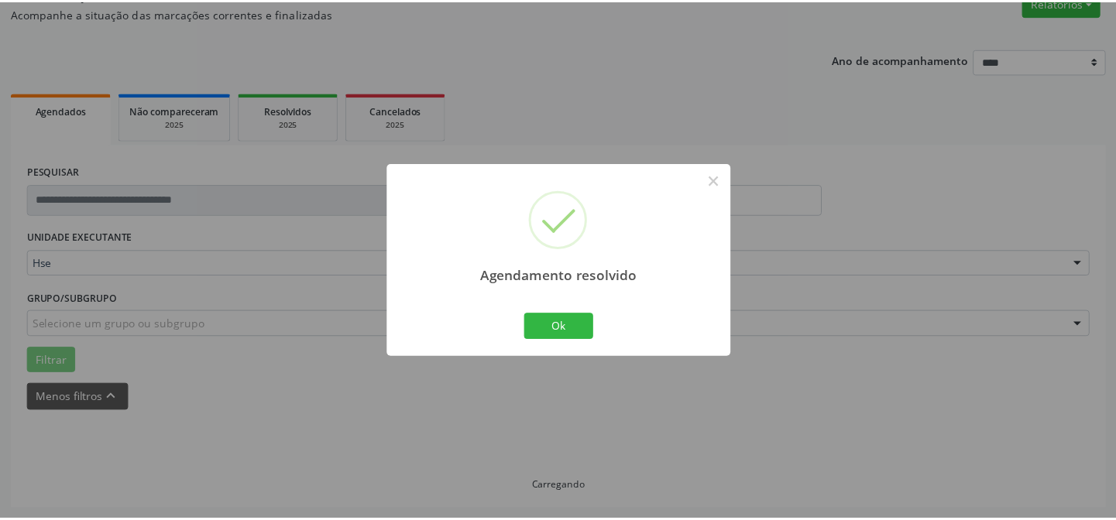
scroll to position [139, 0]
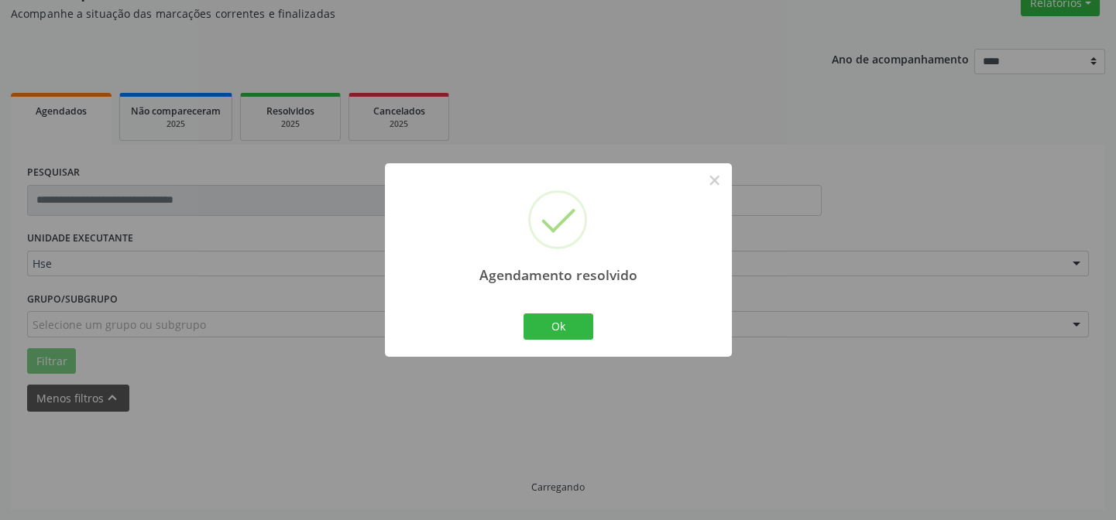
click at [691, 336] on div "Agendamento resolvido × Ok Cancel" at bounding box center [558, 259] width 347 height 193
click at [554, 325] on button "Ok" at bounding box center [558, 327] width 70 height 26
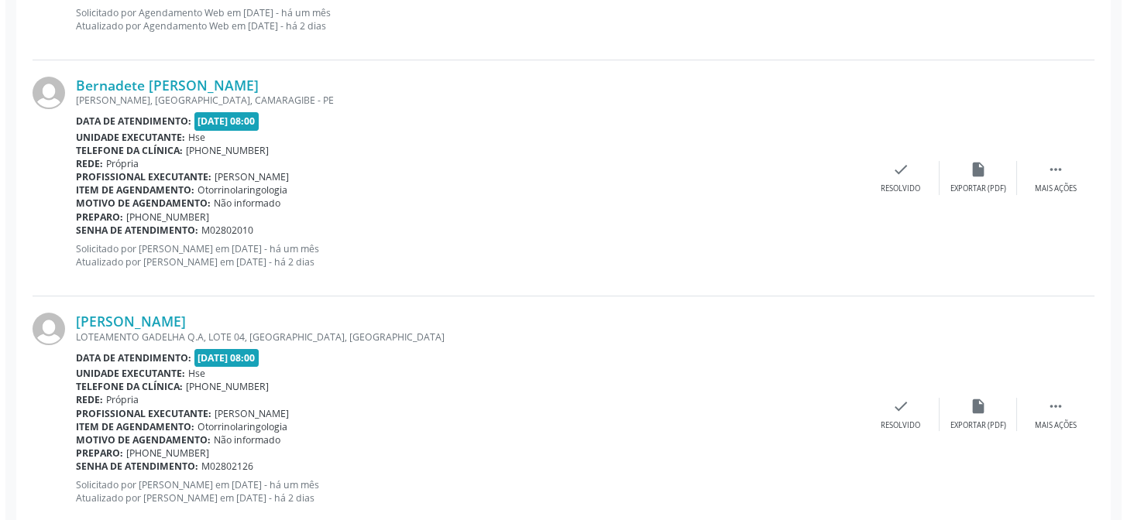
scroll to position [859, 0]
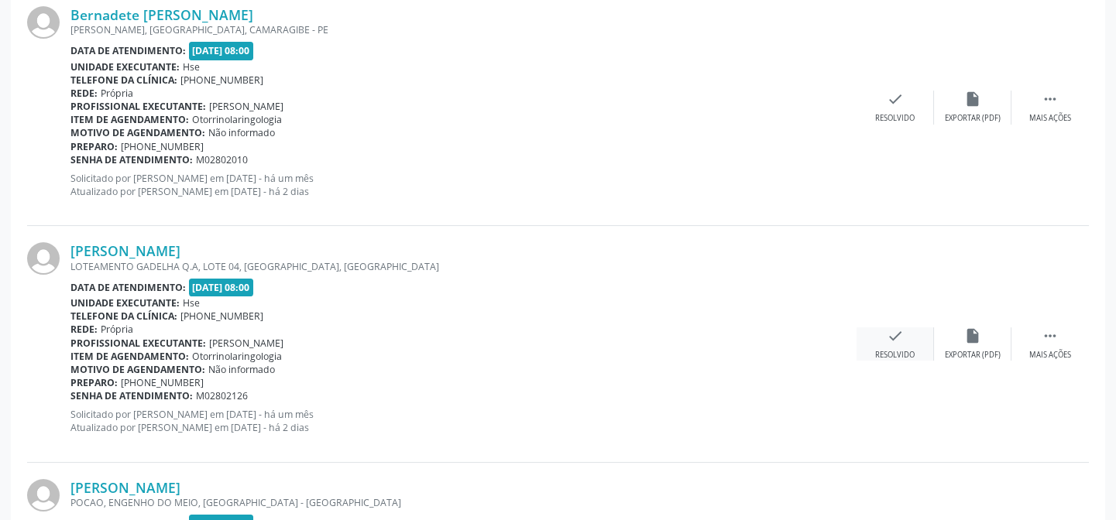
click at [894, 337] on icon "check" at bounding box center [895, 336] width 17 height 17
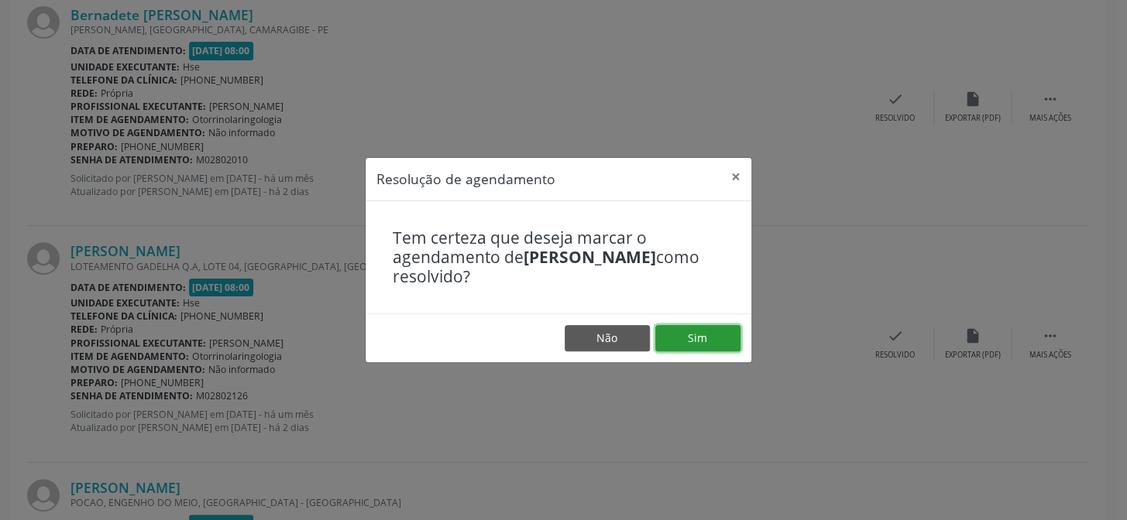
click at [698, 337] on button "Sim" at bounding box center [697, 338] width 85 height 26
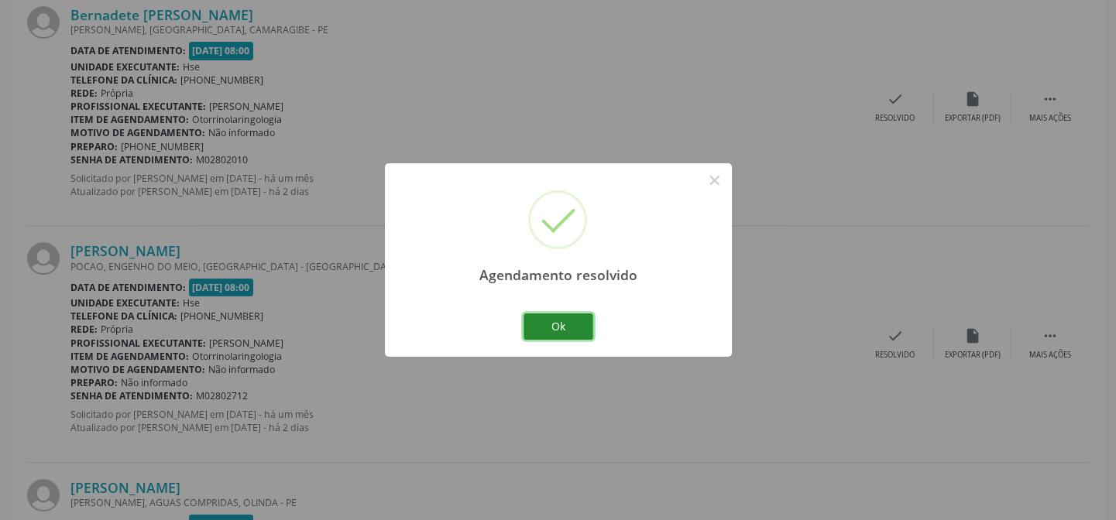
click at [559, 324] on button "Ok" at bounding box center [558, 327] width 70 height 26
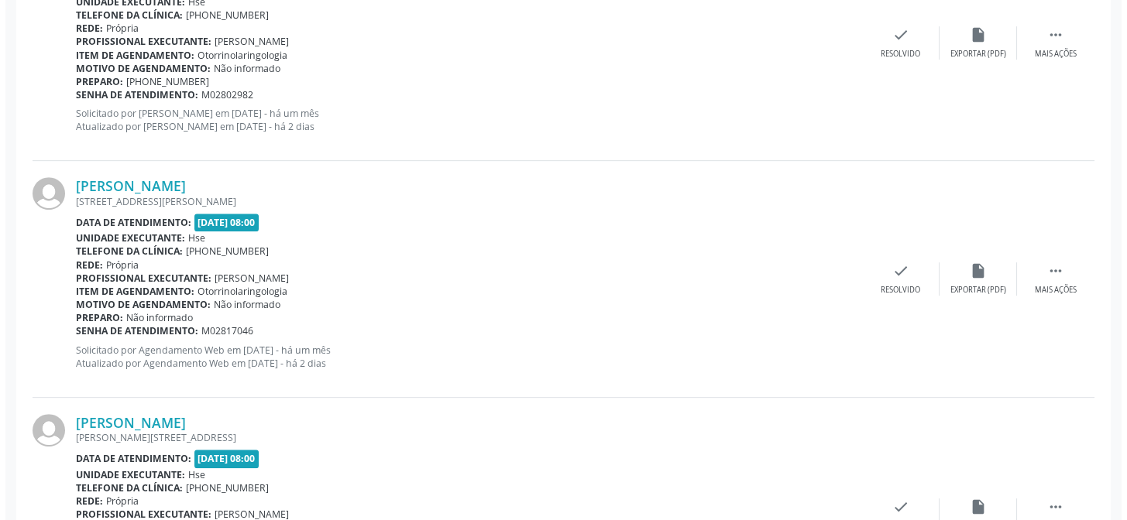
scroll to position [1704, 0]
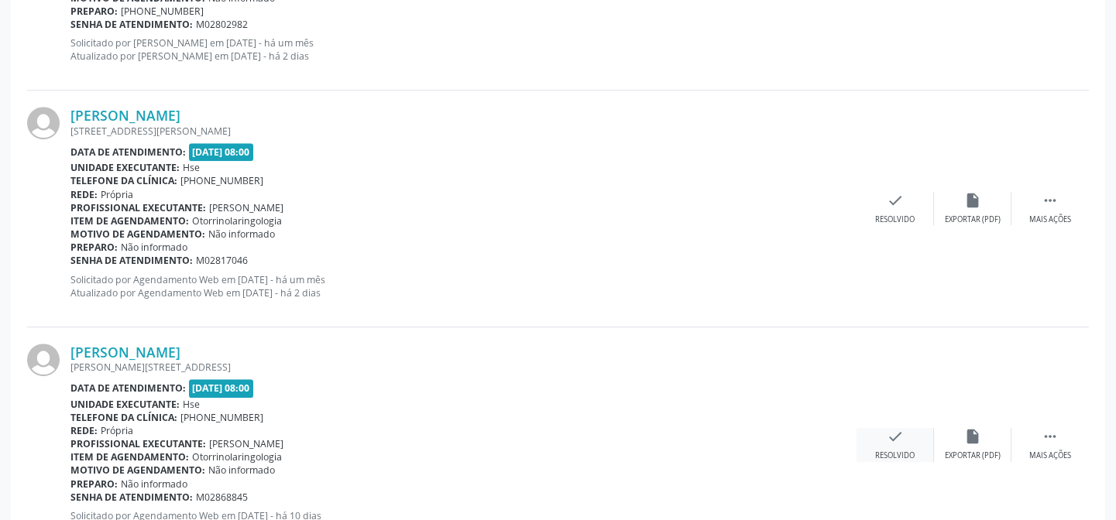
click at [894, 438] on icon "check" at bounding box center [895, 436] width 17 height 17
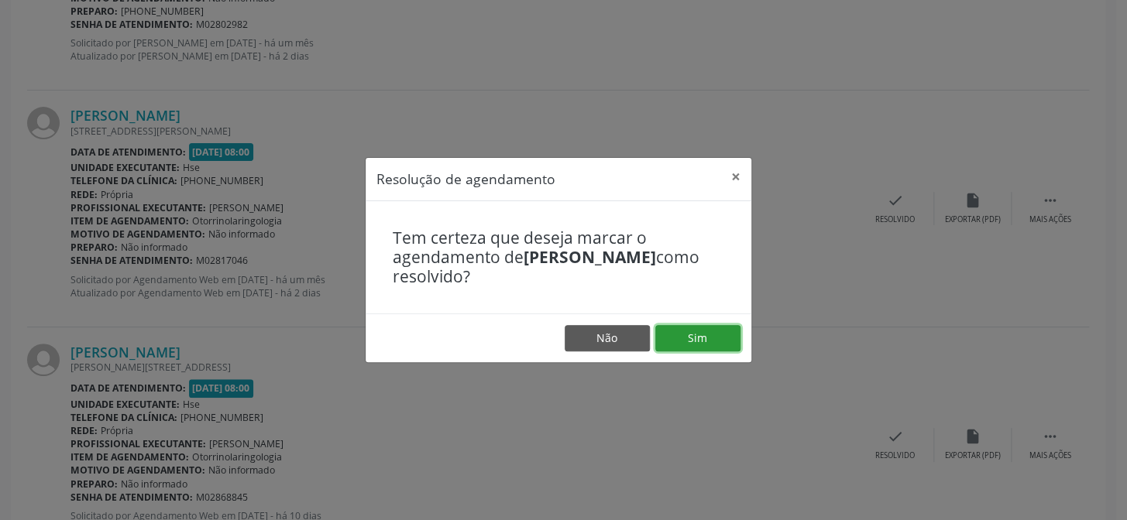
click at [698, 335] on button "Sim" at bounding box center [697, 338] width 85 height 26
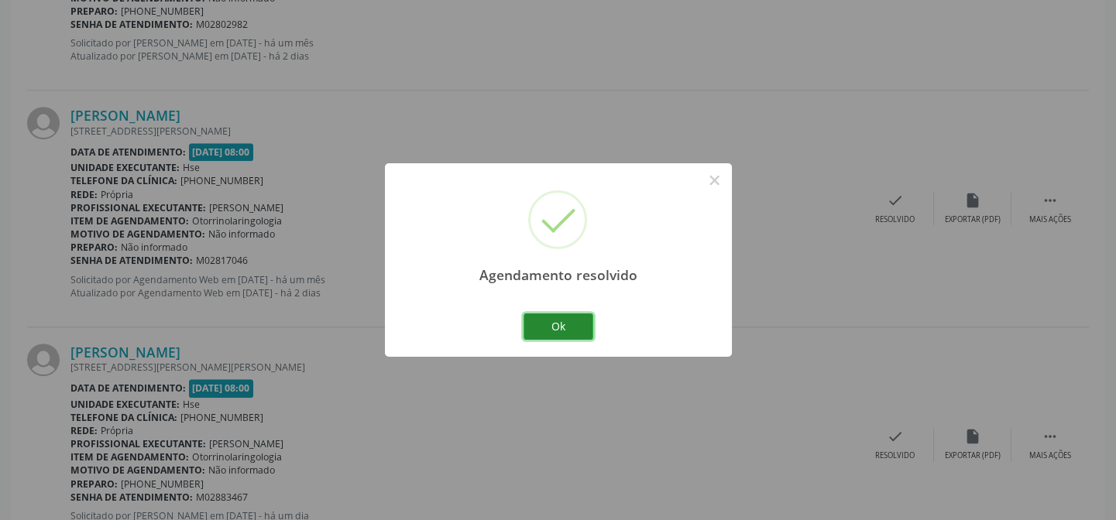
click at [558, 321] on button "Ok" at bounding box center [558, 327] width 70 height 26
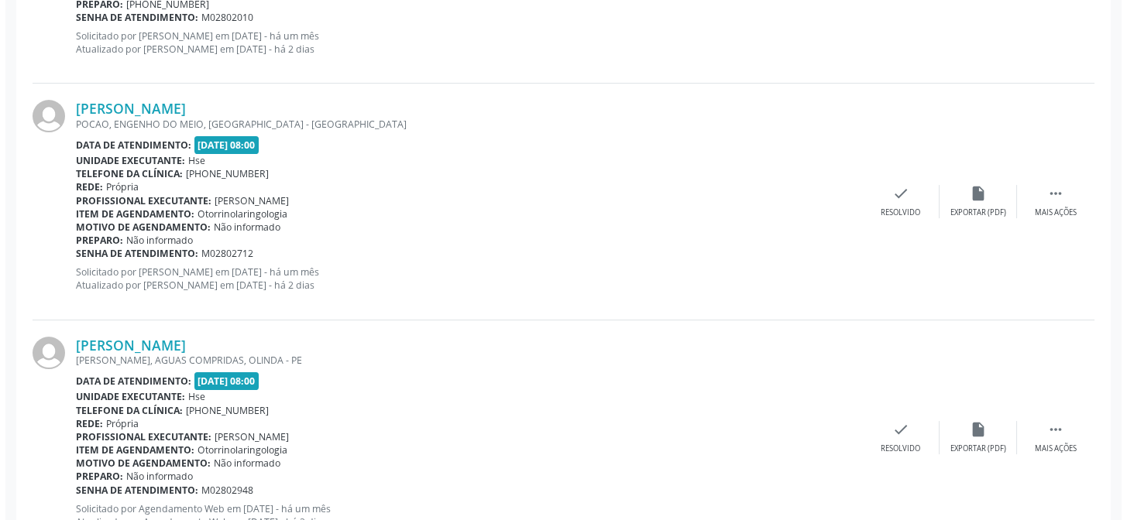
scroll to position [1072, 0]
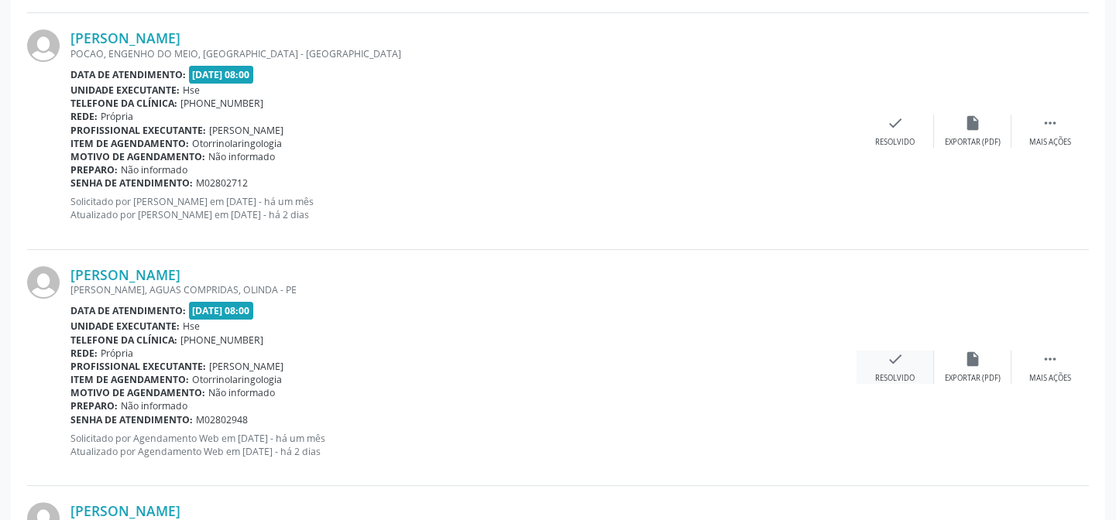
click at [893, 359] on icon "check" at bounding box center [895, 359] width 17 height 17
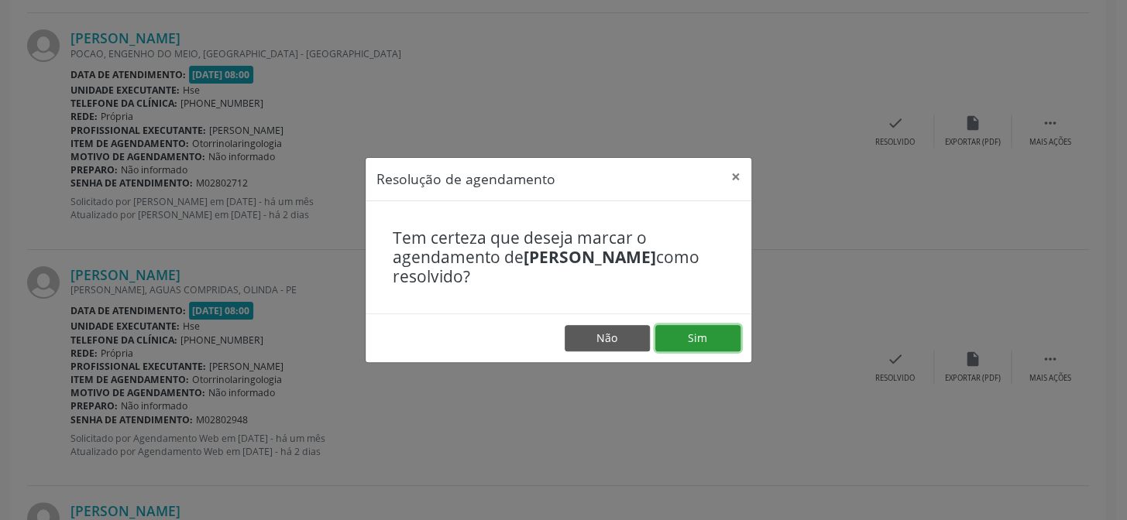
click at [700, 333] on button "Sim" at bounding box center [697, 338] width 85 height 26
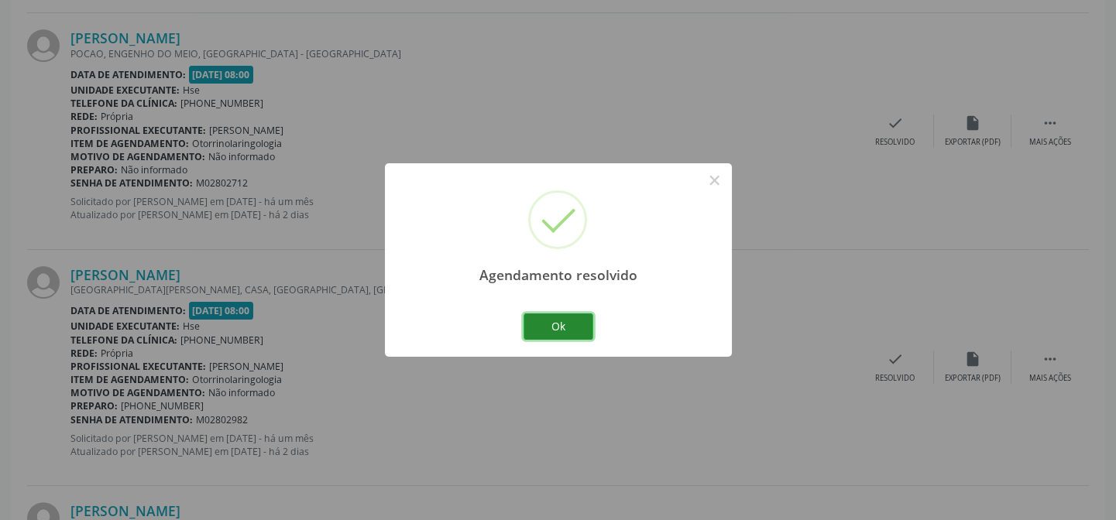
click at [554, 319] on button "Ok" at bounding box center [558, 327] width 70 height 26
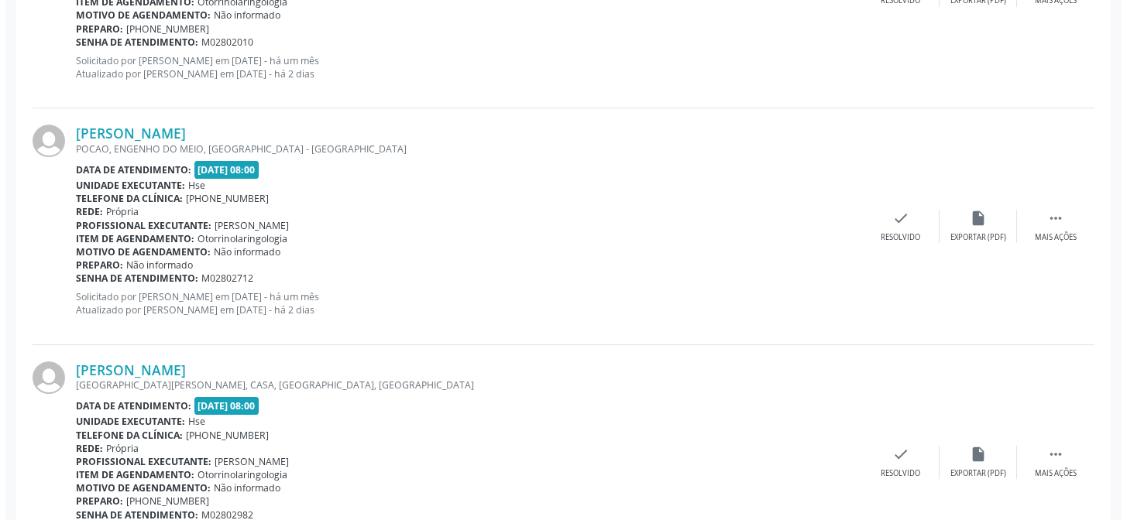
scroll to position [906, 0]
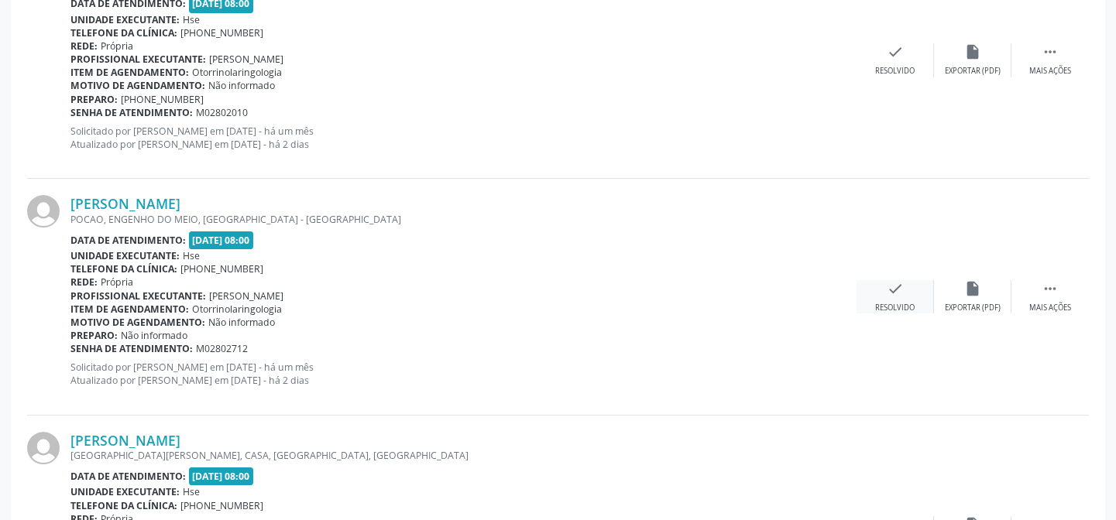
click at [890, 290] on icon "check" at bounding box center [895, 288] width 17 height 17
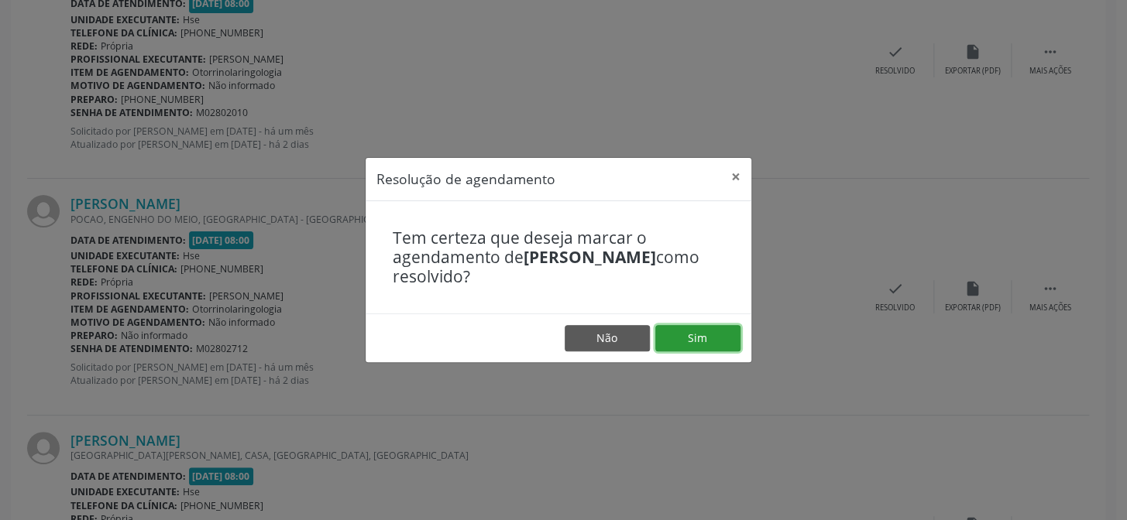
click at [695, 336] on button "Sim" at bounding box center [697, 338] width 85 height 26
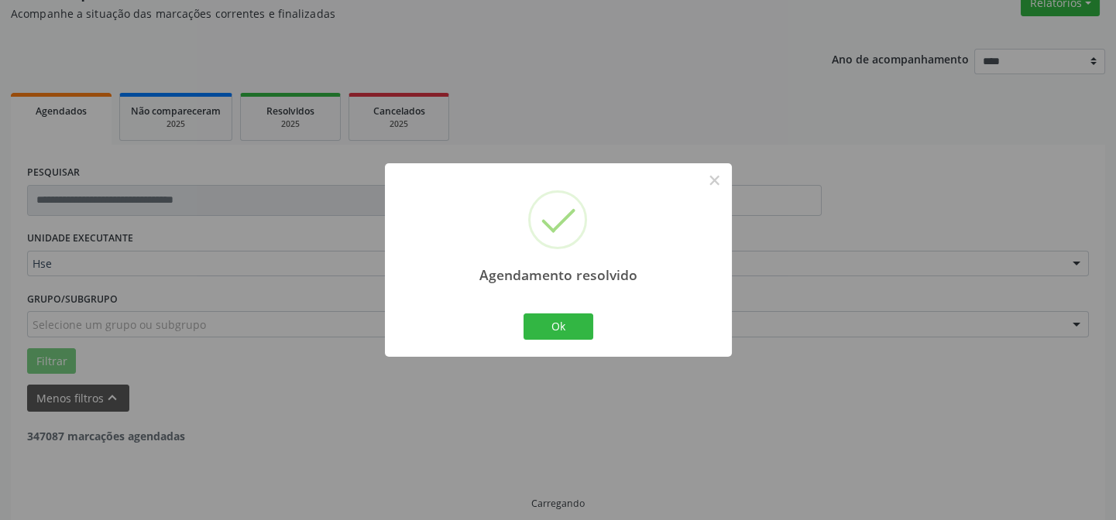
scroll to position [155, 0]
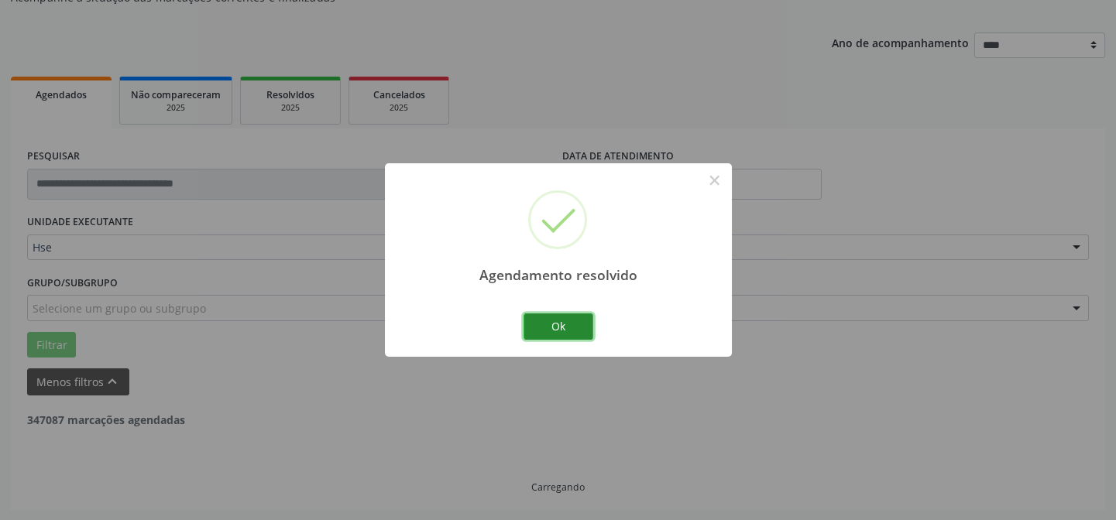
click at [554, 324] on button "Ok" at bounding box center [558, 327] width 70 height 26
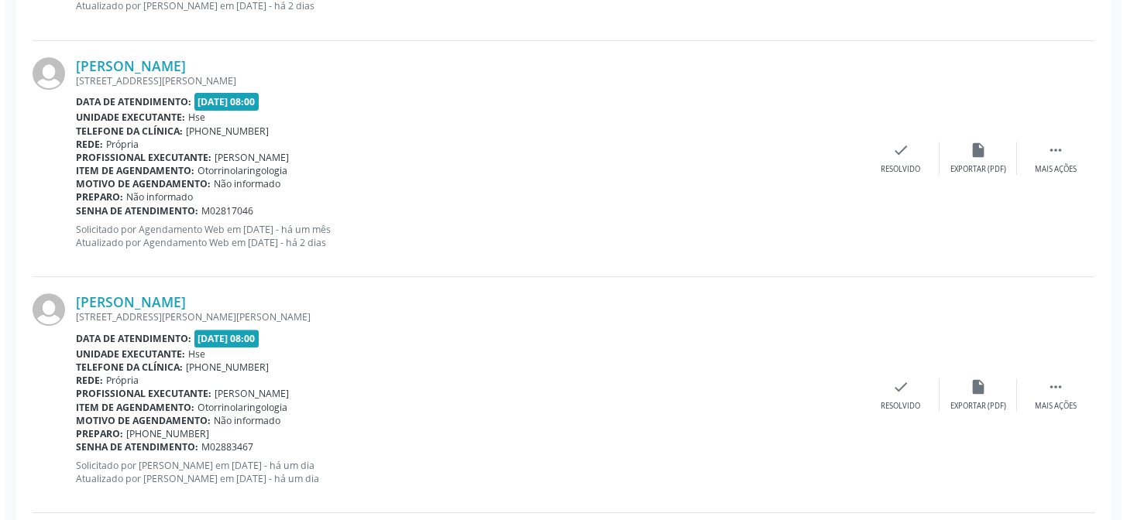
scroll to position [1351, 0]
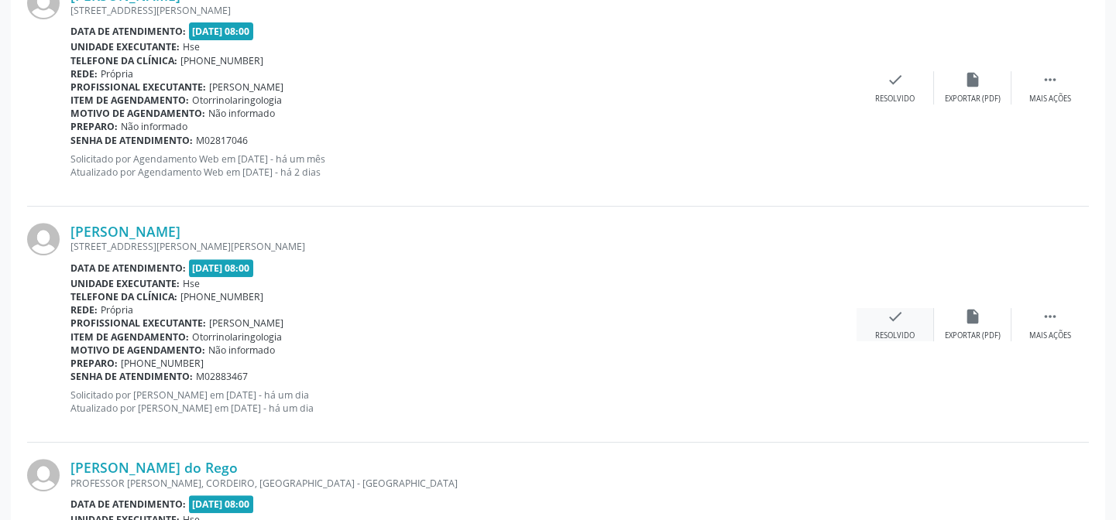
click at [894, 320] on icon "check" at bounding box center [895, 316] width 17 height 17
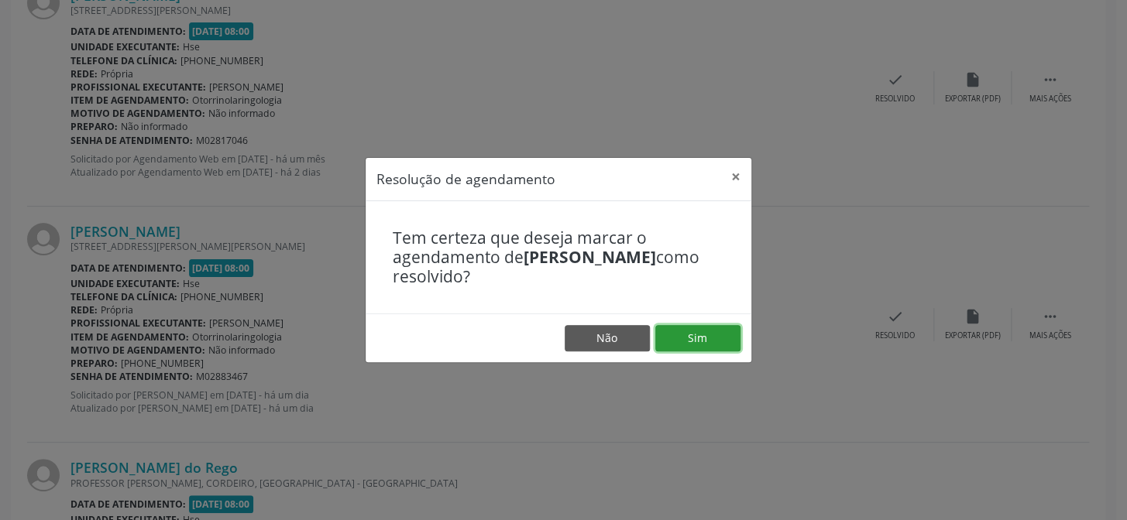
click at [696, 332] on button "Sim" at bounding box center [697, 338] width 85 height 26
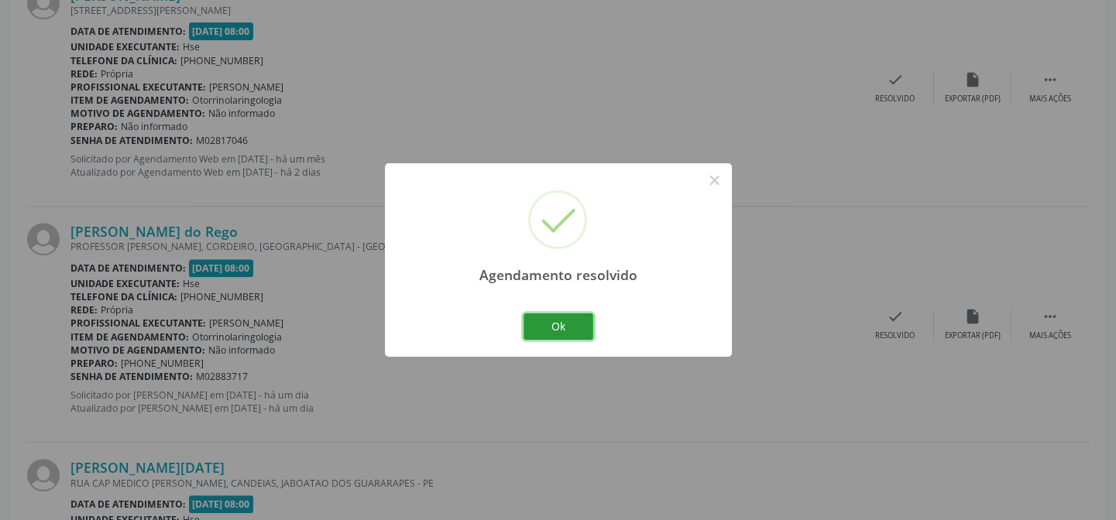
drag, startPoint x: 551, startPoint y: 321, endPoint x: 551, endPoint y: 310, distance: 10.9
click at [549, 306] on div "Agendamento resolvido × Ok Cancel" at bounding box center [558, 259] width 347 height 193
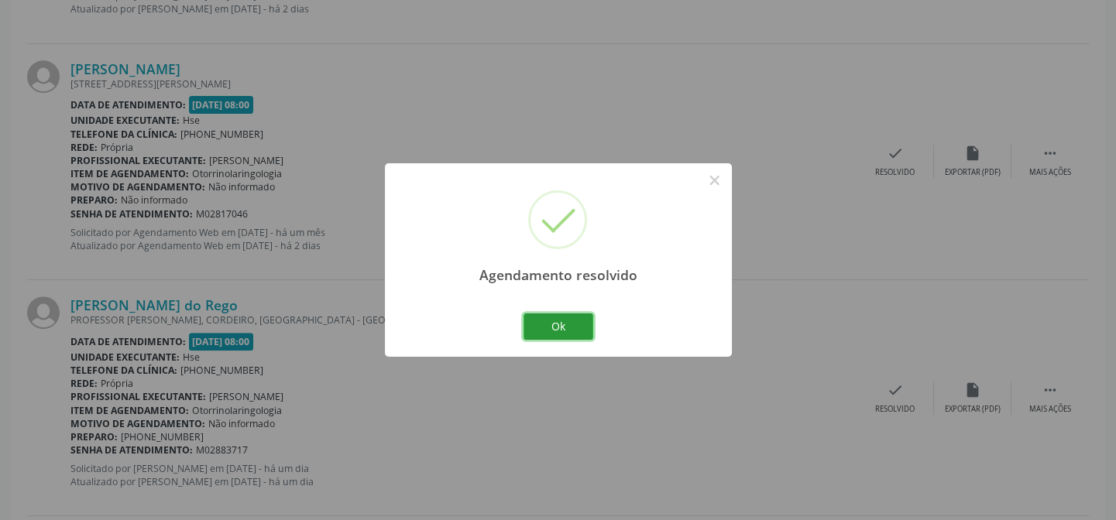
scroll to position [1348, 0]
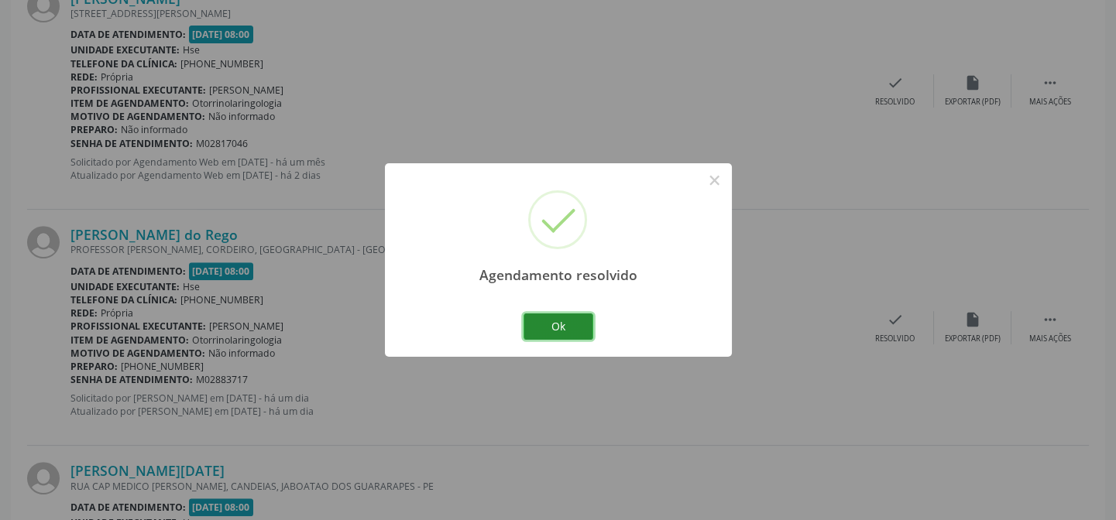
click at [554, 326] on button "Ok" at bounding box center [558, 327] width 70 height 26
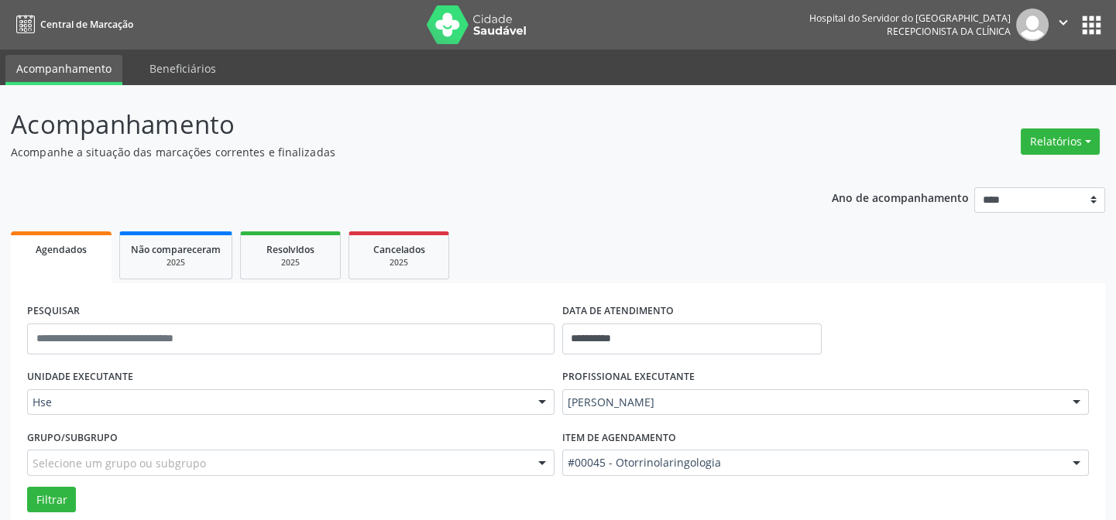
scroll to position [140, 0]
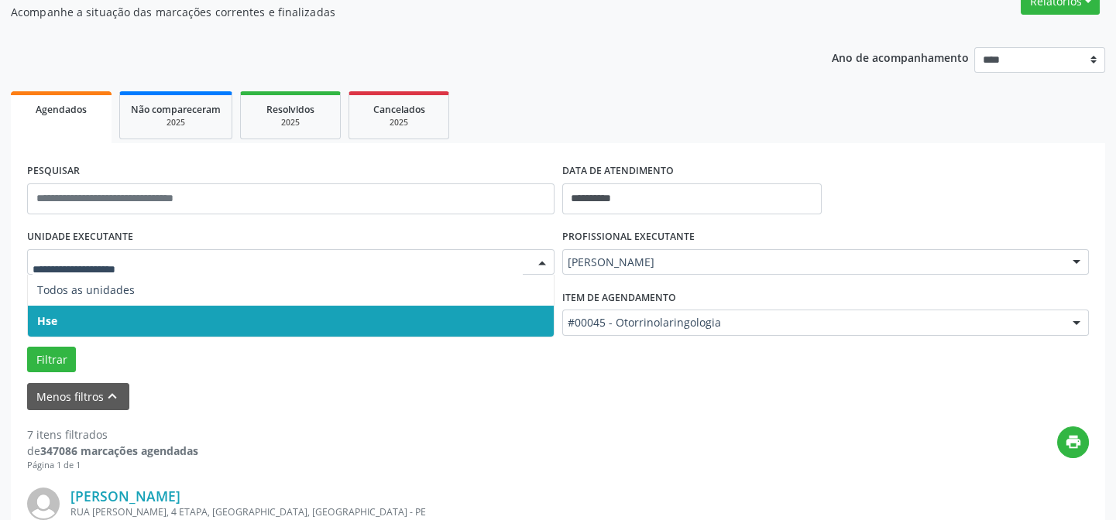
click at [134, 310] on span "Hse" at bounding box center [291, 321] width 526 height 31
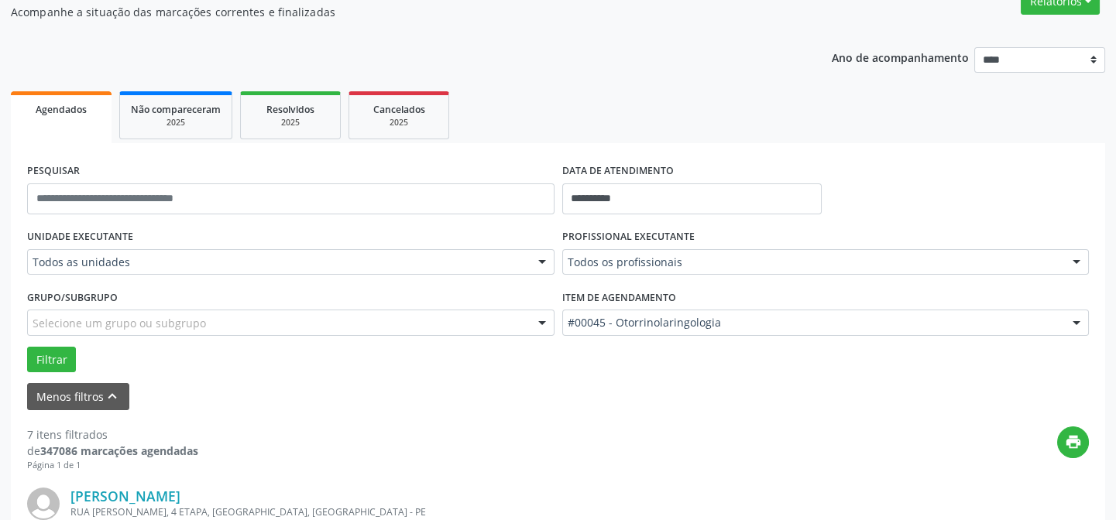
click at [134, 282] on div "UNIDADE EXECUTANTE Todos as unidades Todos as unidades Hse Nenhum resultado enc…" at bounding box center [290, 255] width 535 height 60
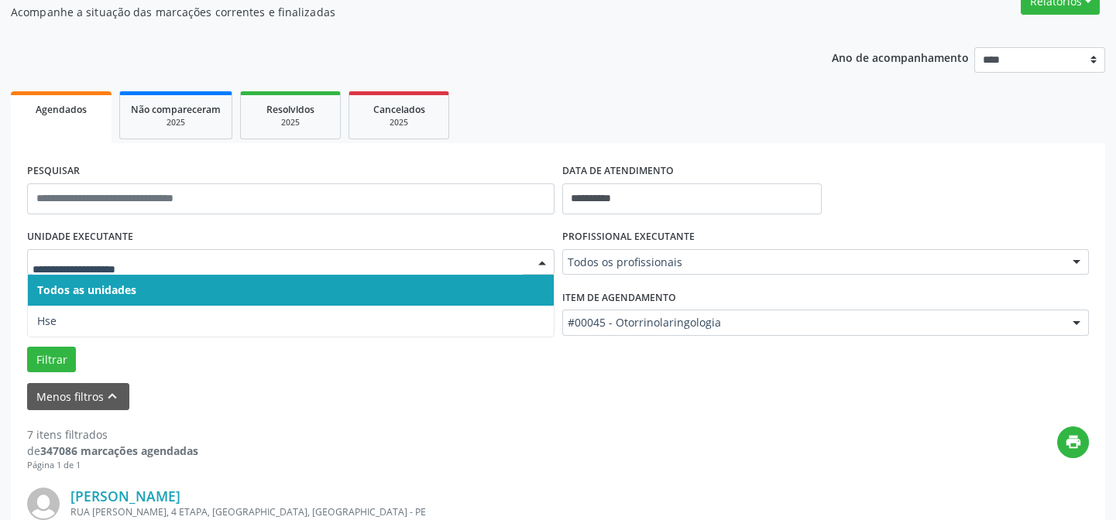
click at [136, 287] on span "Todos as unidades" at bounding box center [291, 290] width 526 height 31
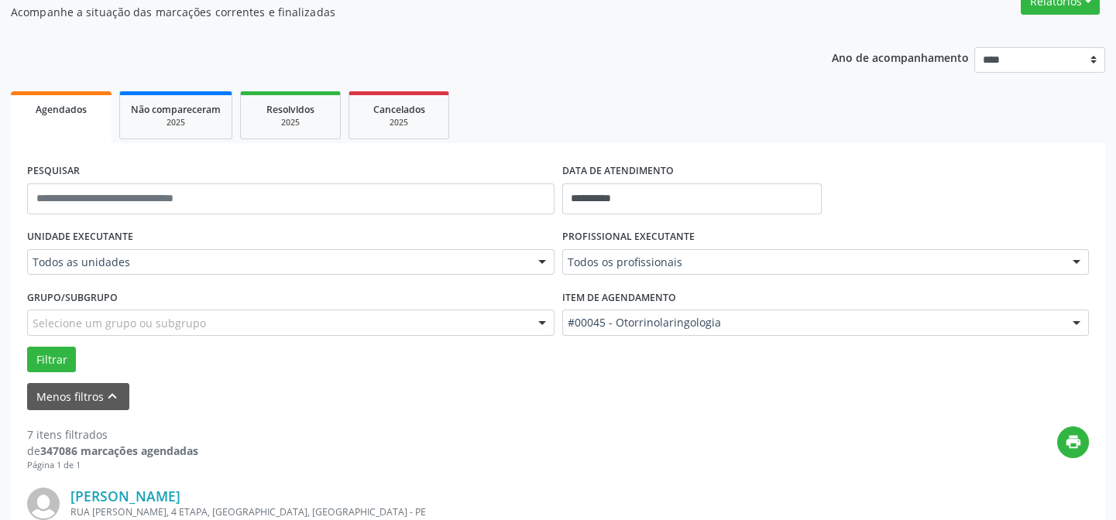
click at [135, 304] on div "Grupo/Subgrupo Selecione um grupo ou subgrupo Todos os grupos e subgrupos Nenhu…" at bounding box center [290, 311] width 527 height 50
click at [128, 296] on div "Grupo/Subgrupo Selecione um grupo ou subgrupo Todos os grupos e subgrupos Nenhu…" at bounding box center [290, 311] width 527 height 50
click at [129, 282] on div "UNIDADE EXECUTANTE Todos as unidades Todos as unidades Hse Nenhum resultado enc…" at bounding box center [290, 255] width 535 height 60
drag, startPoint x: 127, startPoint y: 312, endPoint x: 125, endPoint y: 303, distance: 9.4
click at [127, 312] on div at bounding box center [290, 323] width 527 height 26
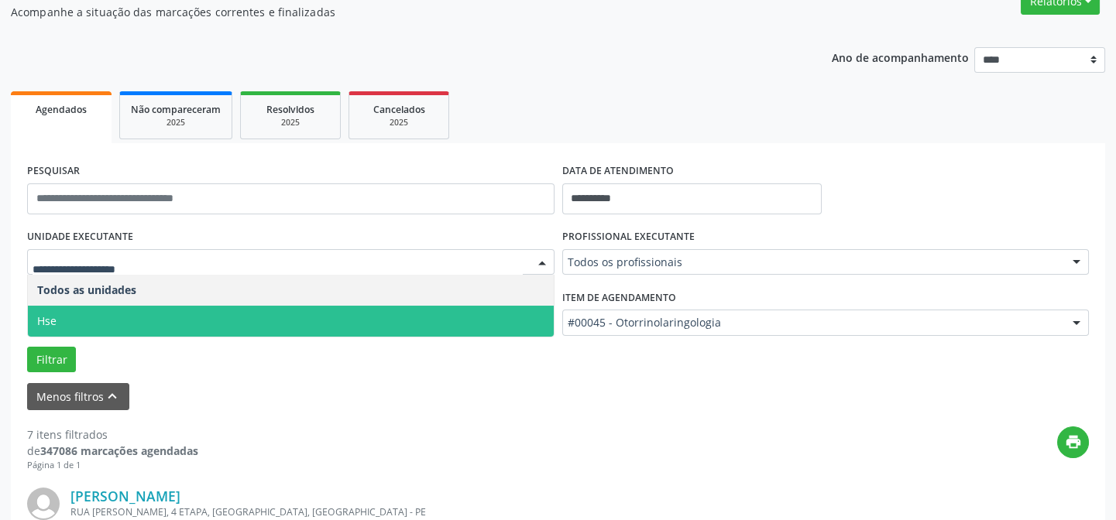
click at [120, 313] on span "Hse" at bounding box center [291, 321] width 526 height 31
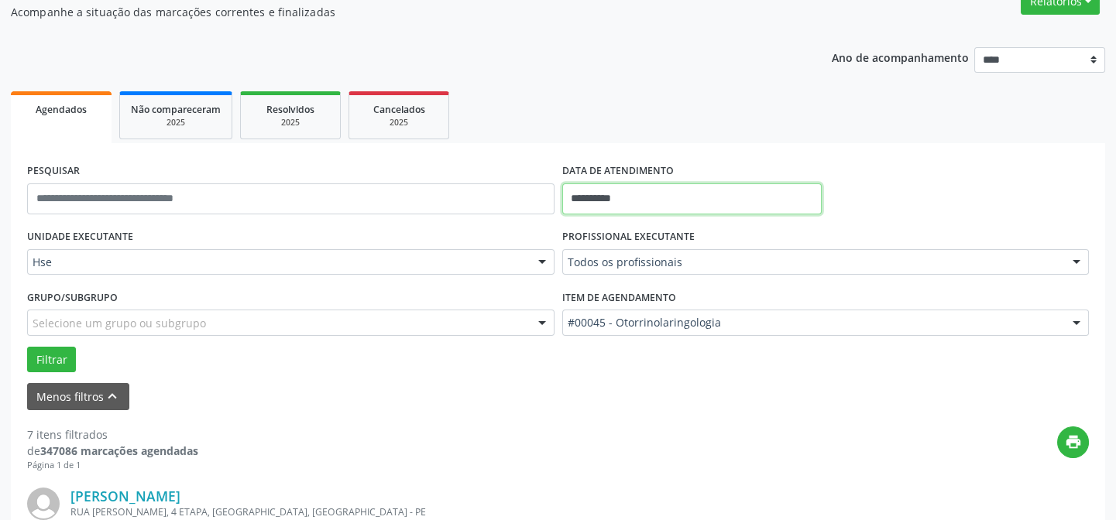
click at [599, 201] on input "**********" at bounding box center [691, 199] width 259 height 31
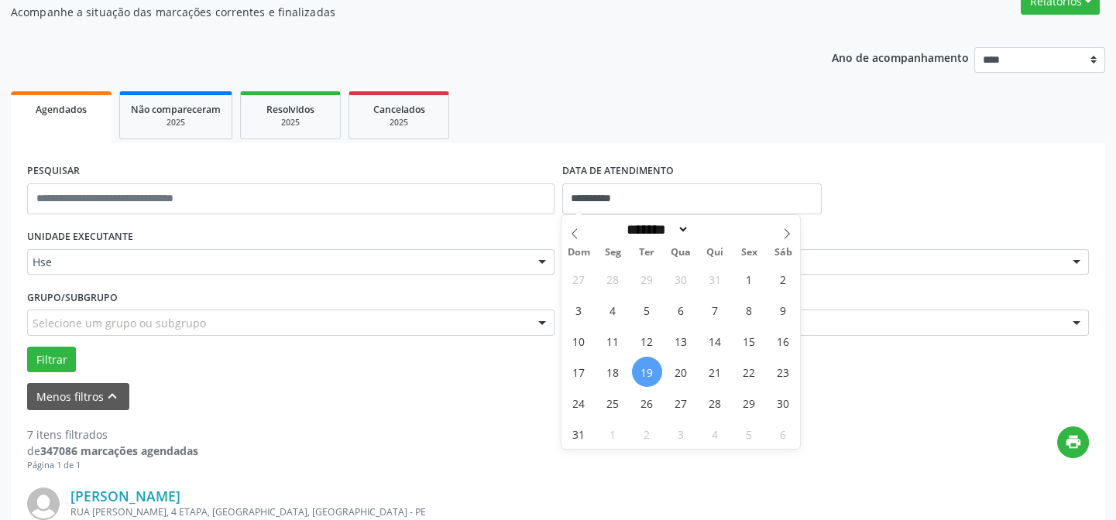
click at [643, 370] on span "19" at bounding box center [647, 372] width 30 height 30
type input "**********"
click at [643, 370] on span "19" at bounding box center [647, 372] width 30 height 30
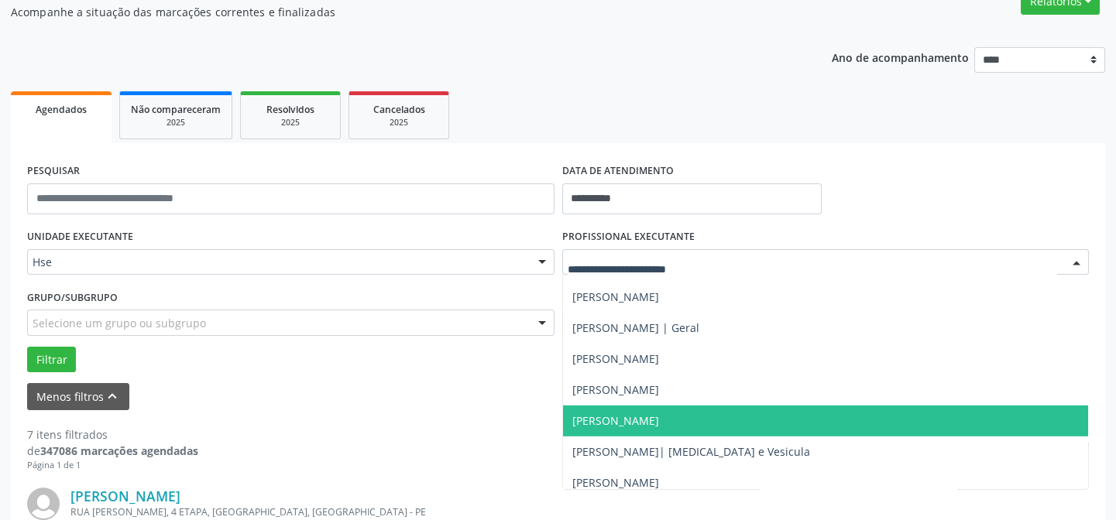
click at [588, 421] on span "[PERSON_NAME]" at bounding box center [615, 421] width 87 height 15
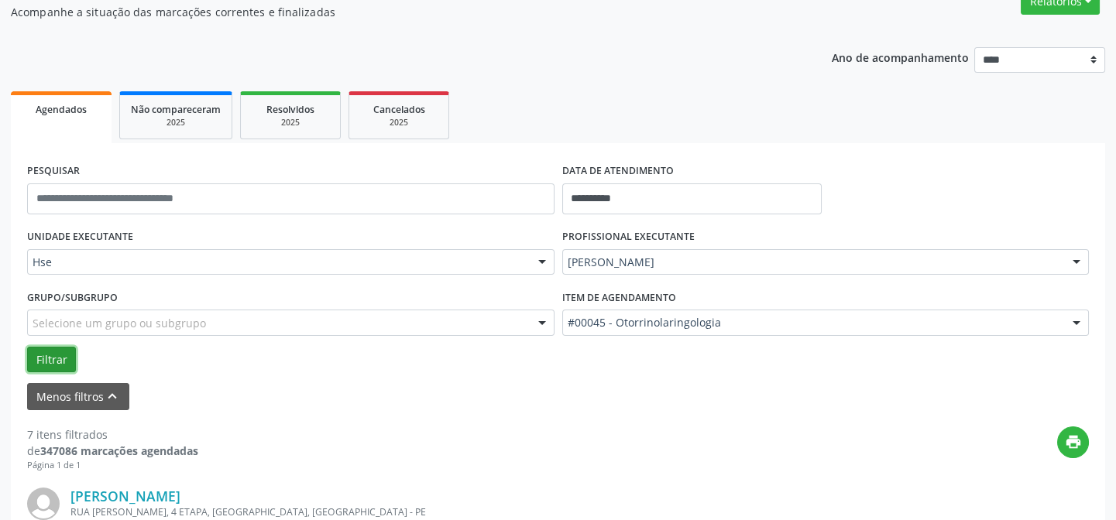
click at [49, 359] on button "Filtrar" at bounding box center [51, 360] width 49 height 26
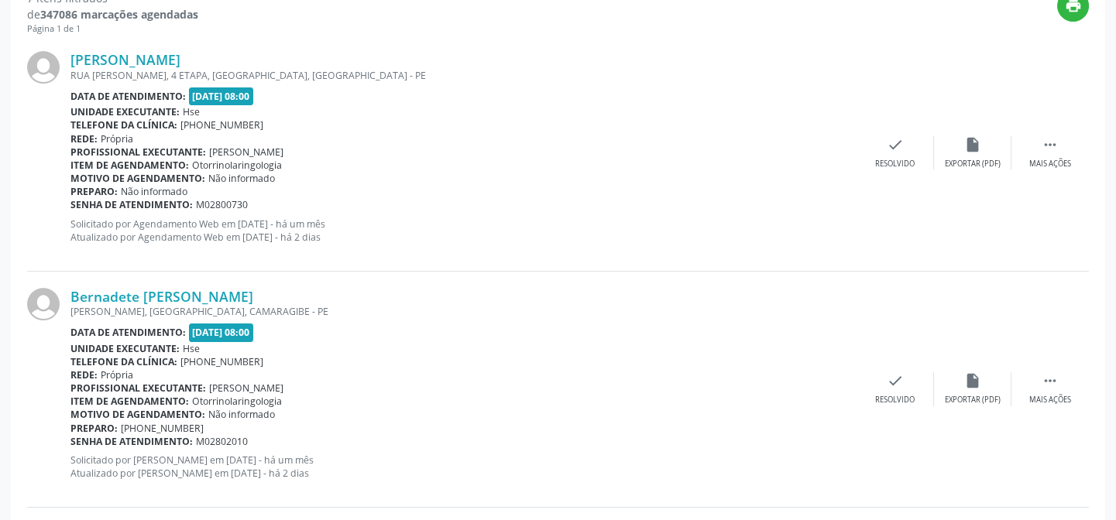
scroll to position [506, 0]
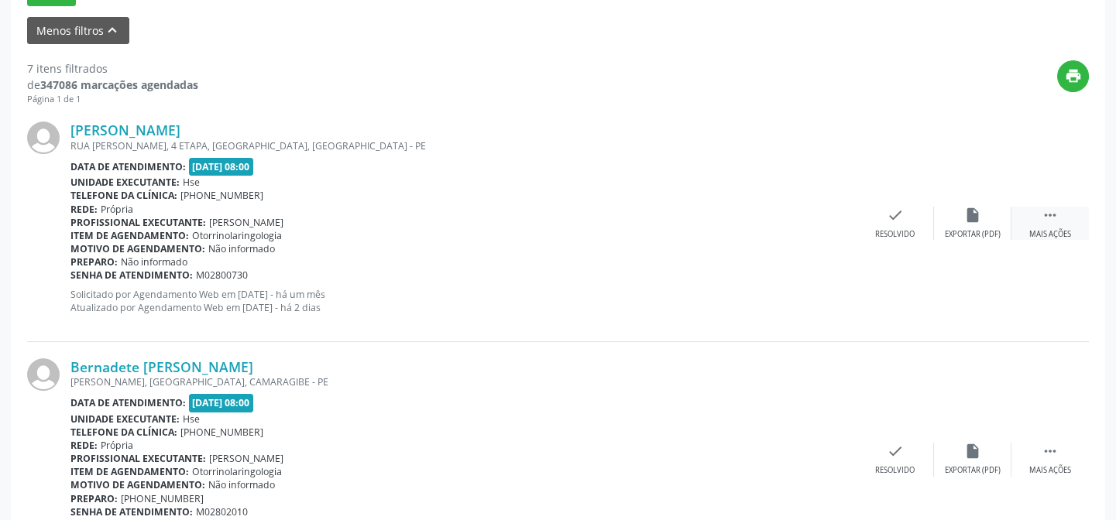
click at [1045, 214] on icon "" at bounding box center [1050, 215] width 17 height 17
click at [966, 214] on icon "alarm_off" at bounding box center [972, 215] width 17 height 17
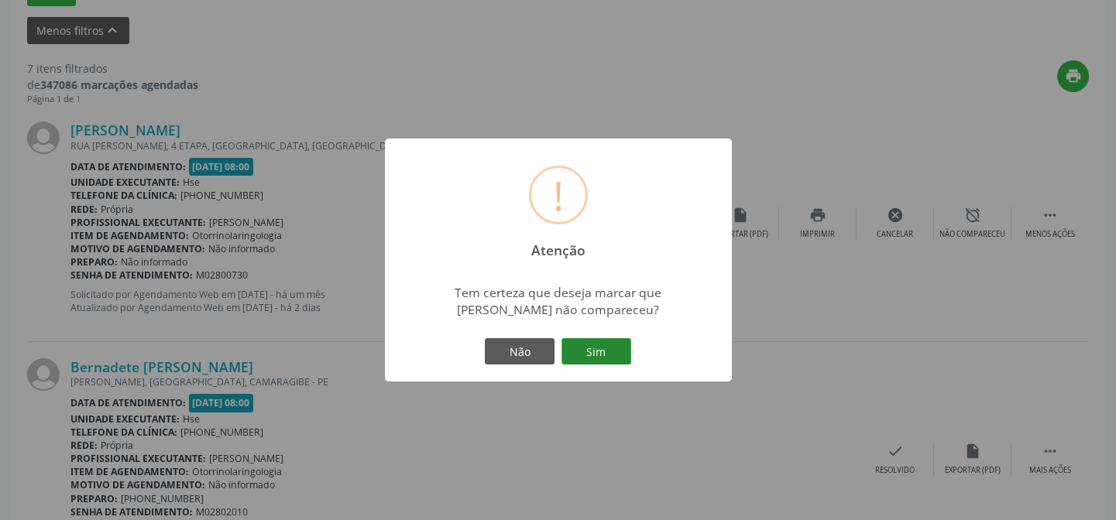
click at [601, 345] on button "Sim" at bounding box center [596, 351] width 70 height 26
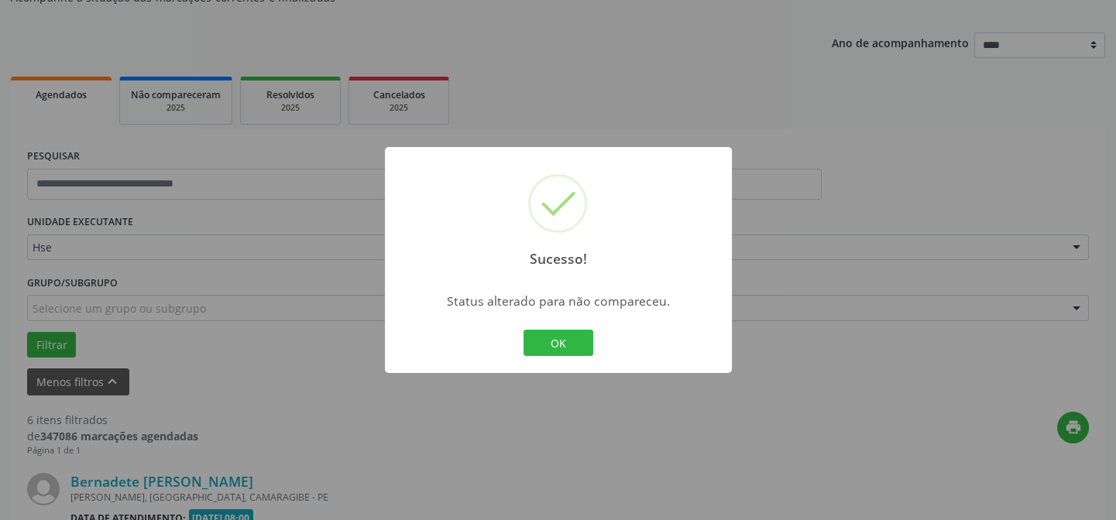
scroll to position [577, 0]
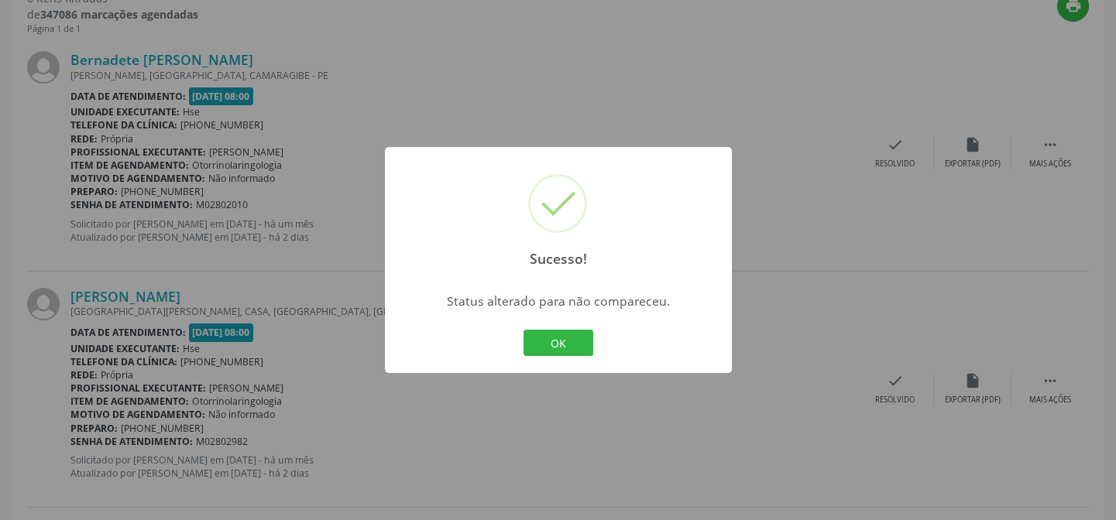
click at [523, 330] on button "OK" at bounding box center [558, 343] width 70 height 26
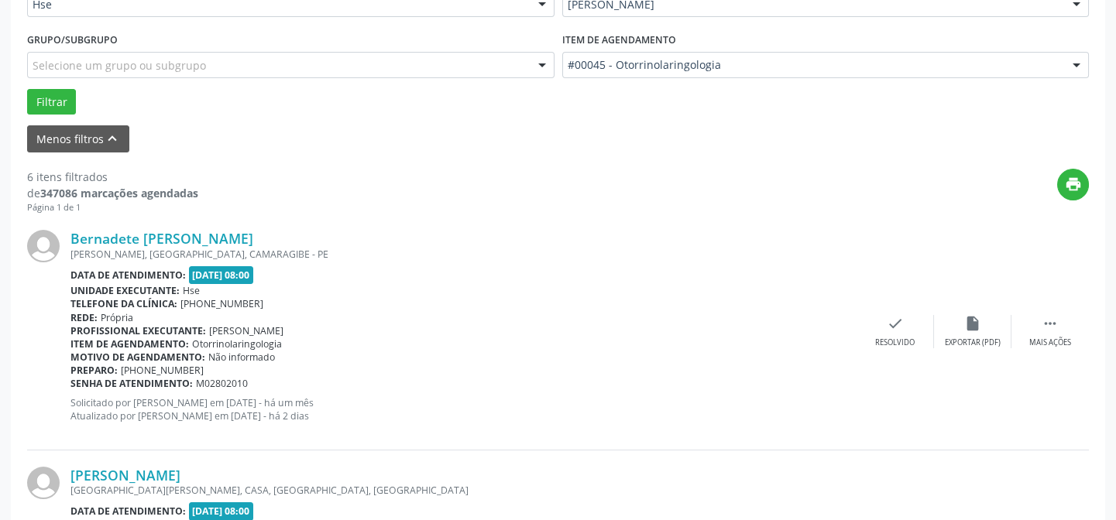
scroll to position [328, 0]
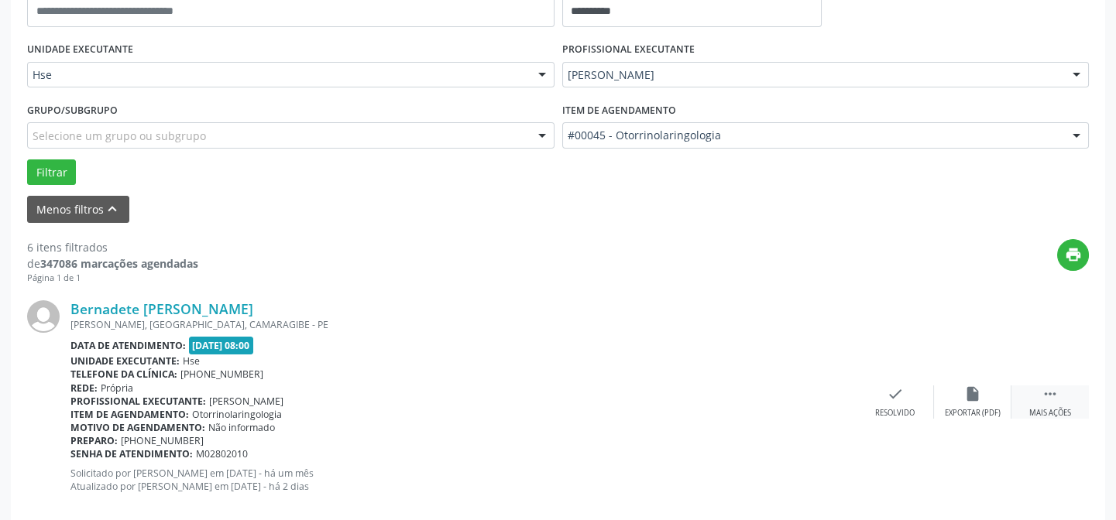
click at [1051, 390] on icon "" at bounding box center [1050, 394] width 17 height 17
click at [974, 390] on icon "alarm_off" at bounding box center [972, 394] width 17 height 17
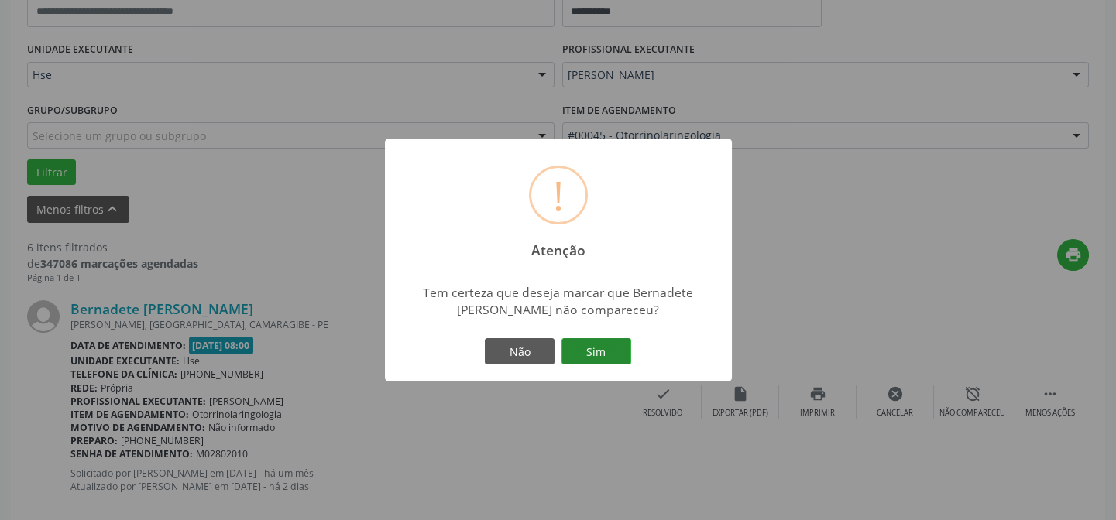
click at [593, 350] on button "Sim" at bounding box center [596, 351] width 70 height 26
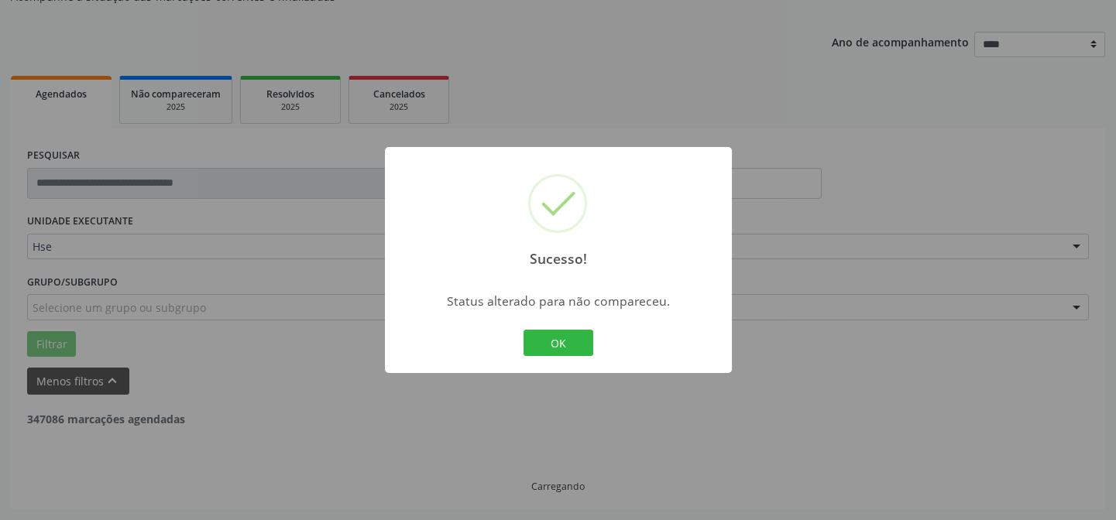
scroll to position [155, 0]
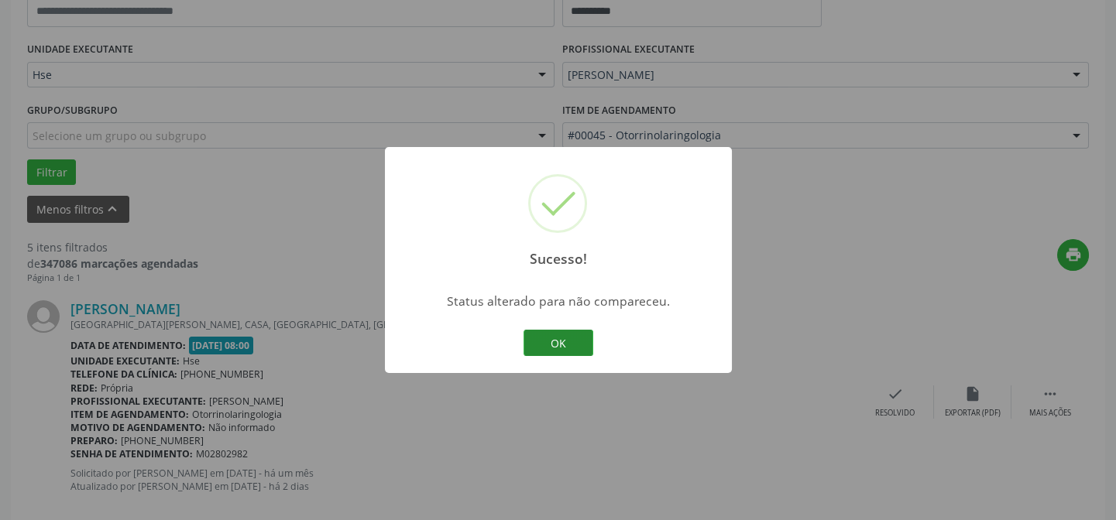
click at [550, 338] on button "OK" at bounding box center [558, 343] width 70 height 26
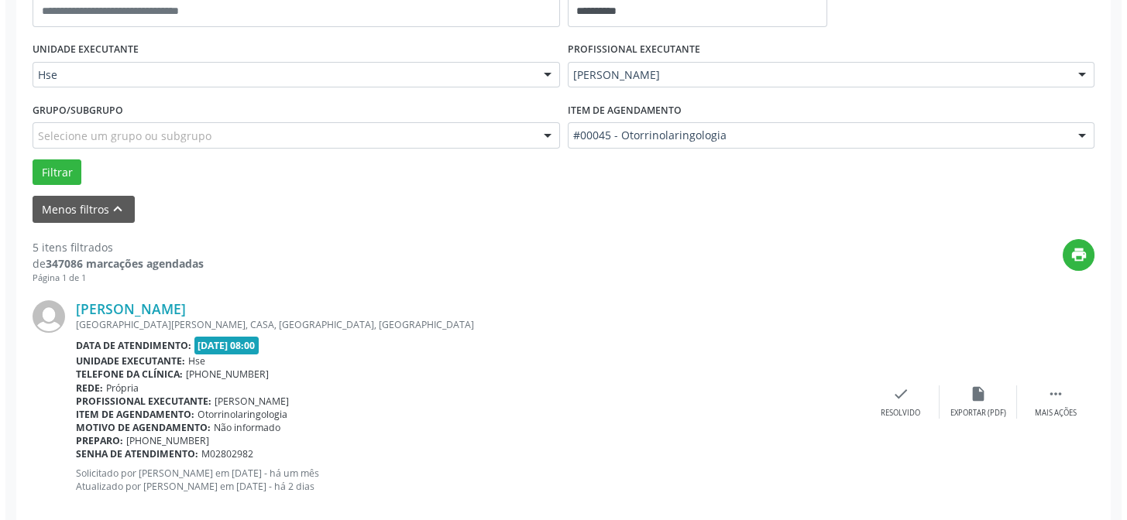
scroll to position [468, 0]
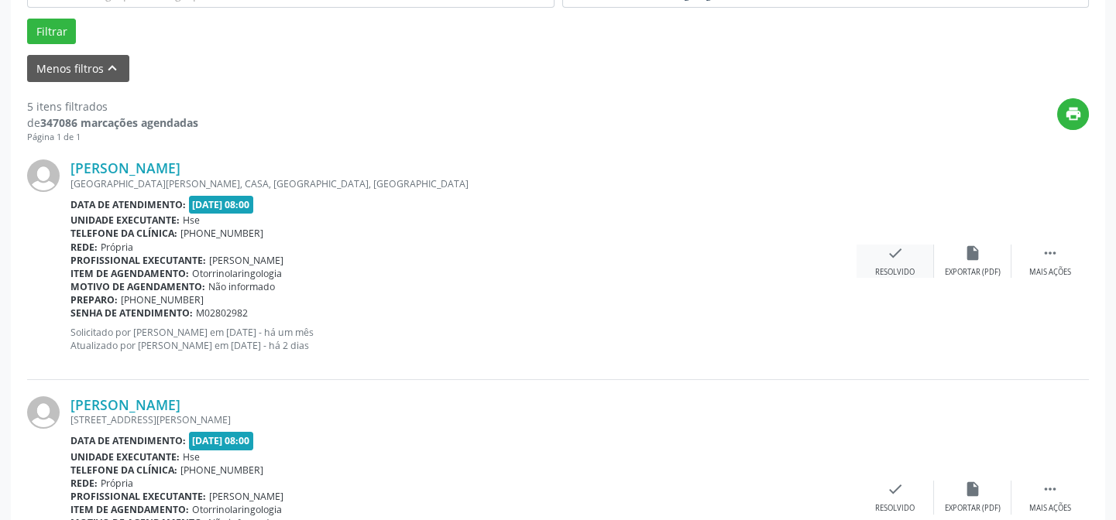
click at [894, 254] on icon "check" at bounding box center [895, 253] width 17 height 17
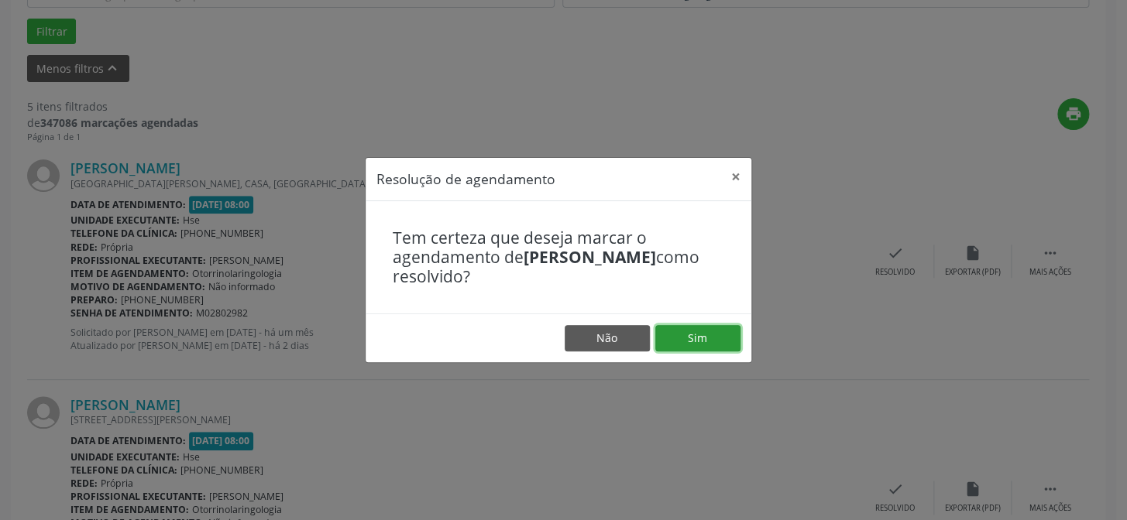
click at [699, 335] on button "Sim" at bounding box center [697, 338] width 85 height 26
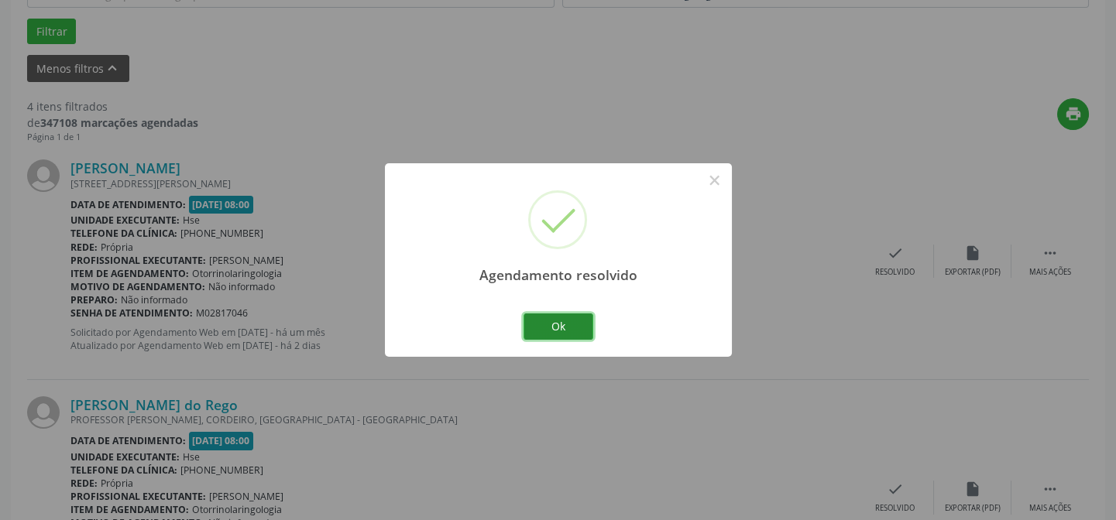
click at [558, 322] on button "Ok" at bounding box center [558, 327] width 70 height 26
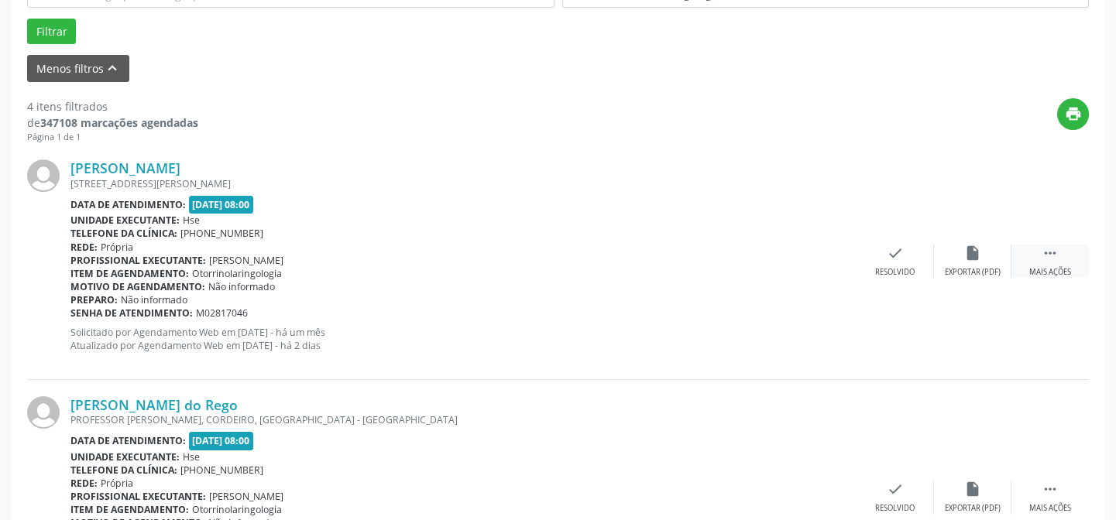
click at [1052, 249] on icon "" at bounding box center [1050, 253] width 17 height 17
click at [973, 258] on icon "alarm_off" at bounding box center [972, 253] width 17 height 17
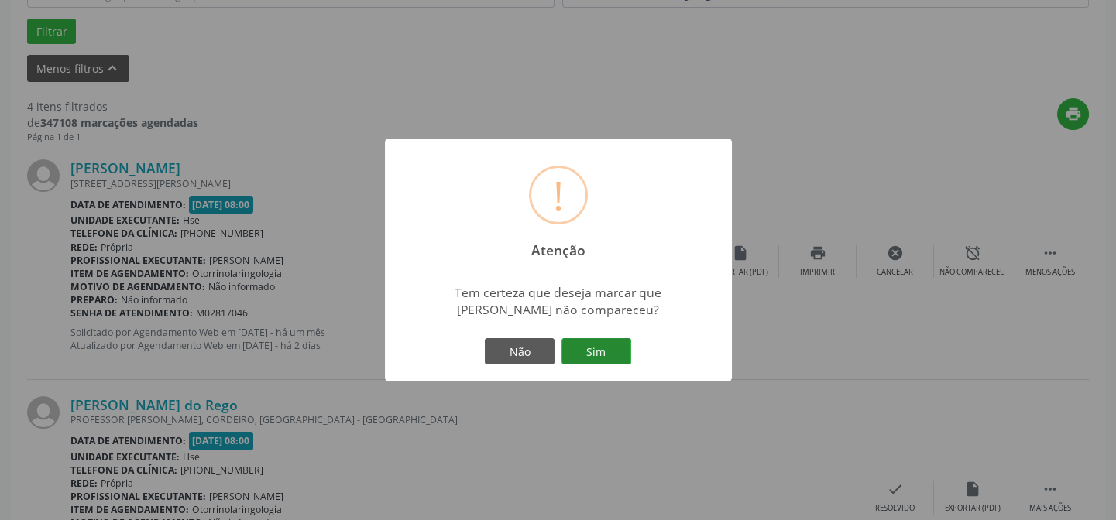
click at [596, 349] on button "Sim" at bounding box center [596, 351] width 70 height 26
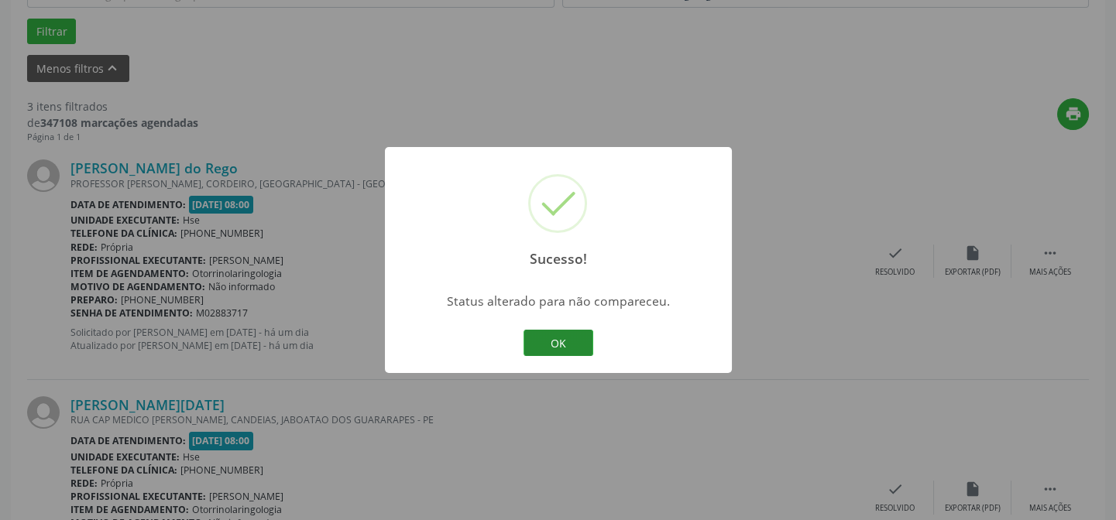
click at [558, 338] on button "OK" at bounding box center [558, 343] width 70 height 26
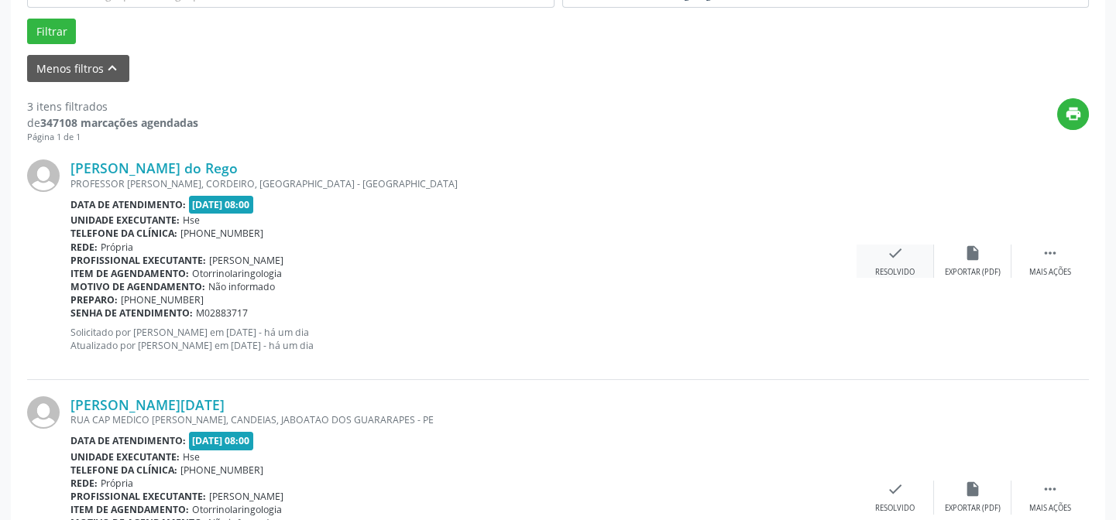
click at [892, 253] on icon "check" at bounding box center [895, 253] width 17 height 17
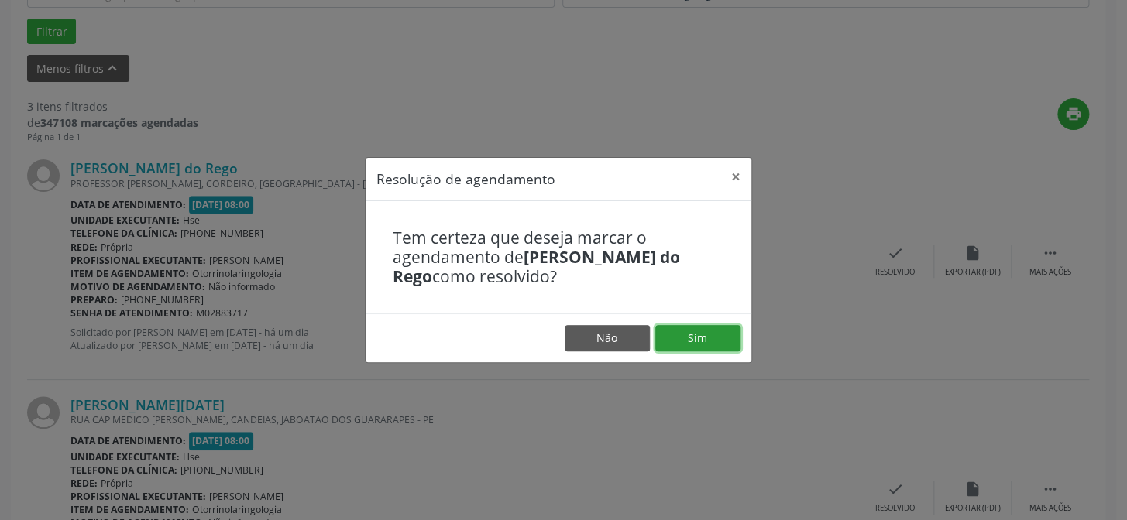
click at [695, 339] on button "Sim" at bounding box center [697, 338] width 85 height 26
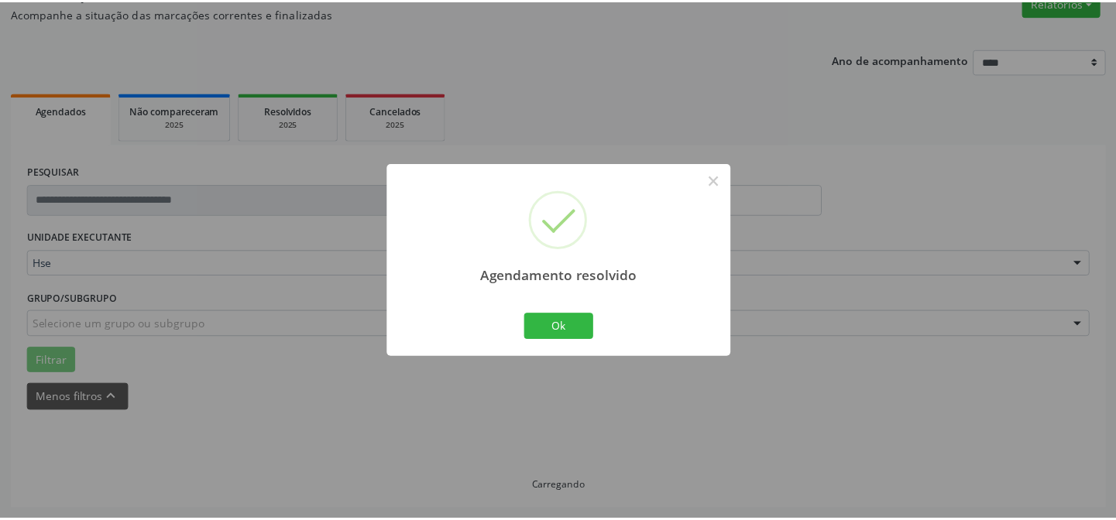
scroll to position [139, 0]
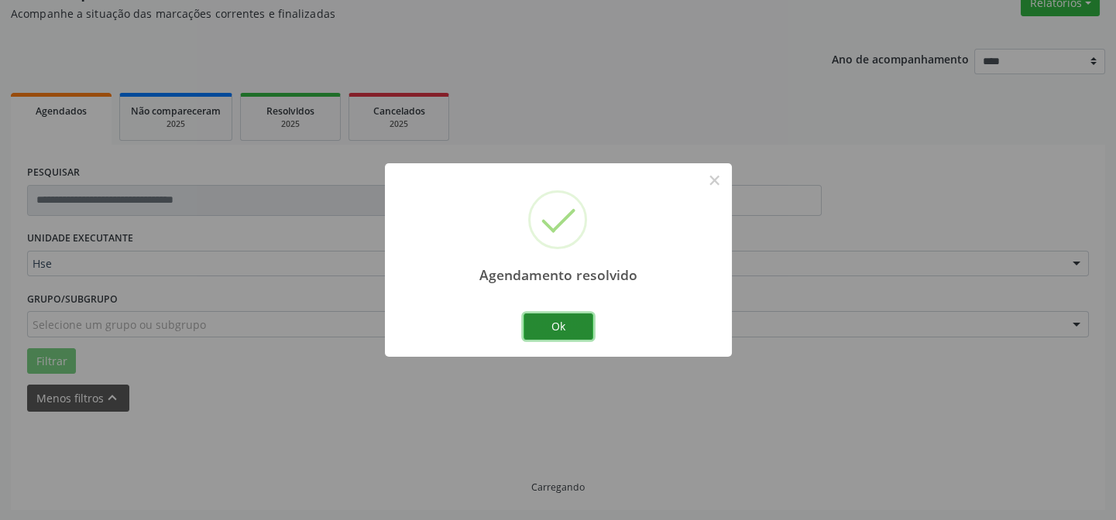
click at [555, 324] on button "Ok" at bounding box center [558, 327] width 70 height 26
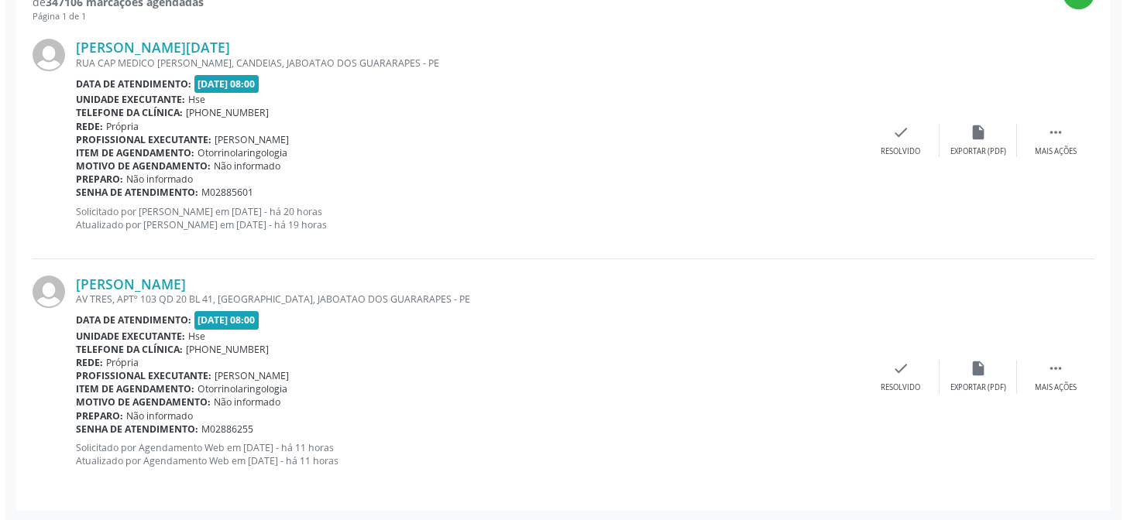
scroll to position [449, 0]
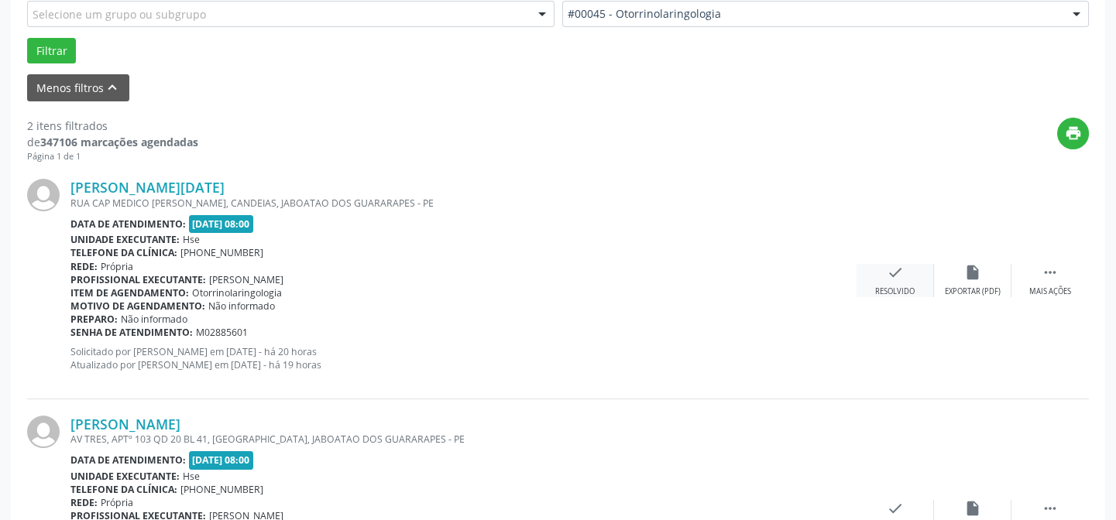
click at [891, 277] on icon "check" at bounding box center [895, 272] width 17 height 17
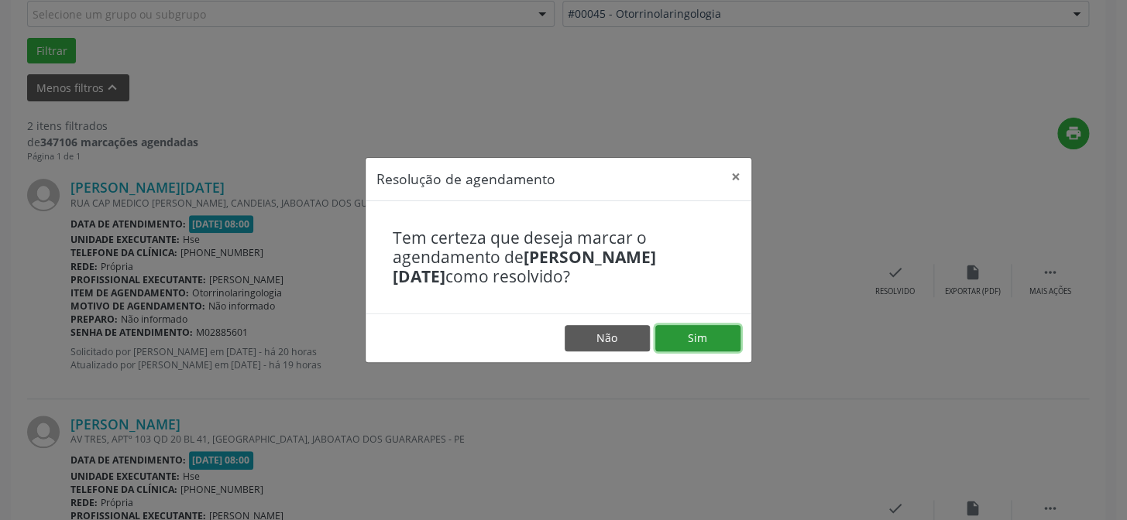
click at [693, 340] on button "Sim" at bounding box center [697, 338] width 85 height 26
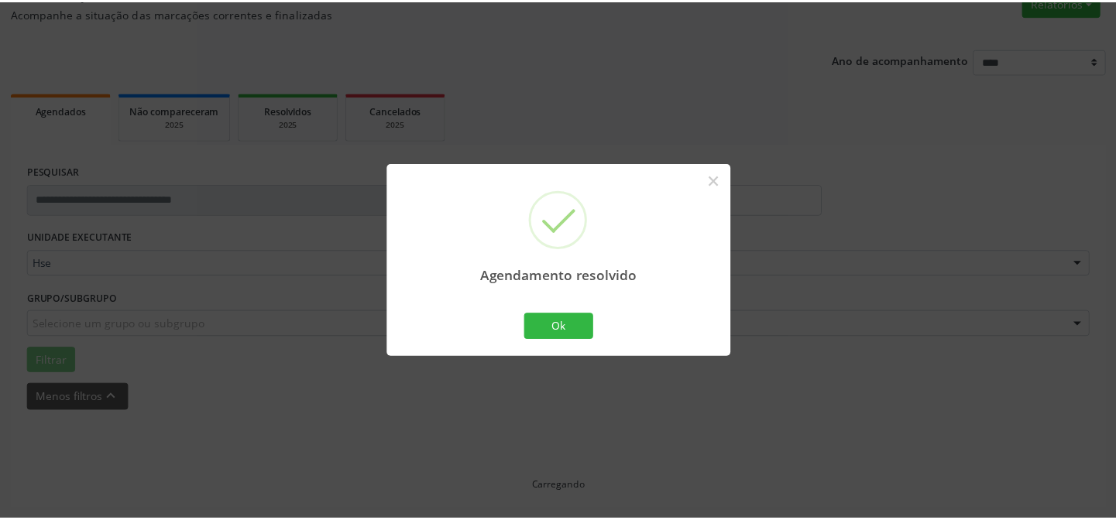
scroll to position [139, 0]
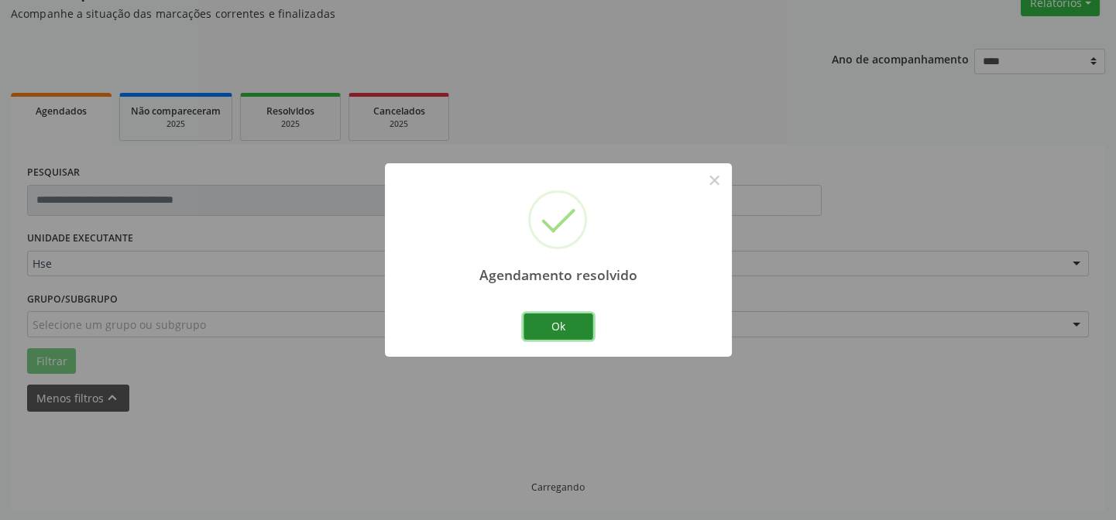
click at [558, 324] on button "Ok" at bounding box center [558, 327] width 70 height 26
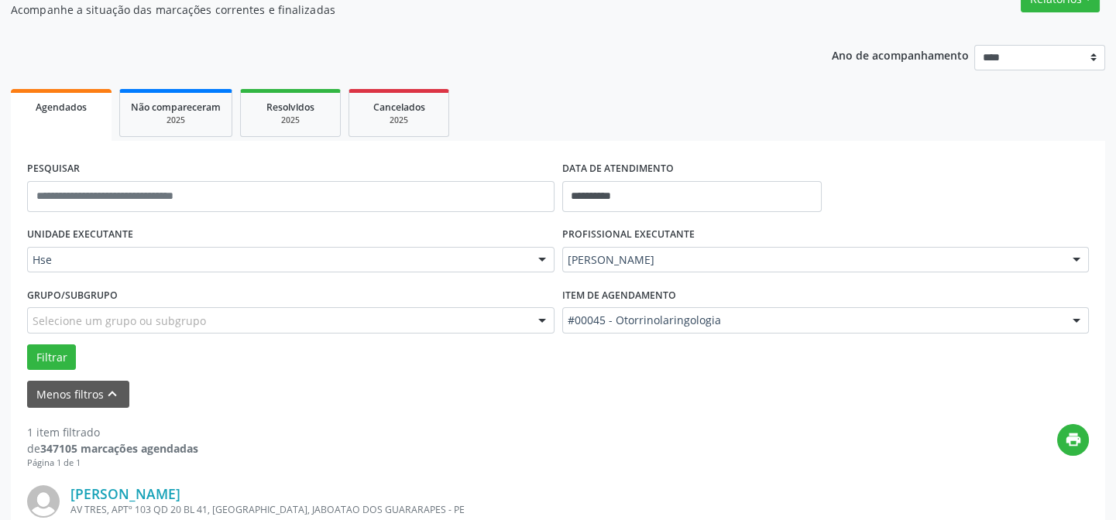
scroll to position [354, 0]
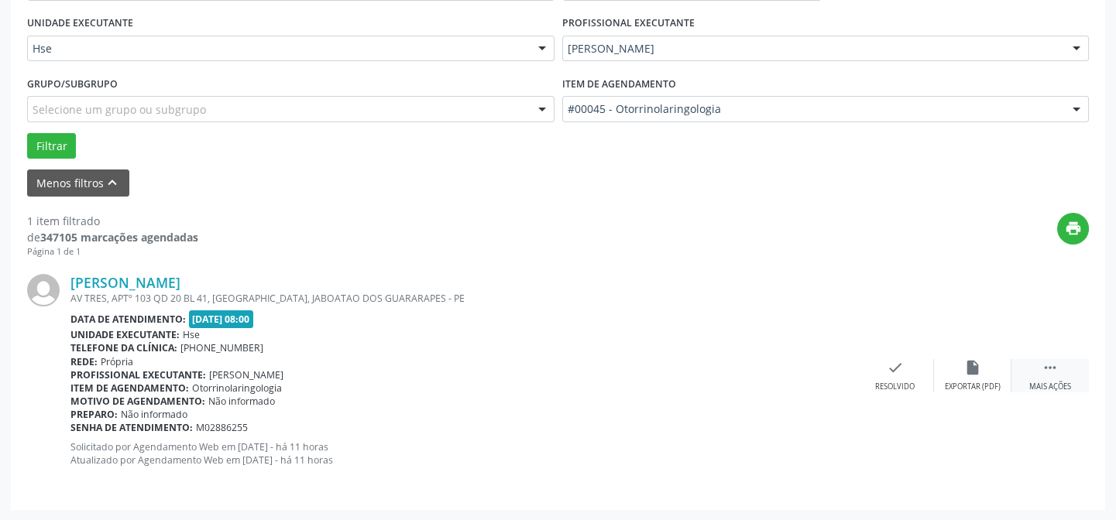
click at [1049, 367] on icon "" at bounding box center [1050, 367] width 17 height 17
click at [972, 368] on icon "alarm_off" at bounding box center [972, 367] width 17 height 17
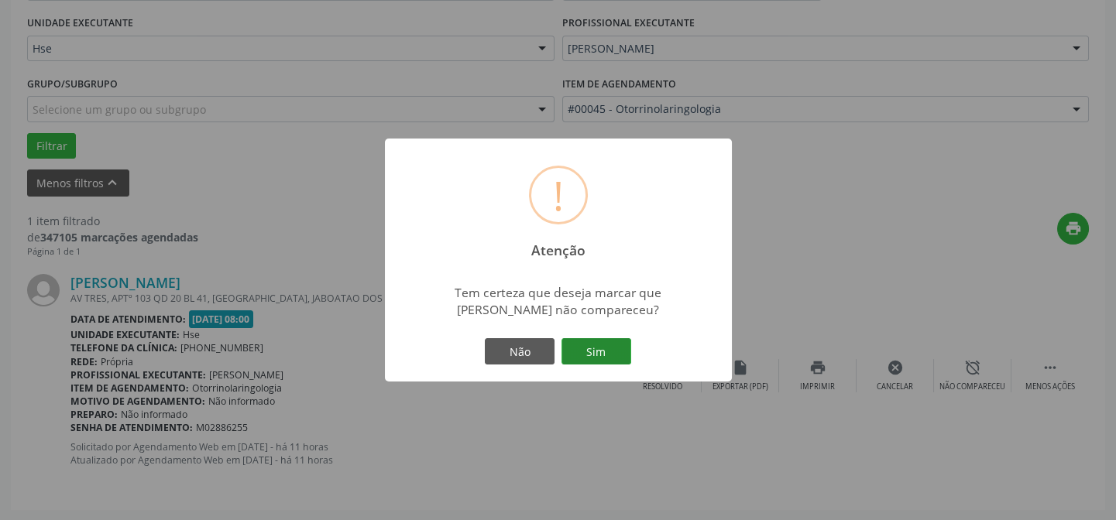
click at [595, 348] on button "Sim" at bounding box center [596, 351] width 70 height 26
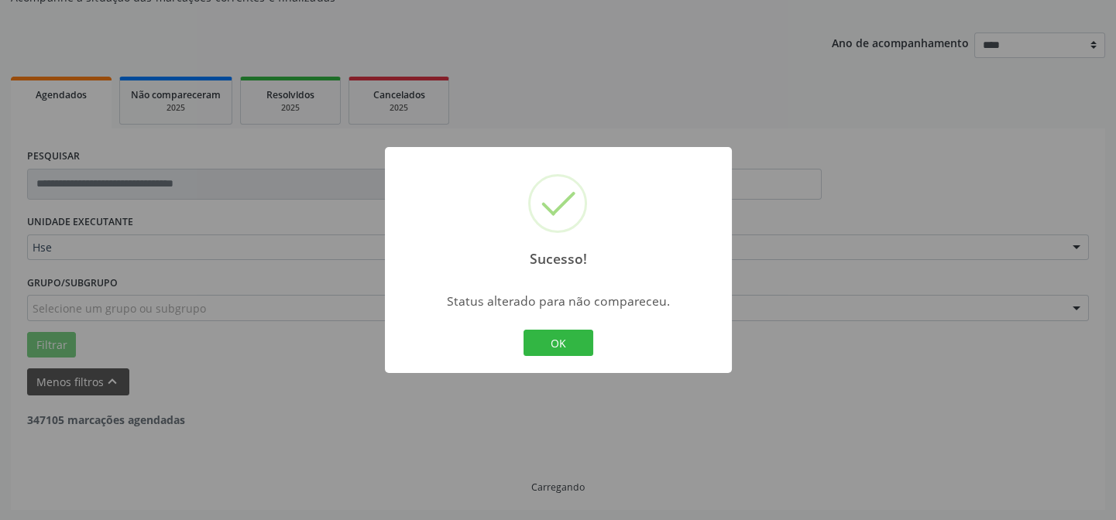
scroll to position [105, 0]
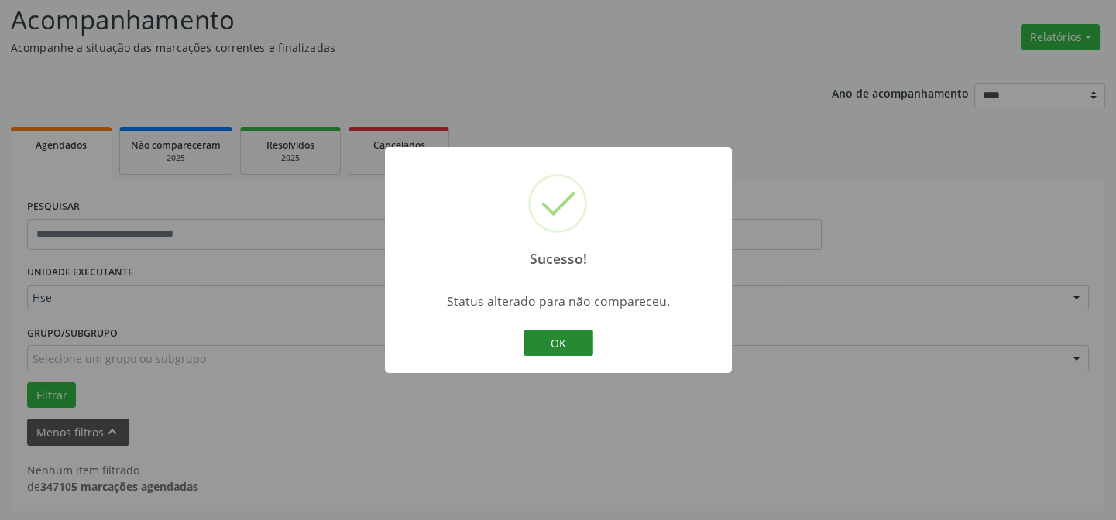
click at [559, 340] on button "OK" at bounding box center [558, 343] width 70 height 26
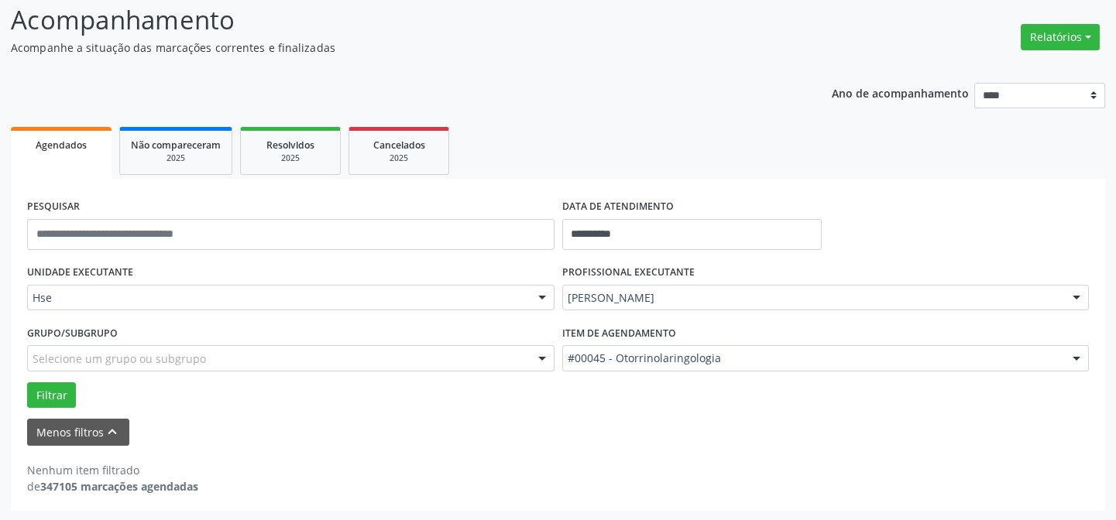
scroll to position [0, 0]
